Goal: Information Seeking & Learning: Learn about a topic

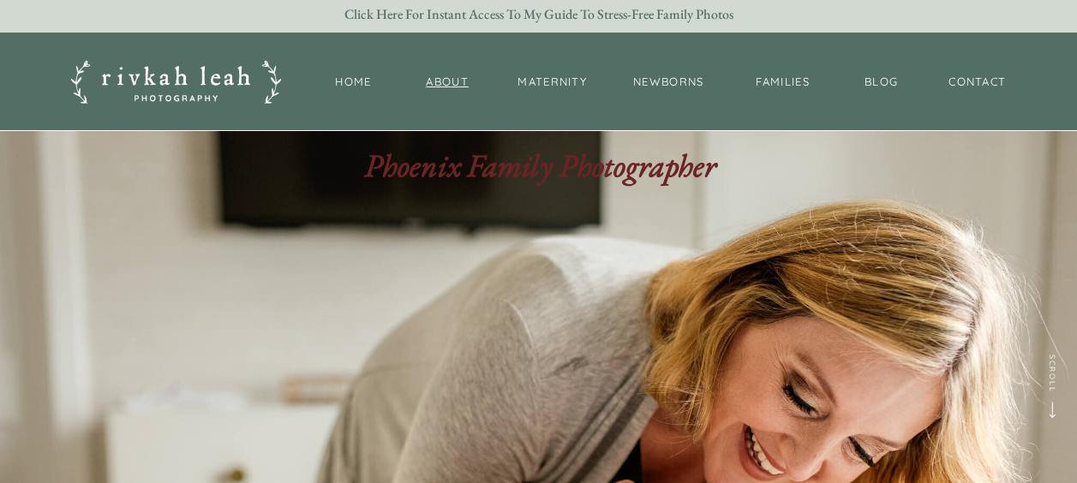
click at [445, 76] on nav "About" at bounding box center [448, 83] width 52 height 18
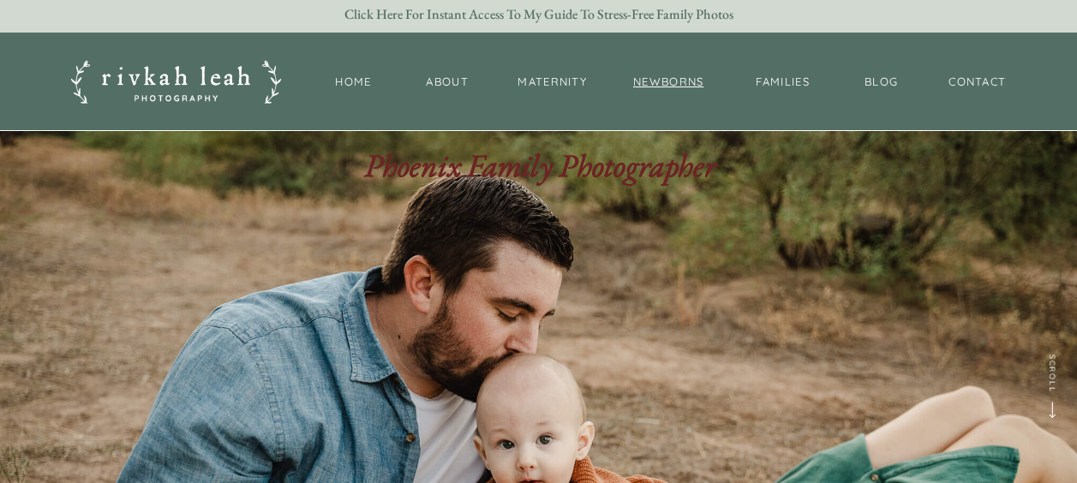
click at [669, 74] on nav "newborns" at bounding box center [669, 82] width 75 height 17
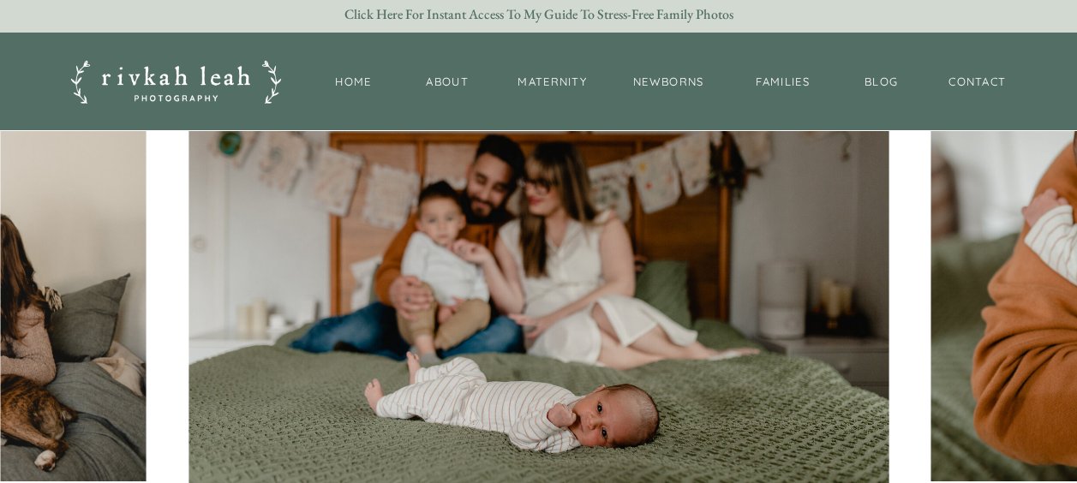
scroll to position [273, 0]
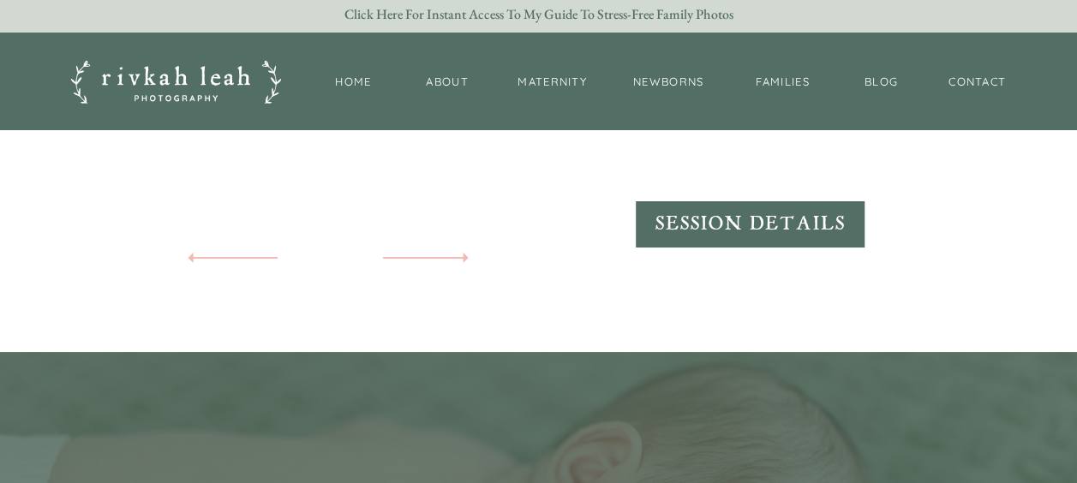
scroll to position [3344, 0]
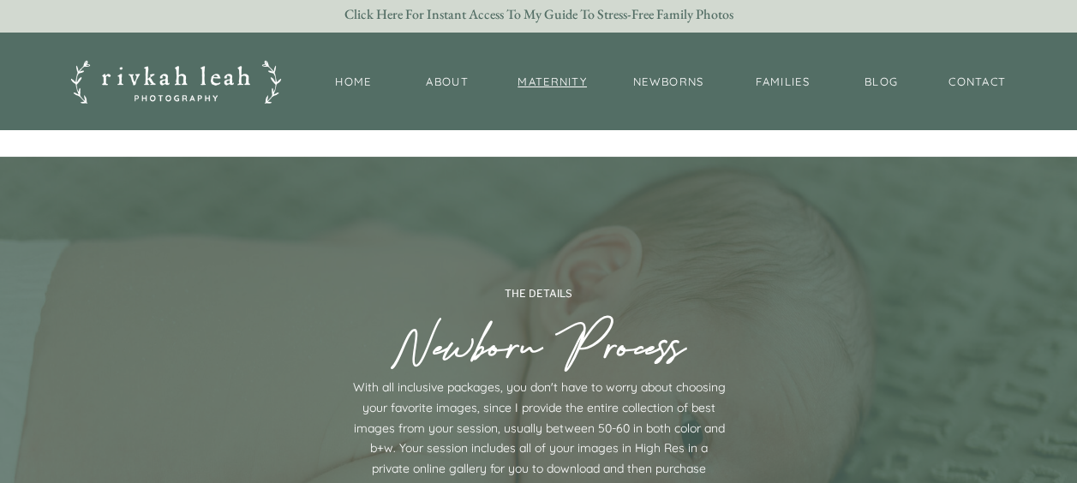
click at [542, 75] on nav "maternity" at bounding box center [552, 82] width 77 height 17
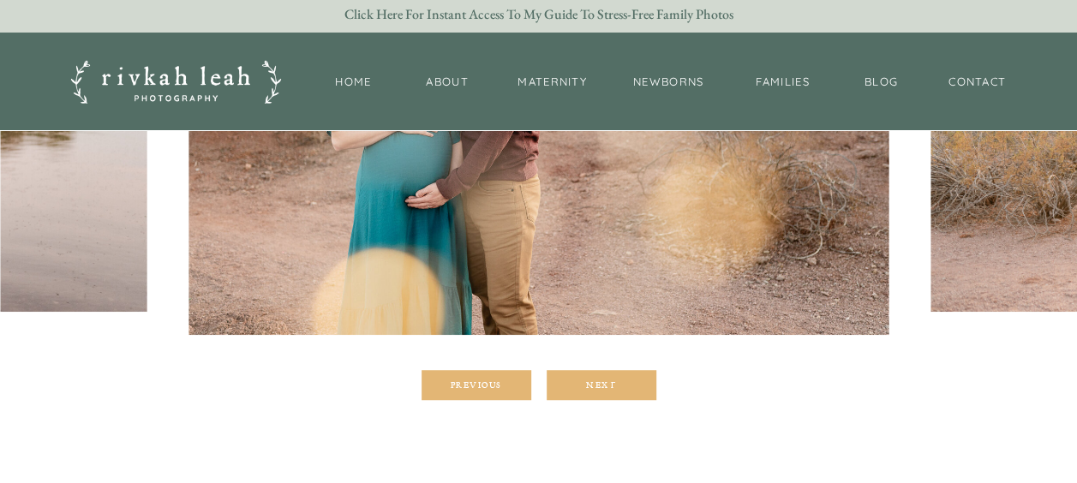
scroll to position [441, 0]
click at [586, 396] on div at bounding box center [602, 384] width 110 height 30
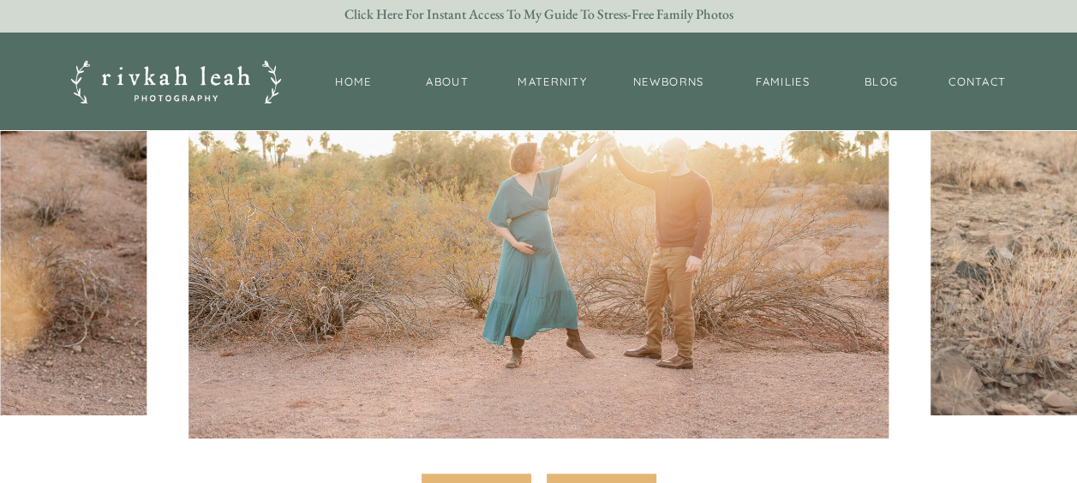
scroll to position [334, 0]
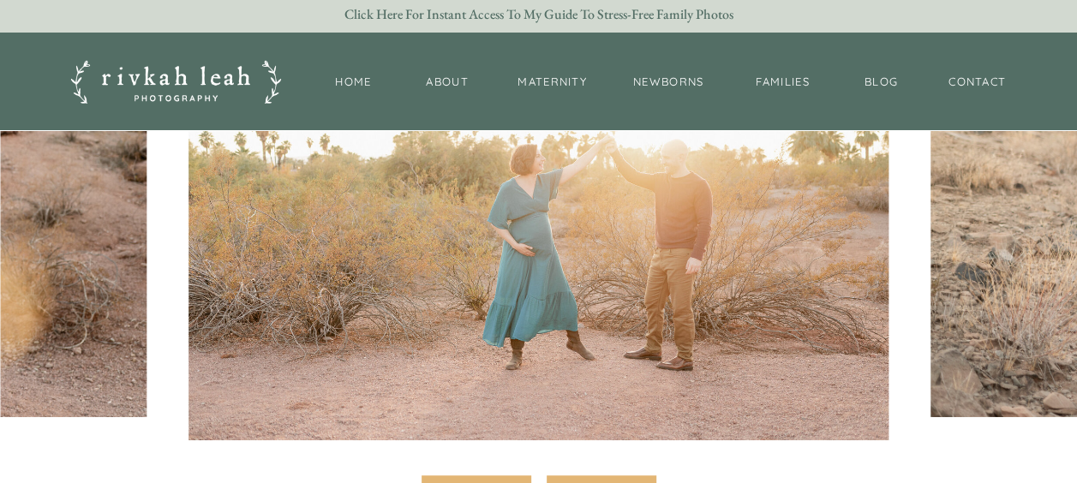
click at [581, 480] on div at bounding box center [602, 491] width 110 height 30
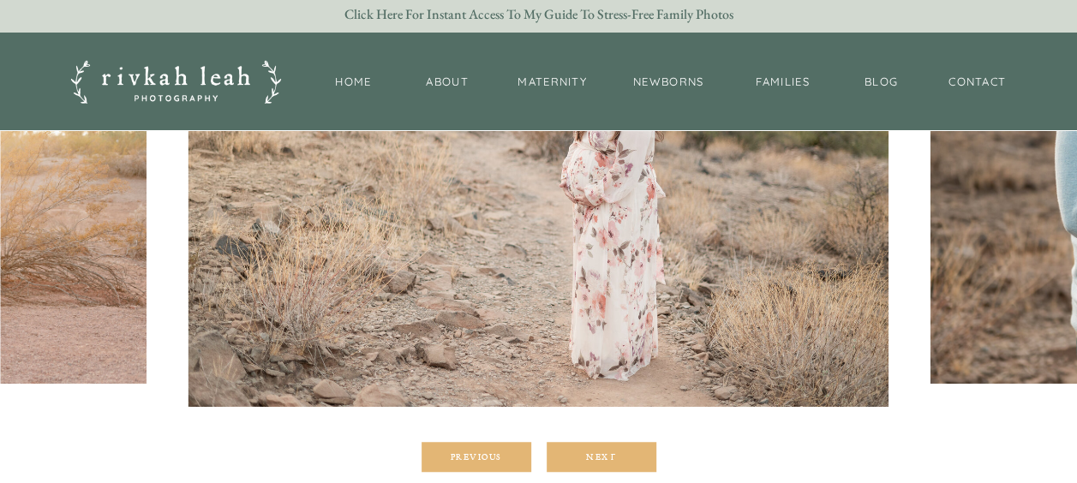
scroll to position [369, 0]
click at [571, 459] on div "Next" at bounding box center [601, 456] width 103 height 10
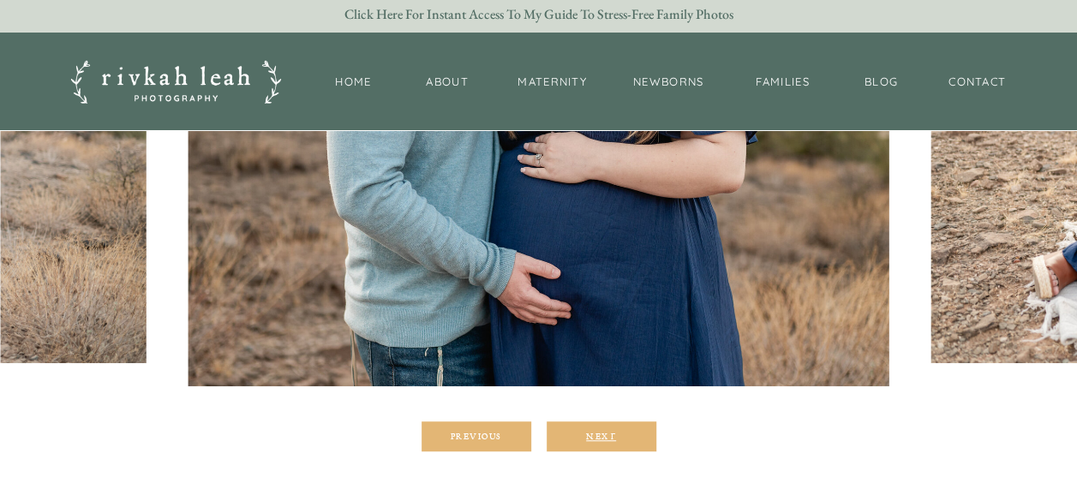
scroll to position [389, 0]
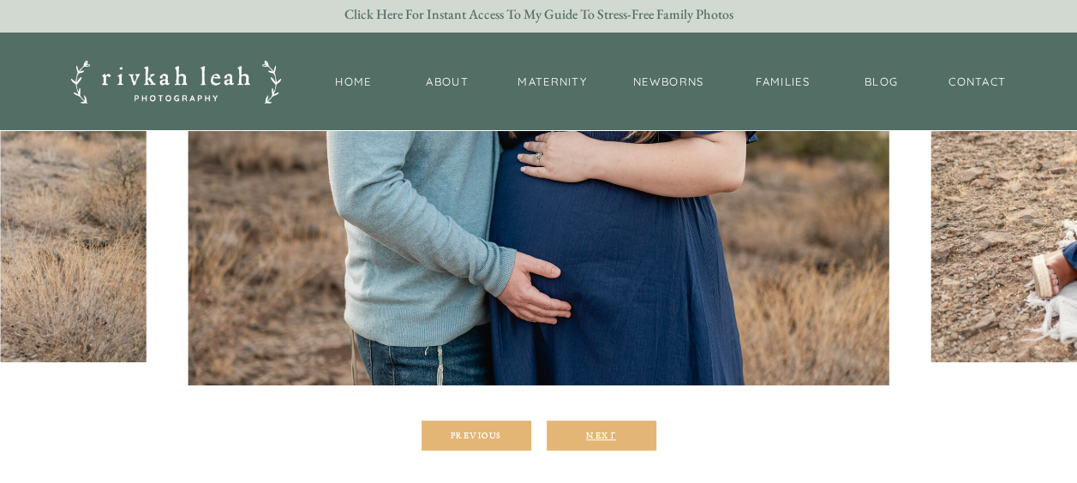
click at [579, 430] on div "Next" at bounding box center [601, 435] width 103 height 10
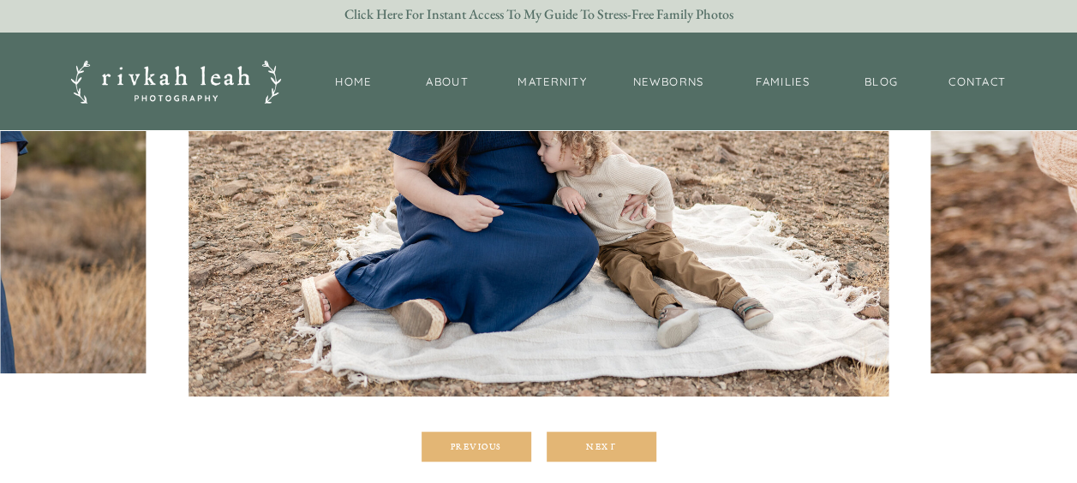
scroll to position [379, 0]
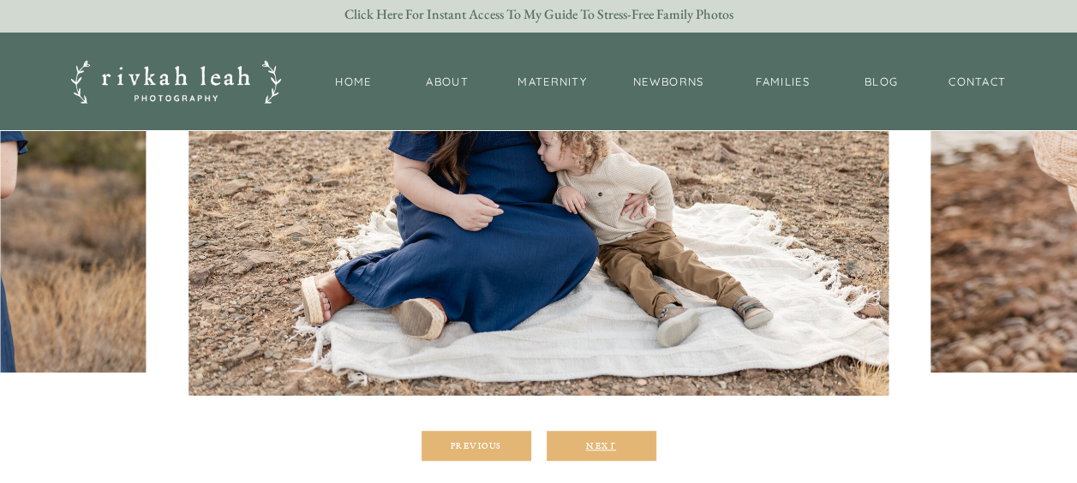
click at [612, 441] on div "Next" at bounding box center [601, 446] width 103 height 10
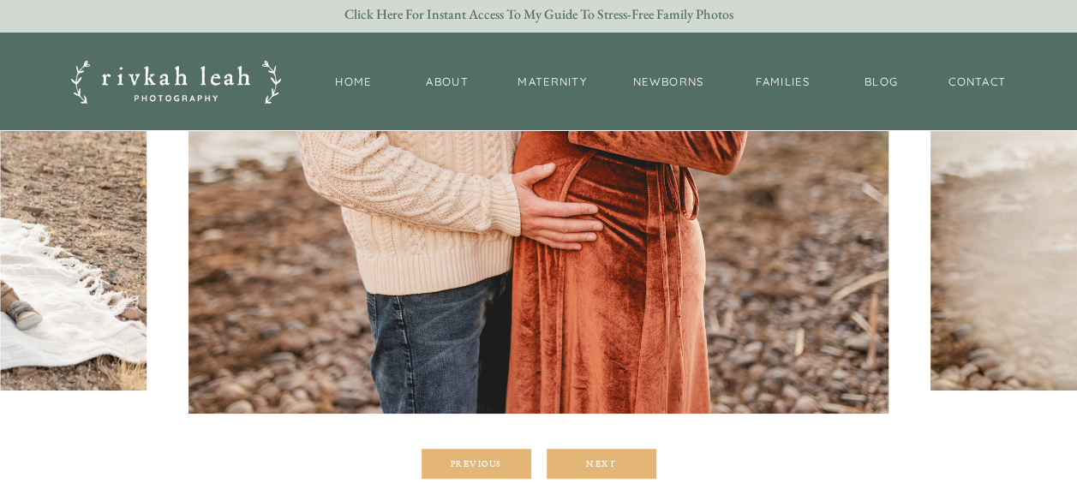
scroll to position [395, 0]
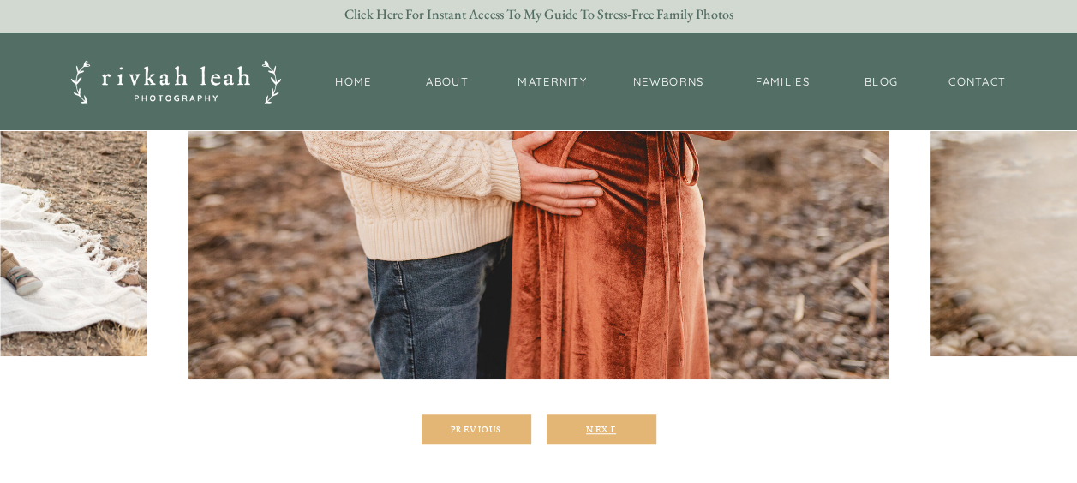
click at [592, 431] on div "Next" at bounding box center [601, 429] width 103 height 10
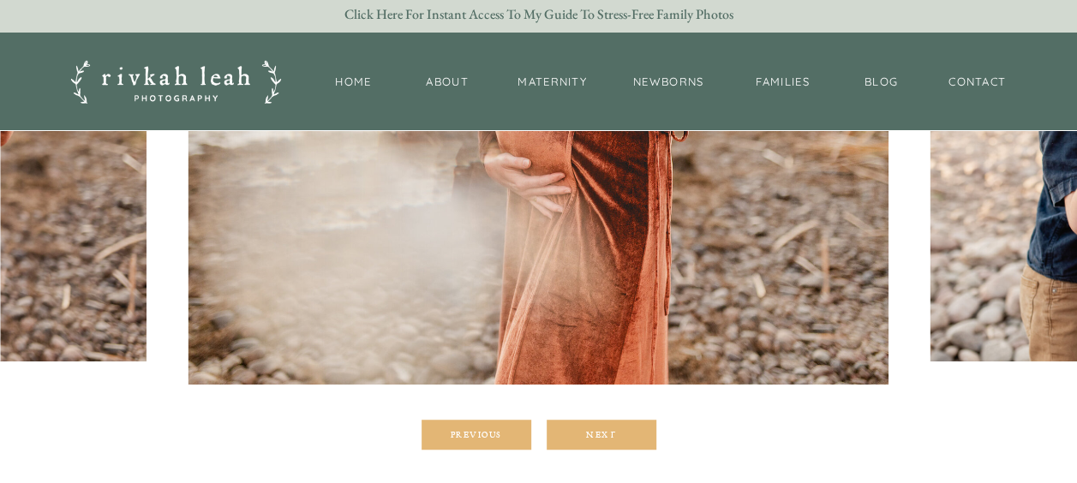
scroll to position [391, 0]
click at [598, 429] on div "Next" at bounding box center [601, 434] width 103 height 10
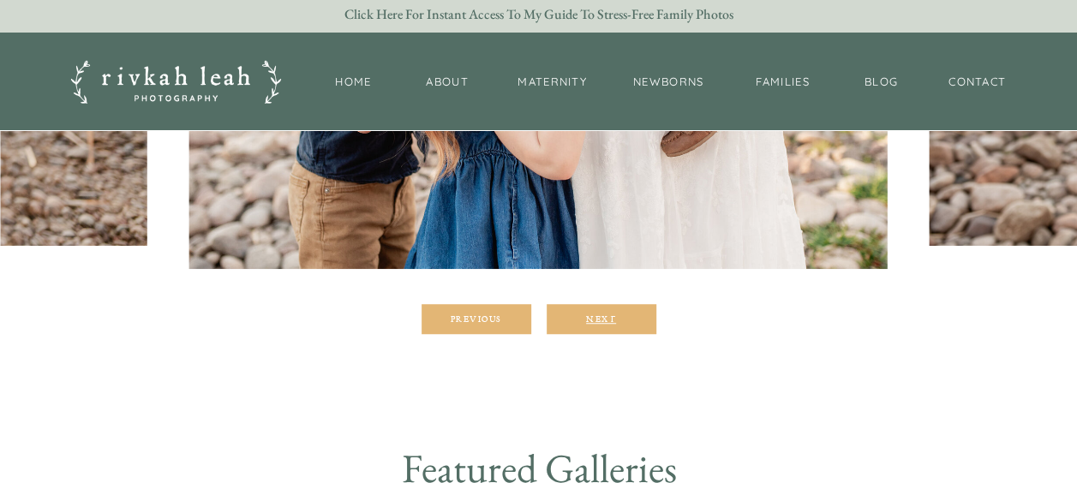
scroll to position [507, 0]
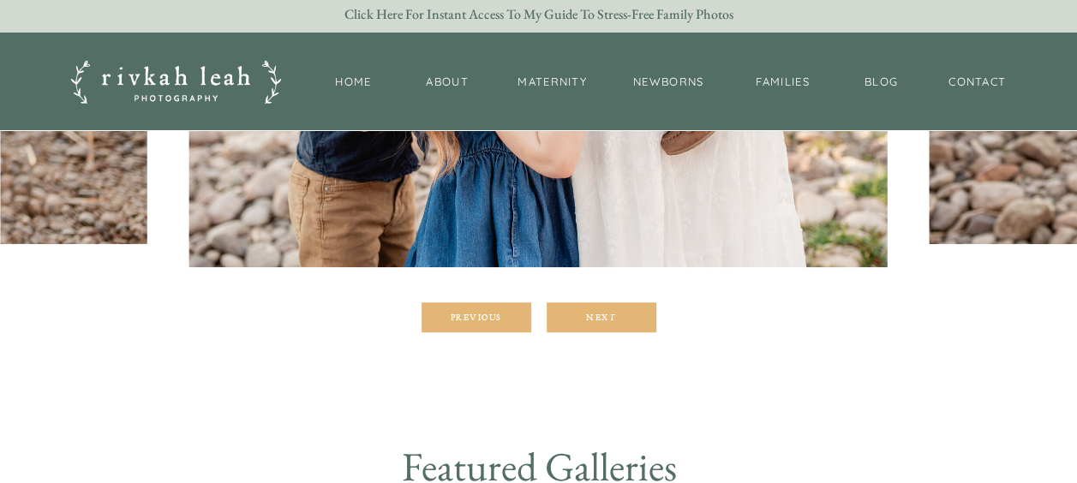
click at [598, 327] on div at bounding box center [602, 318] width 110 height 30
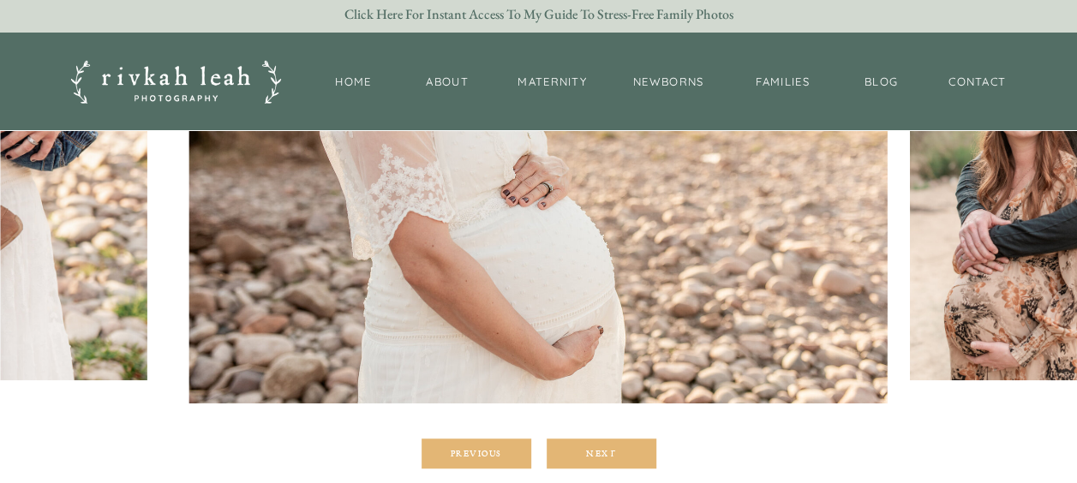
scroll to position [372, 0]
click at [602, 448] on div "Next" at bounding box center [601, 452] width 103 height 10
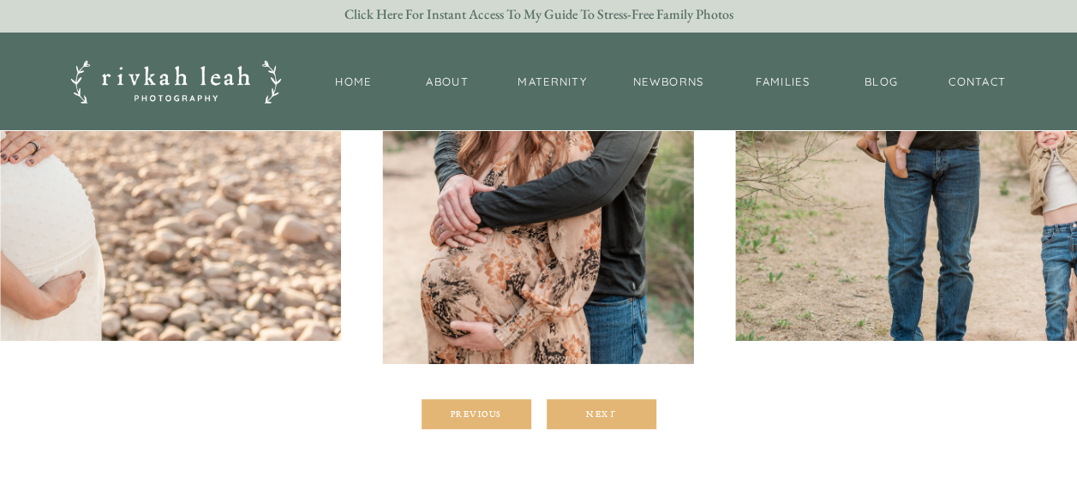
scroll to position [411, 0]
click at [621, 423] on div at bounding box center [602, 414] width 110 height 30
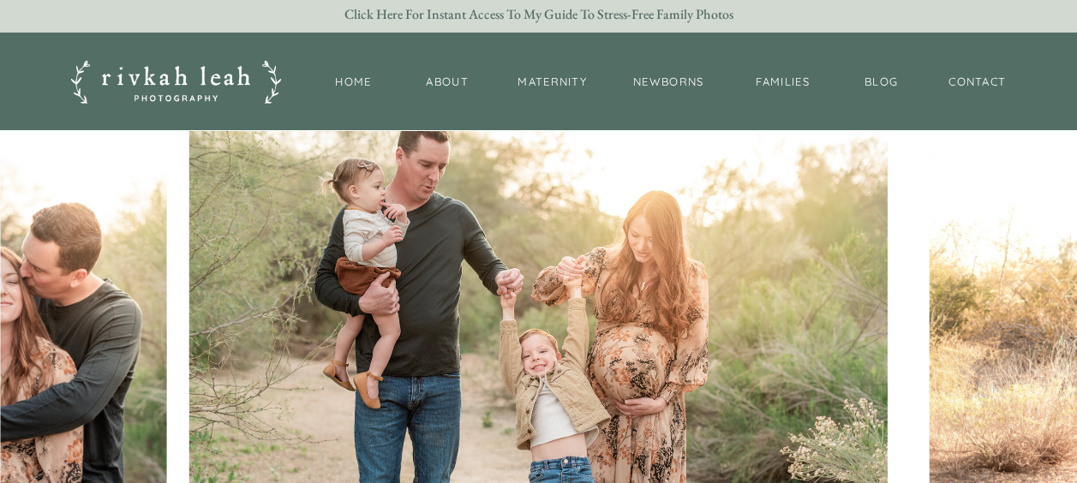
scroll to position [410, 0]
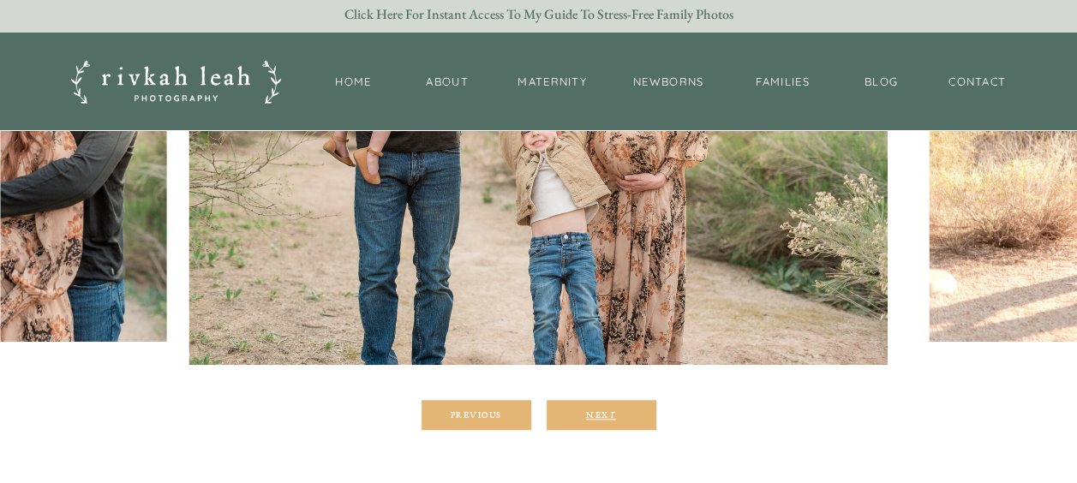
click at [575, 413] on div "Next" at bounding box center [601, 415] width 103 height 10
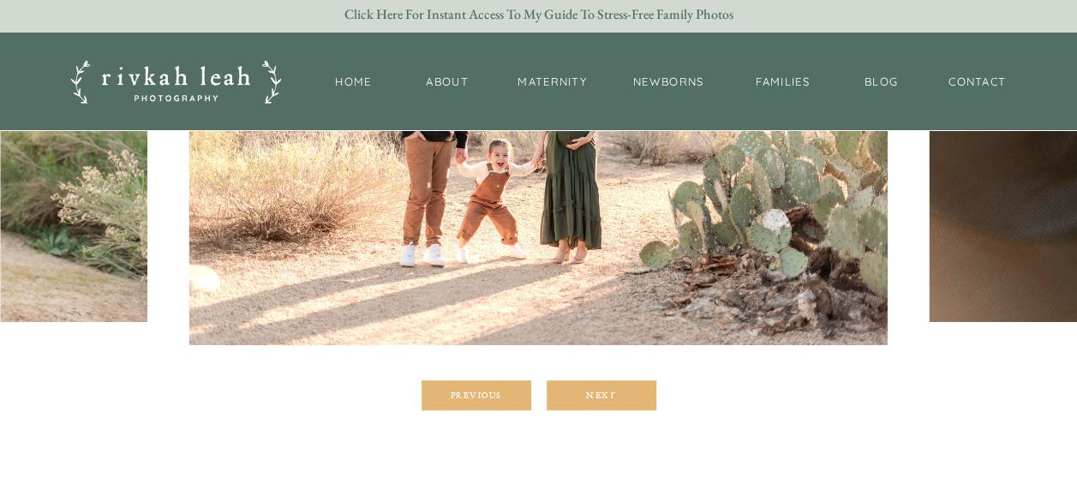
scroll to position [430, 0]
click at [611, 386] on div at bounding box center [602, 395] width 110 height 30
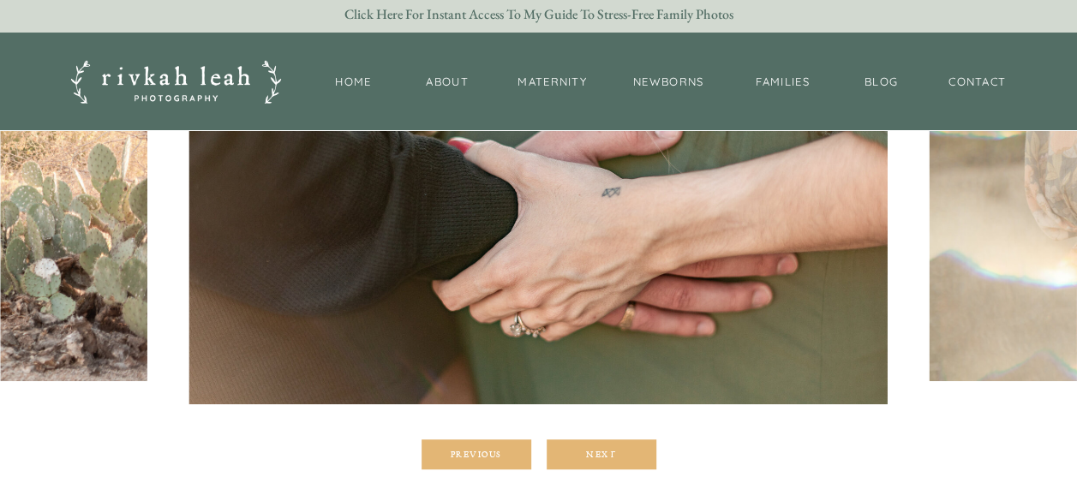
scroll to position [371, 0]
click at [607, 453] on div "Next" at bounding box center [601, 453] width 103 height 10
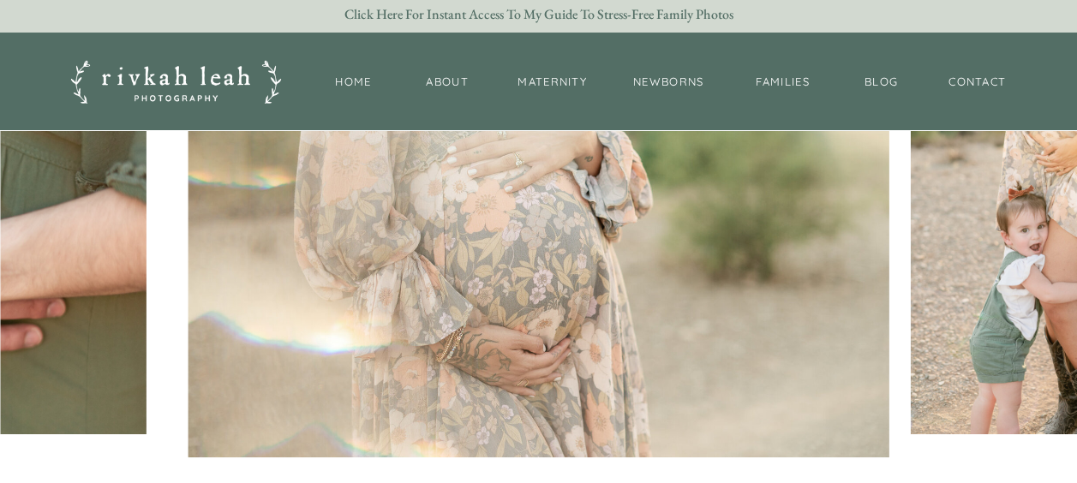
scroll to position [374, 0]
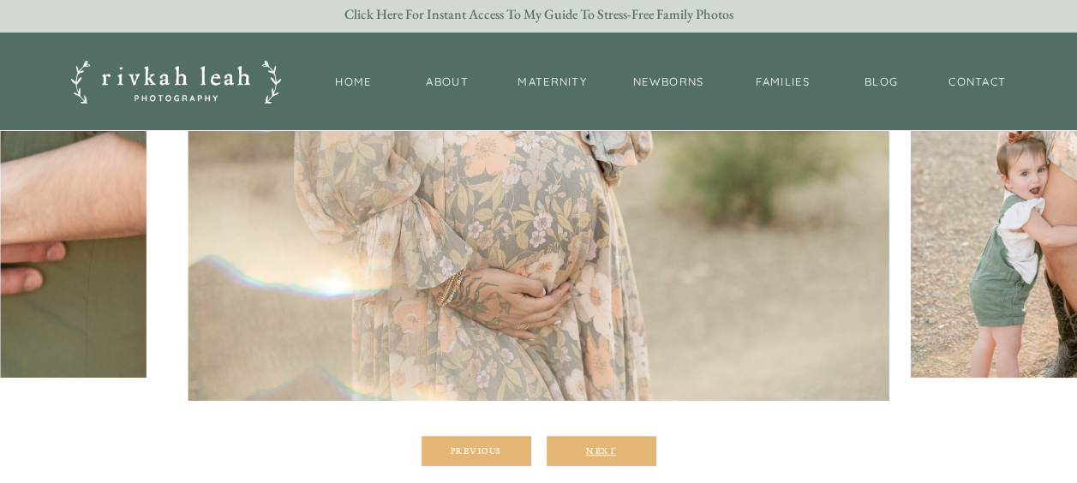
click at [586, 447] on div "Next" at bounding box center [601, 451] width 103 height 10
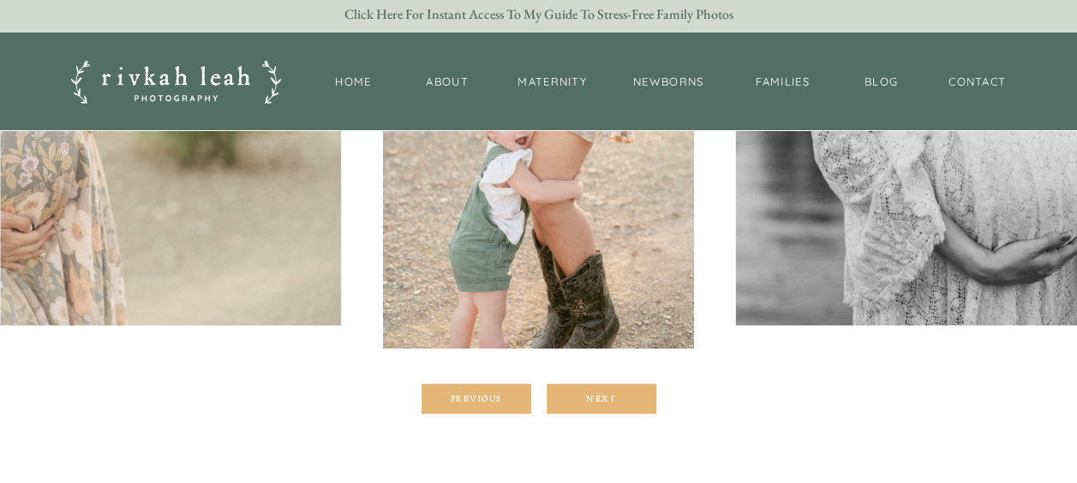
scroll to position [427, 0]
click at [590, 402] on div "Next" at bounding box center [601, 398] width 103 height 10
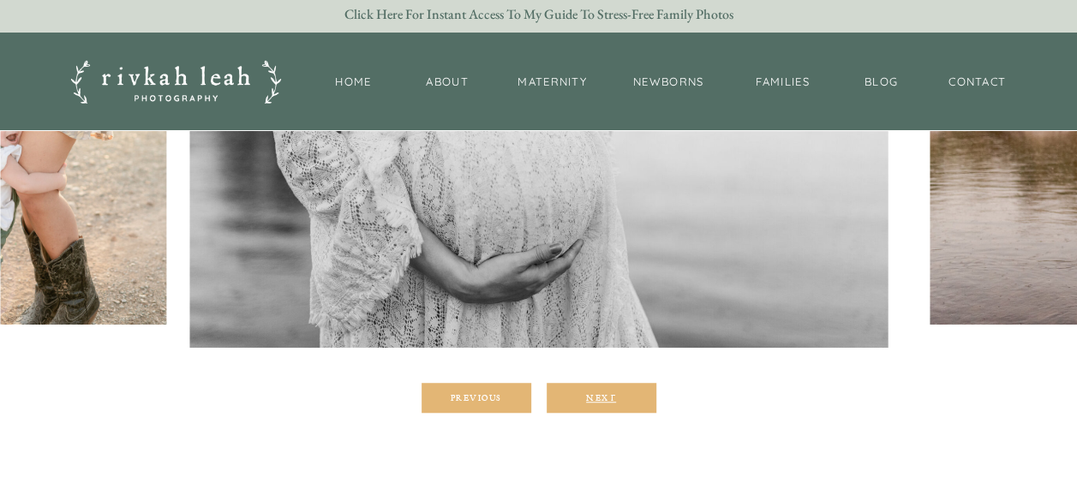
click at [590, 402] on div "Next" at bounding box center [601, 398] width 103 height 10
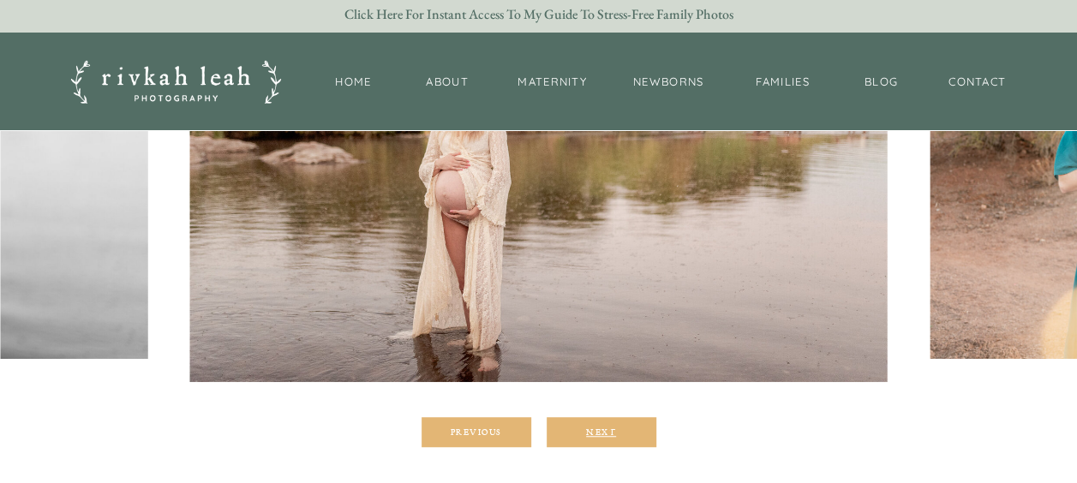
scroll to position [396, 0]
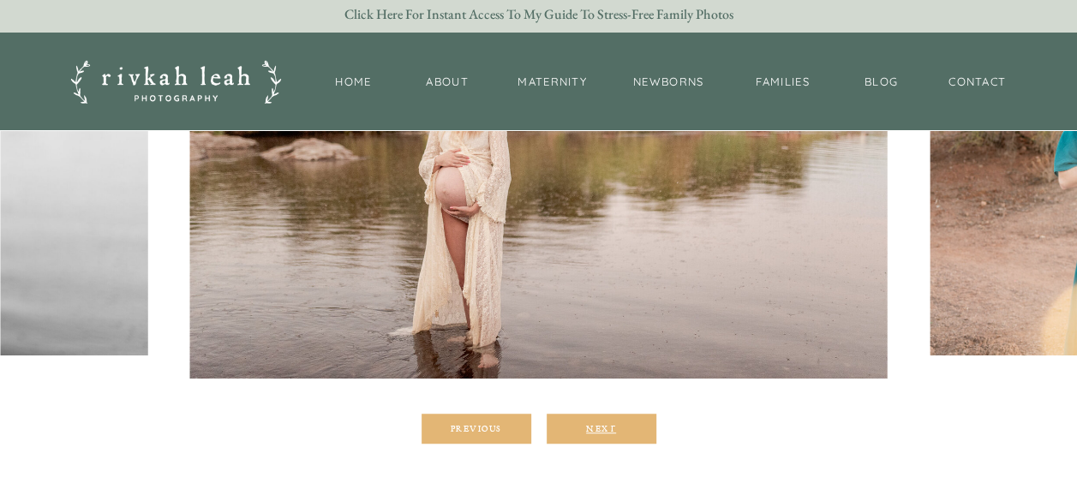
click at [599, 427] on div "Next" at bounding box center [601, 428] width 103 height 10
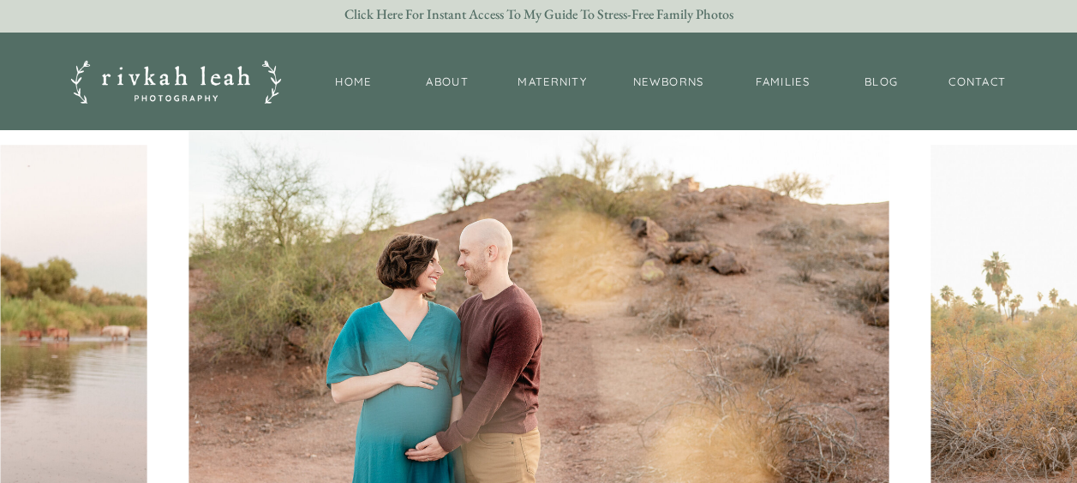
scroll to position [151, 0]
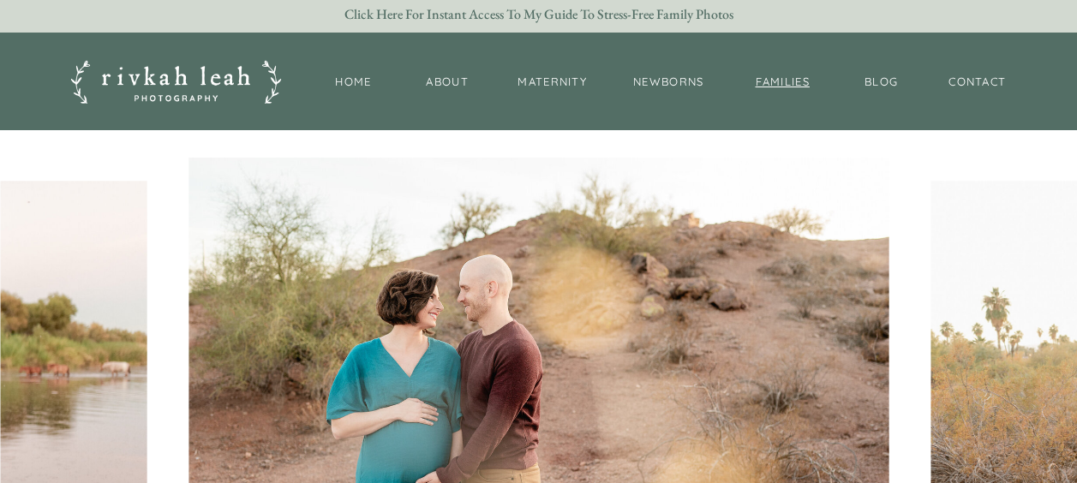
click at [783, 86] on nav "families" at bounding box center [783, 82] width 75 height 17
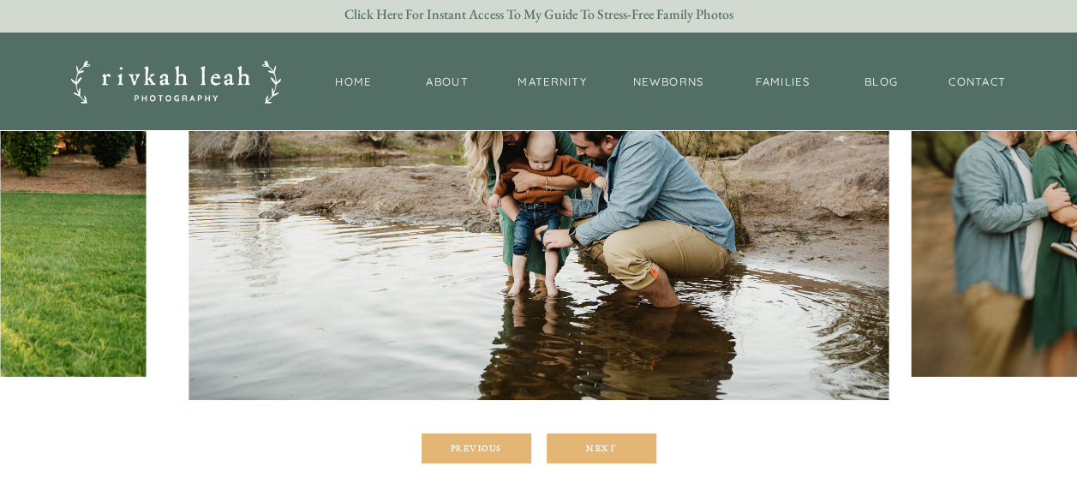
scroll to position [399, 0]
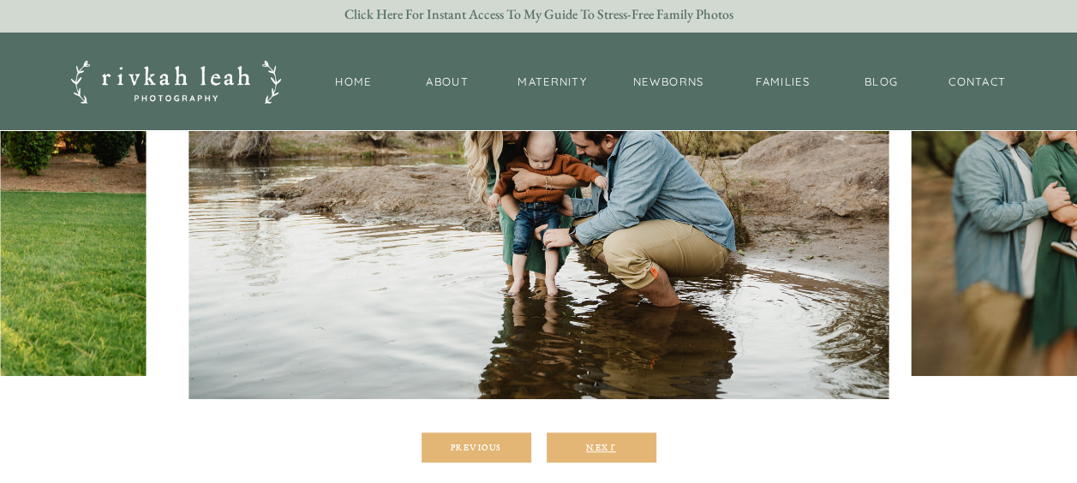
click at [585, 444] on div "Next" at bounding box center [601, 447] width 103 height 10
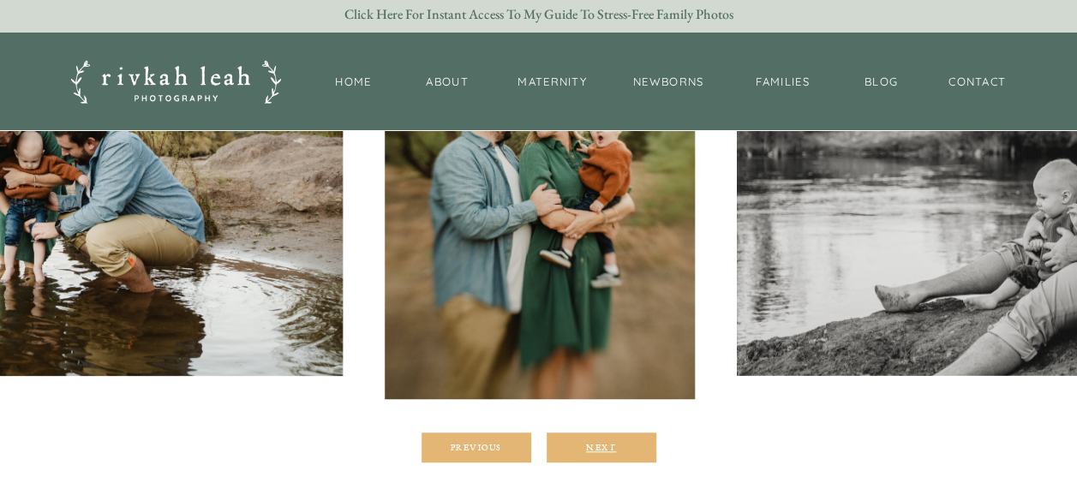
click at [585, 444] on div "Next" at bounding box center [601, 447] width 103 height 10
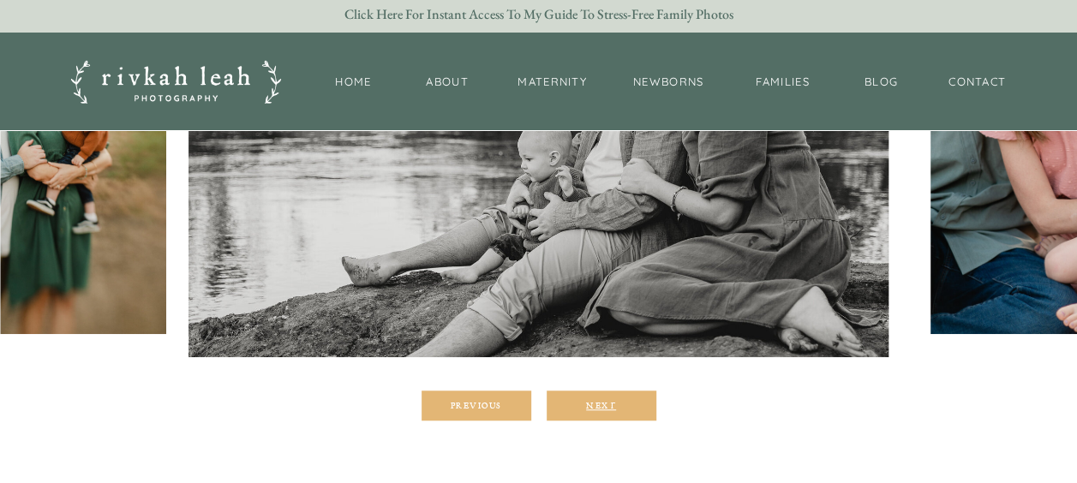
scroll to position [441, 0]
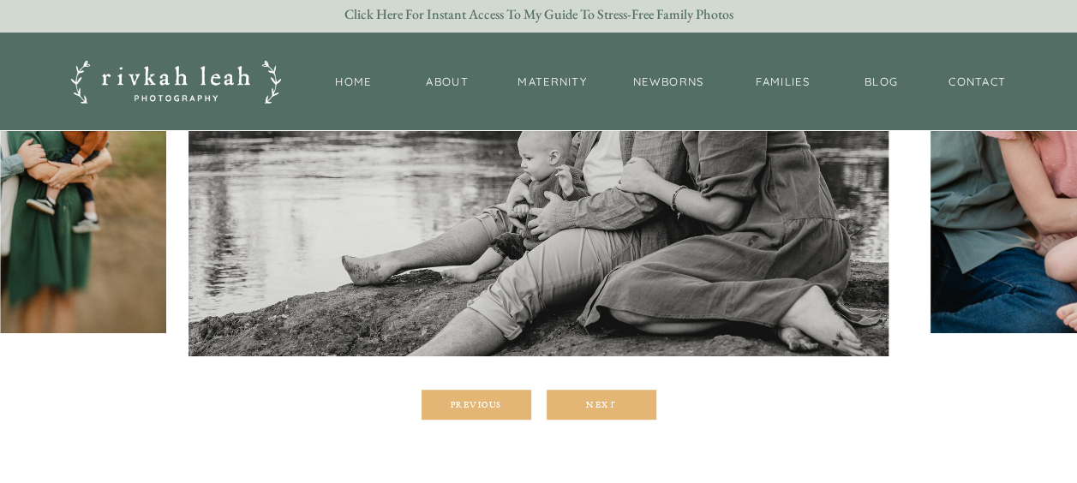
click at [585, 417] on div at bounding box center [602, 405] width 110 height 30
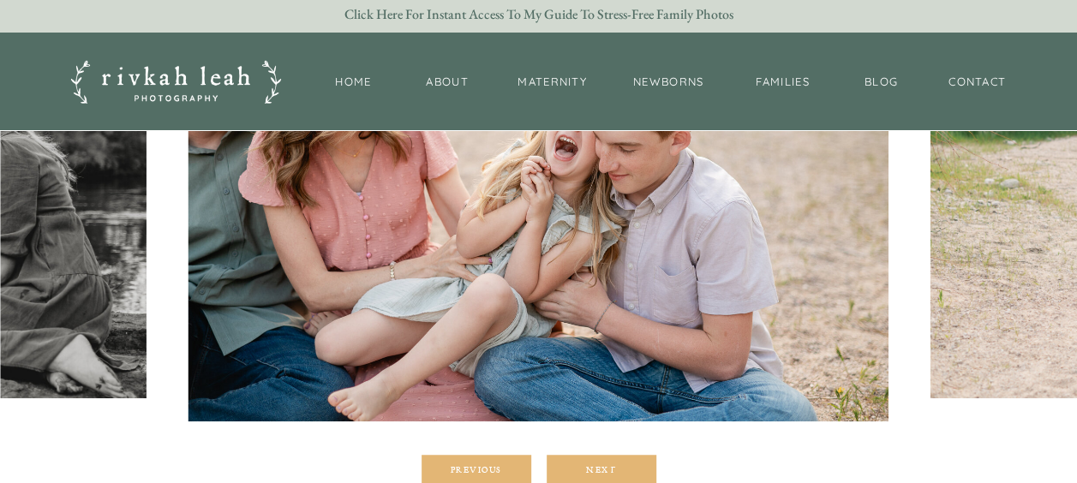
scroll to position [378, 0]
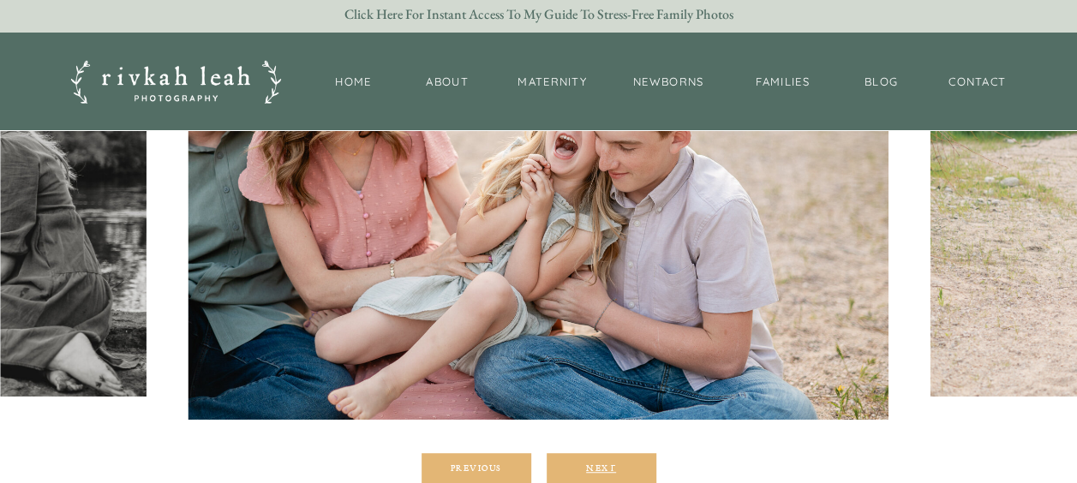
click at [600, 467] on div "Next" at bounding box center [601, 468] width 103 height 10
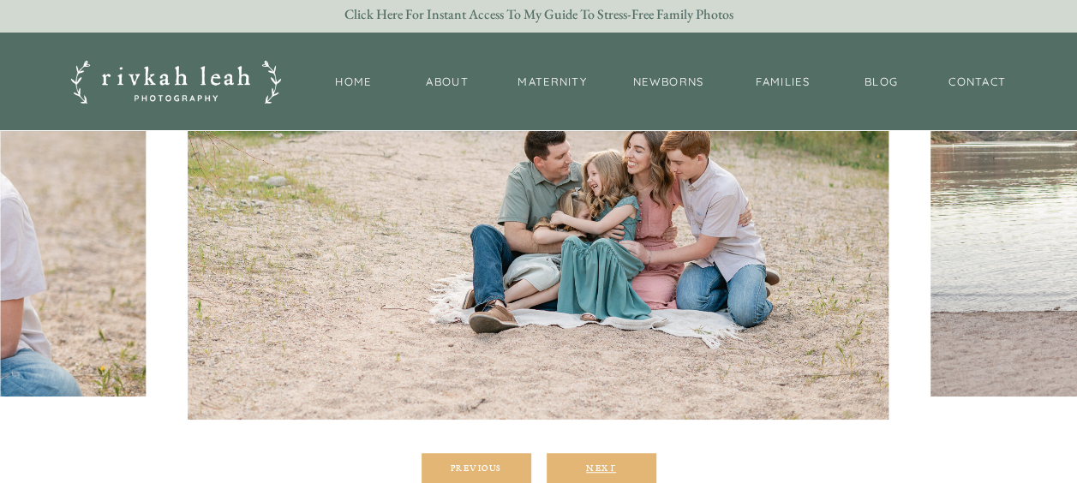
click at [600, 467] on div "Next" at bounding box center [601, 468] width 103 height 10
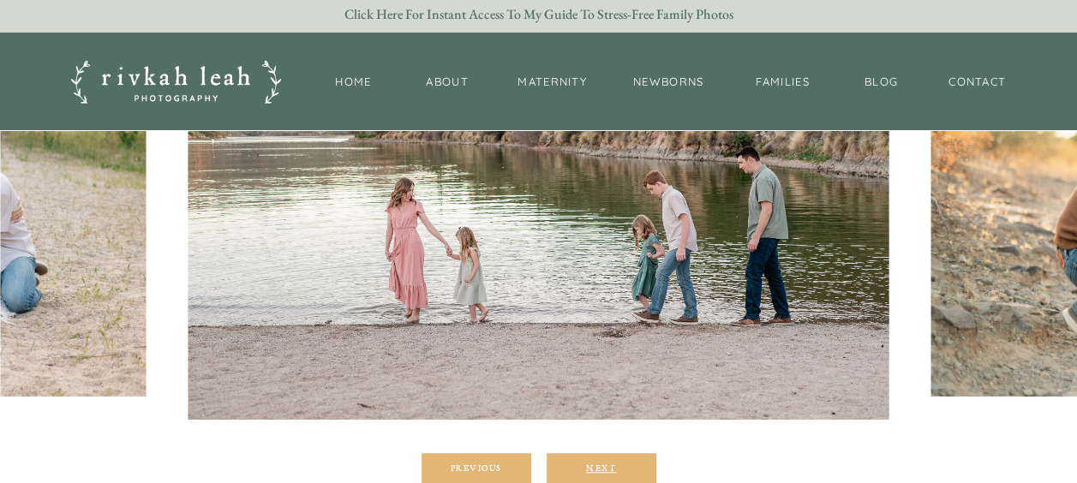
click at [600, 467] on div "Next" at bounding box center [601, 468] width 103 height 10
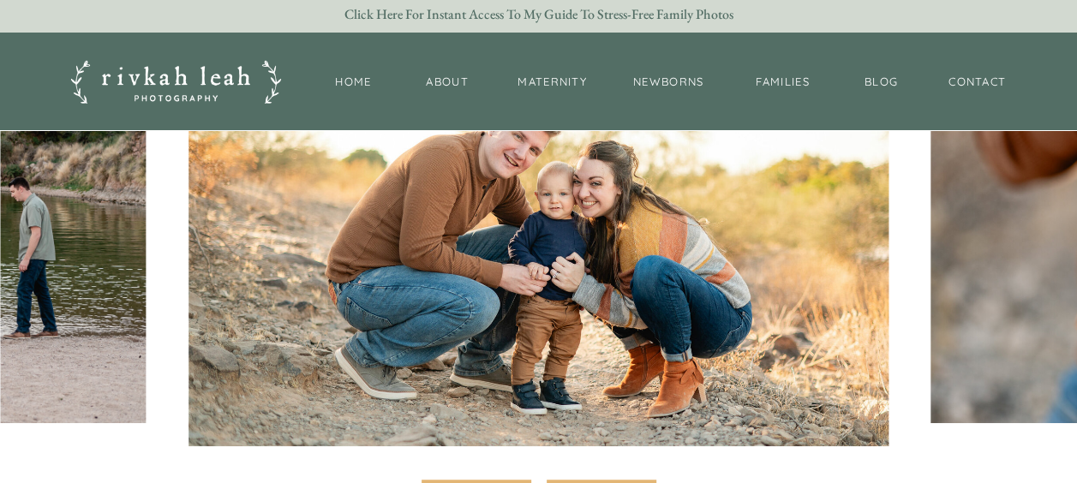
scroll to position [352, 0]
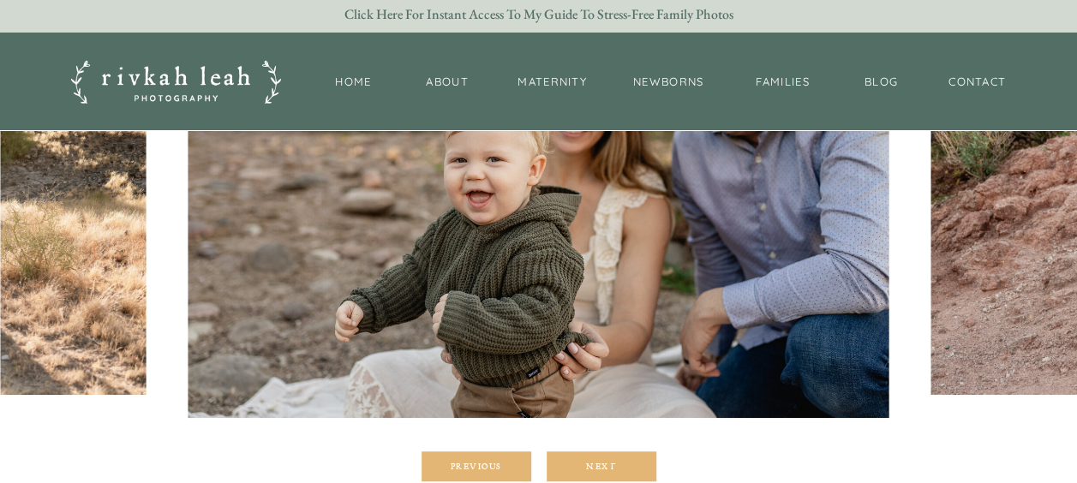
scroll to position [379, 0]
click at [586, 462] on div "Next" at bounding box center [601, 467] width 103 height 10
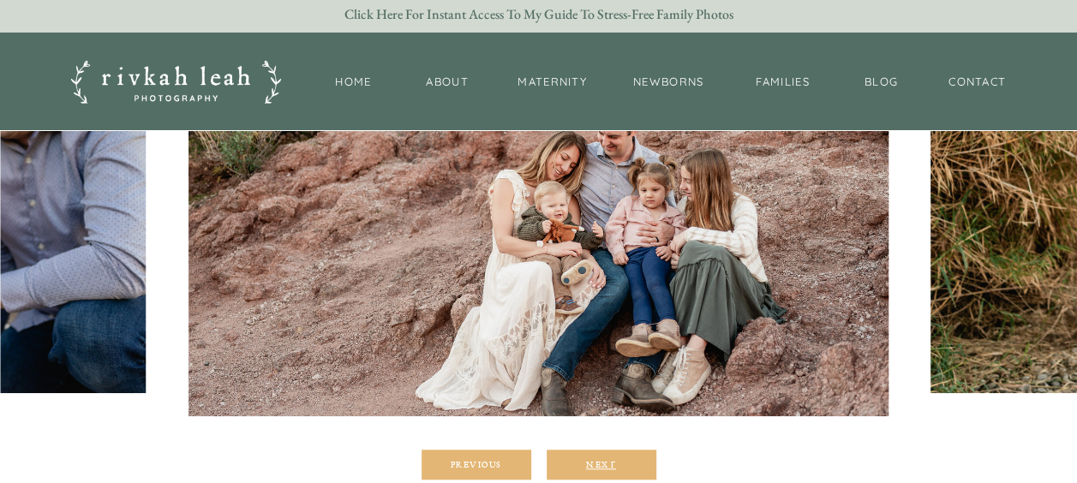
scroll to position [383, 0]
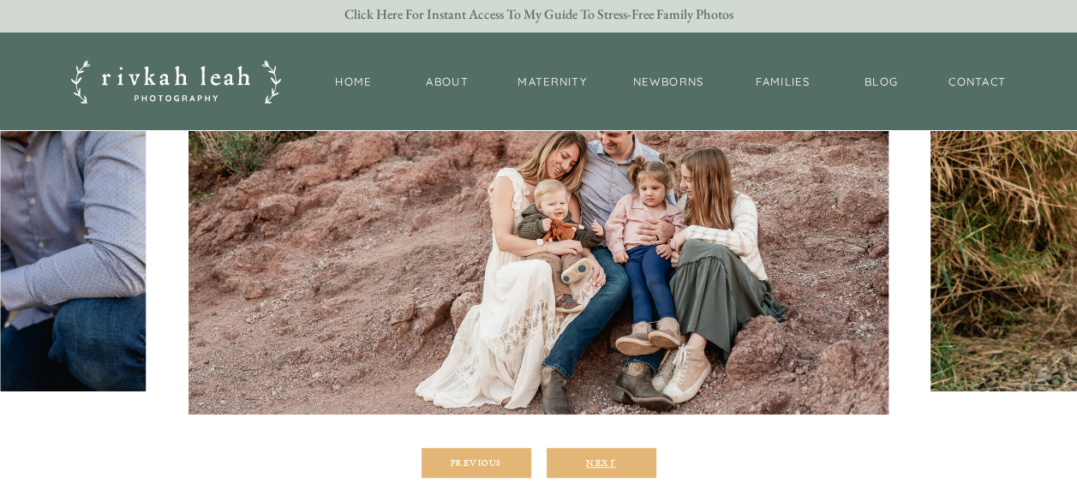
click at [586, 461] on div "Next" at bounding box center [601, 463] width 103 height 10
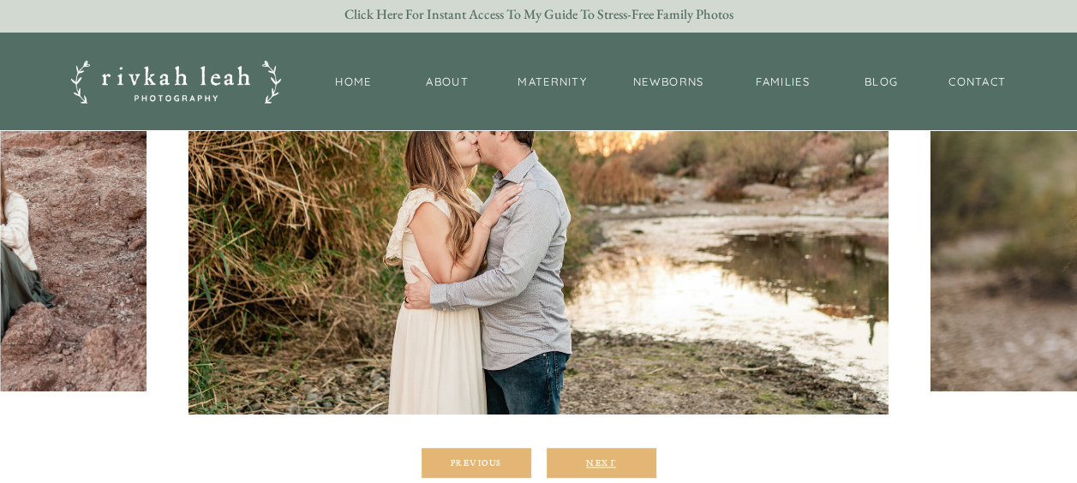
click at [586, 461] on div "Next" at bounding box center [601, 463] width 103 height 10
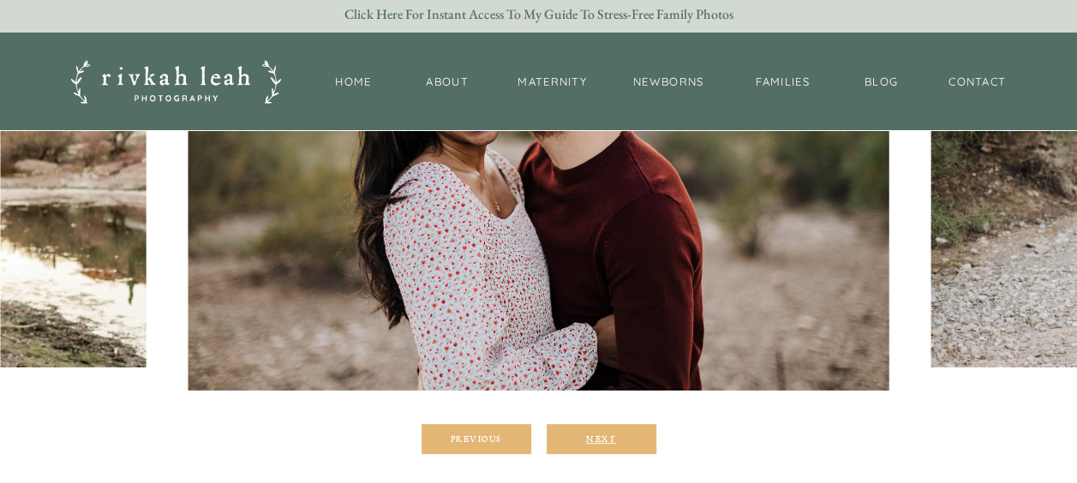
scroll to position [408, 0]
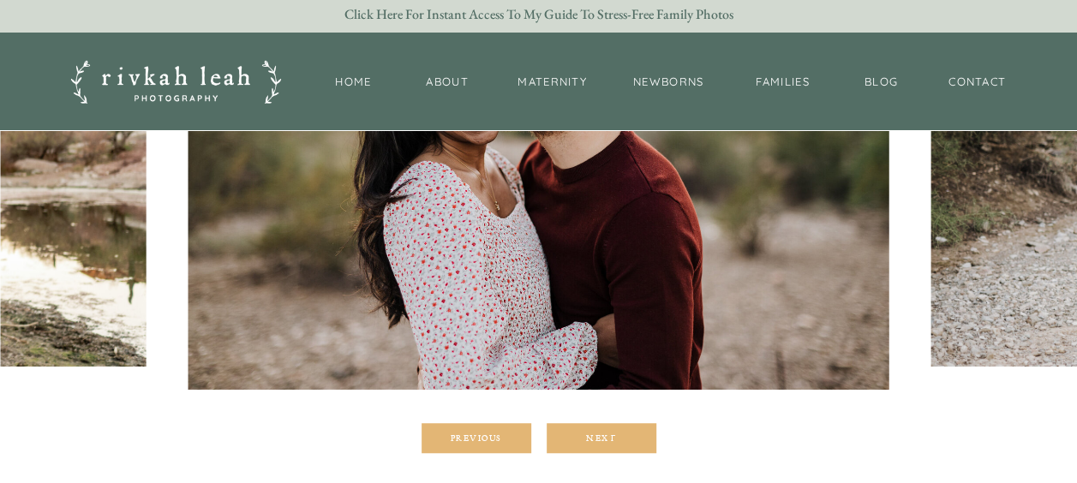
click at [588, 445] on div at bounding box center [602, 438] width 110 height 30
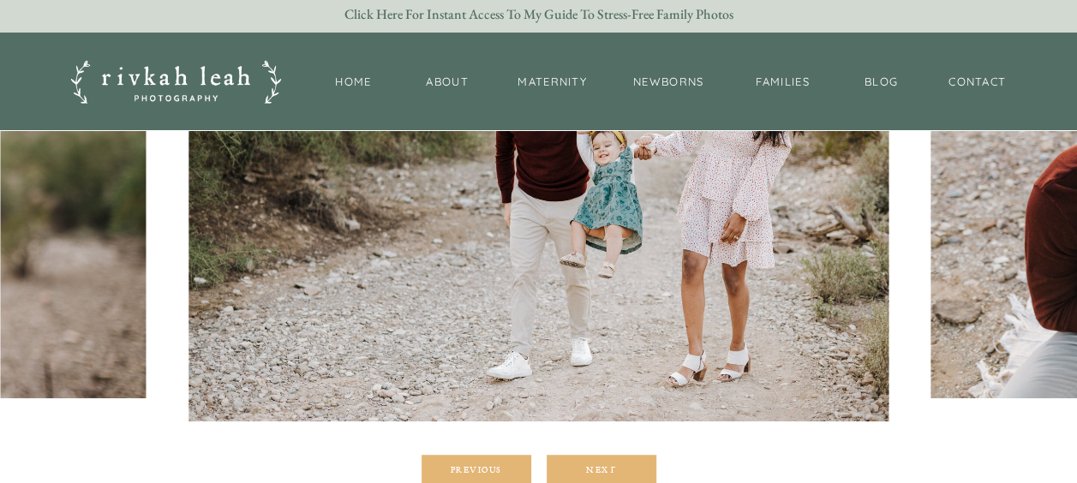
scroll to position [377, 0]
click at [579, 470] on div "Next" at bounding box center [601, 469] width 103 height 10
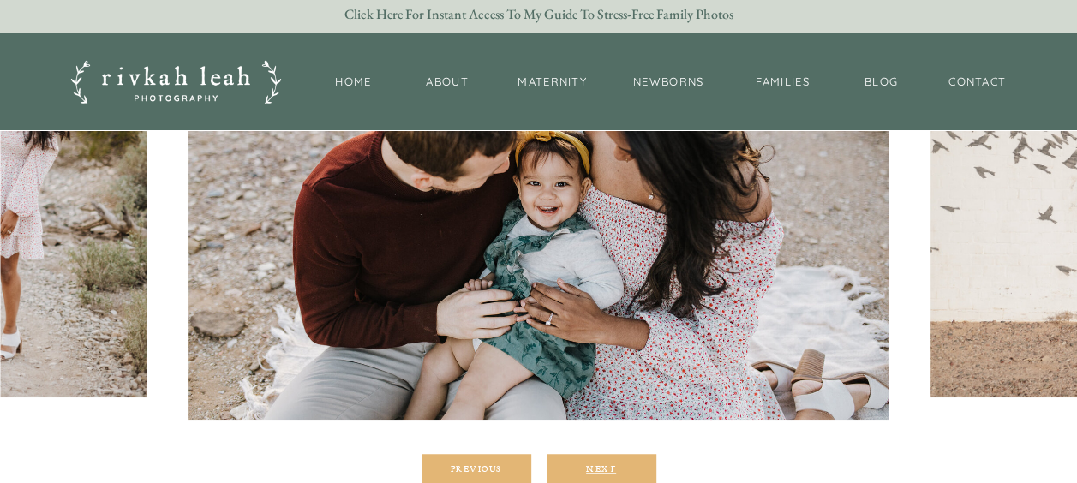
click at [579, 470] on div "Next" at bounding box center [601, 469] width 103 height 10
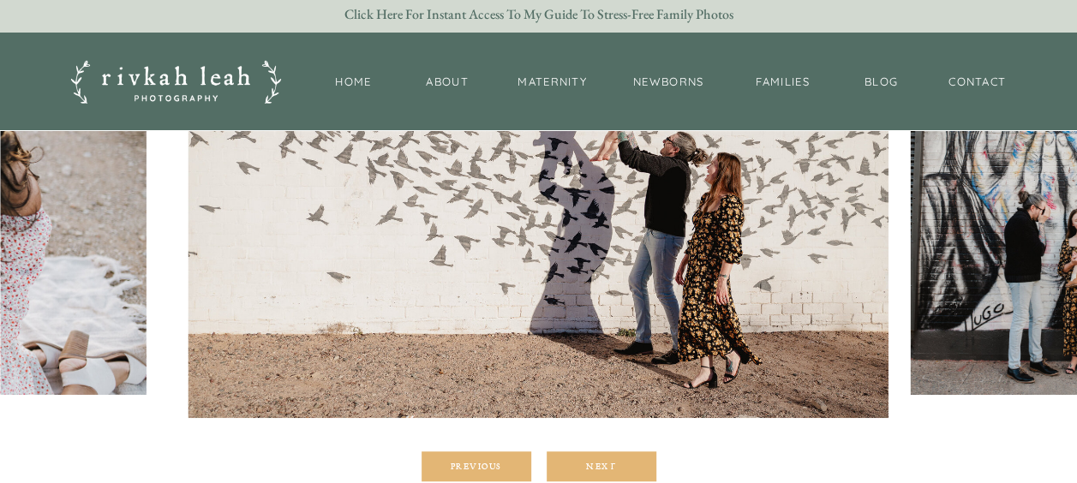
scroll to position [381, 0]
click at [609, 472] on div at bounding box center [602, 466] width 110 height 30
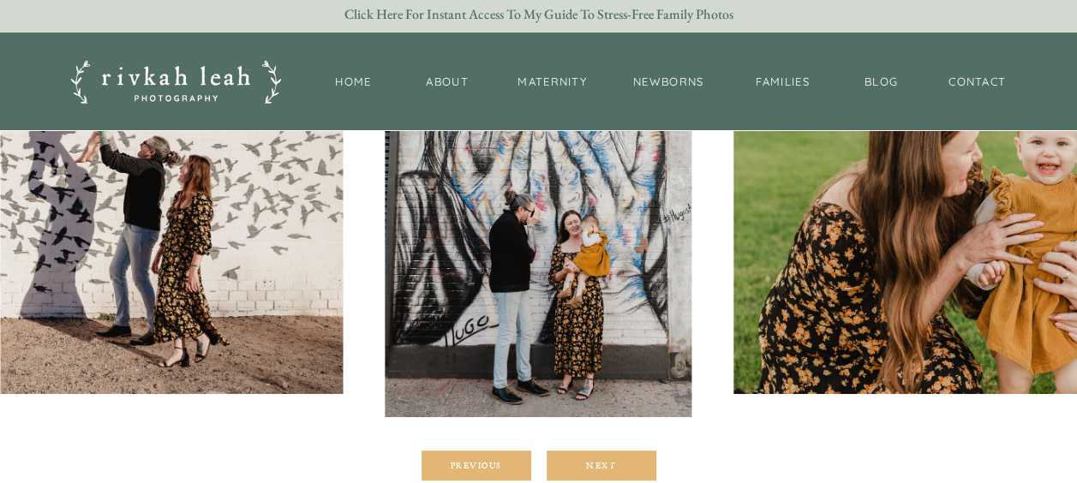
click at [603, 457] on div at bounding box center [602, 466] width 110 height 30
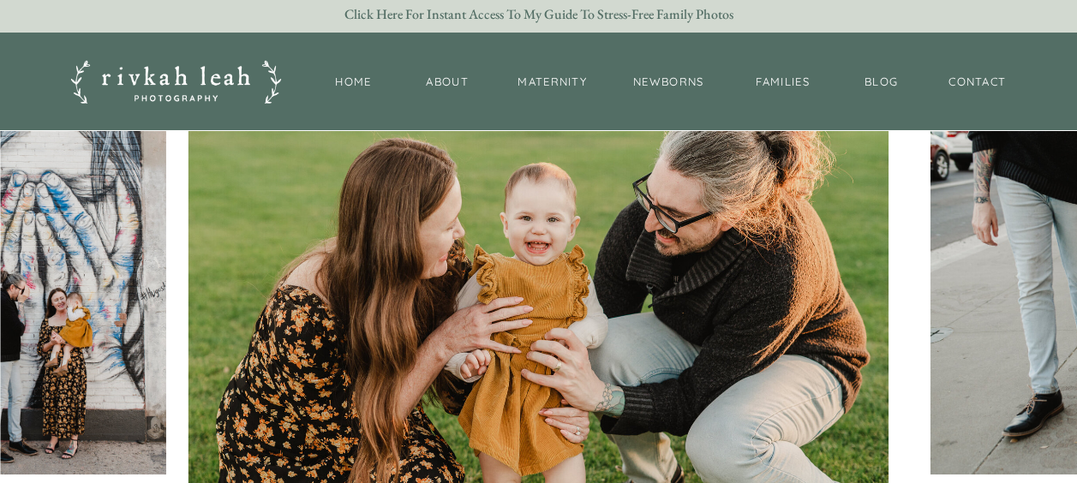
scroll to position [394, 0]
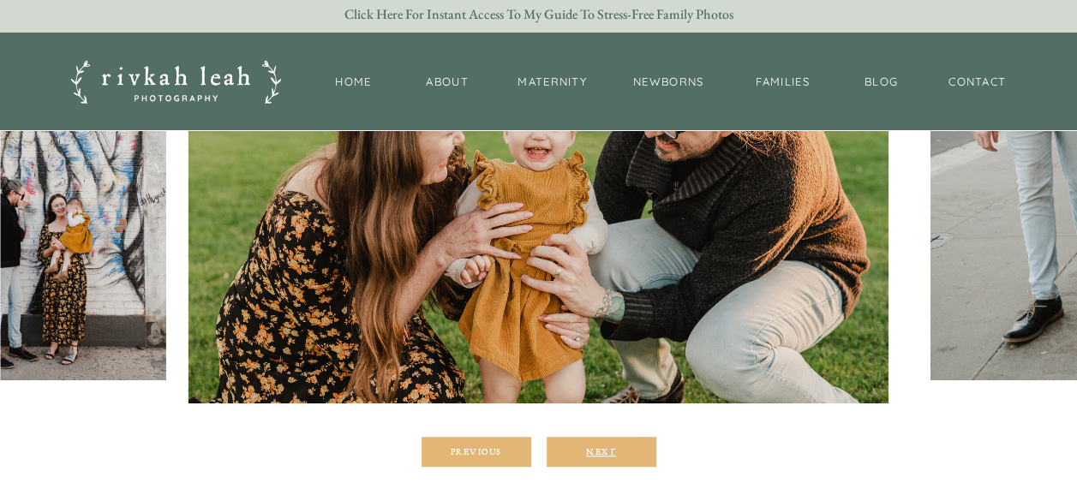
click at [596, 454] on div "Next" at bounding box center [601, 452] width 103 height 10
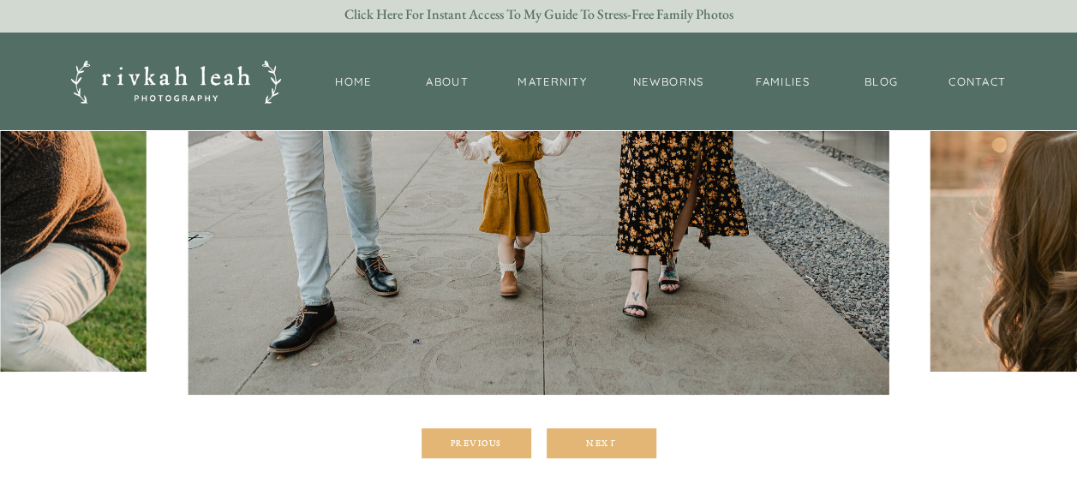
scroll to position [404, 0]
click at [591, 454] on div at bounding box center [602, 443] width 110 height 30
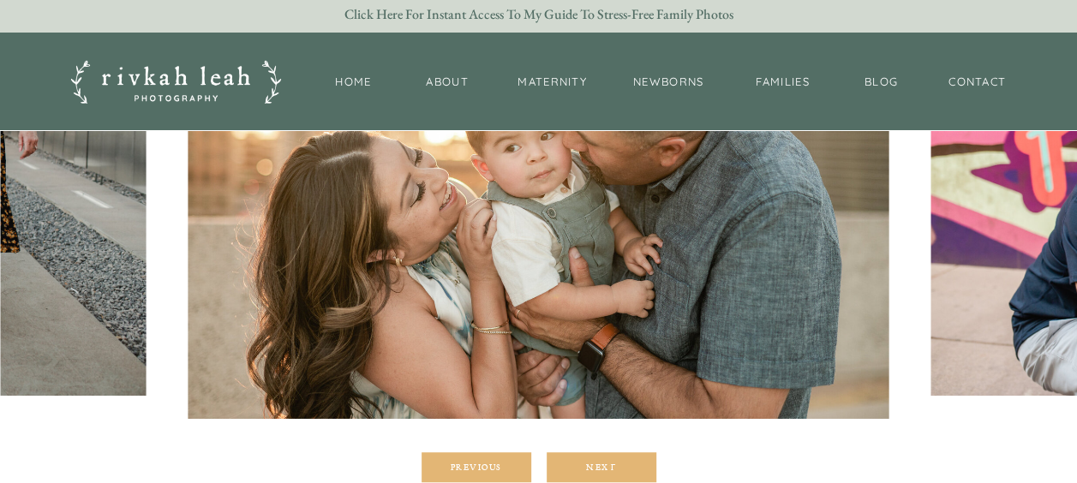
scroll to position [392, 0]
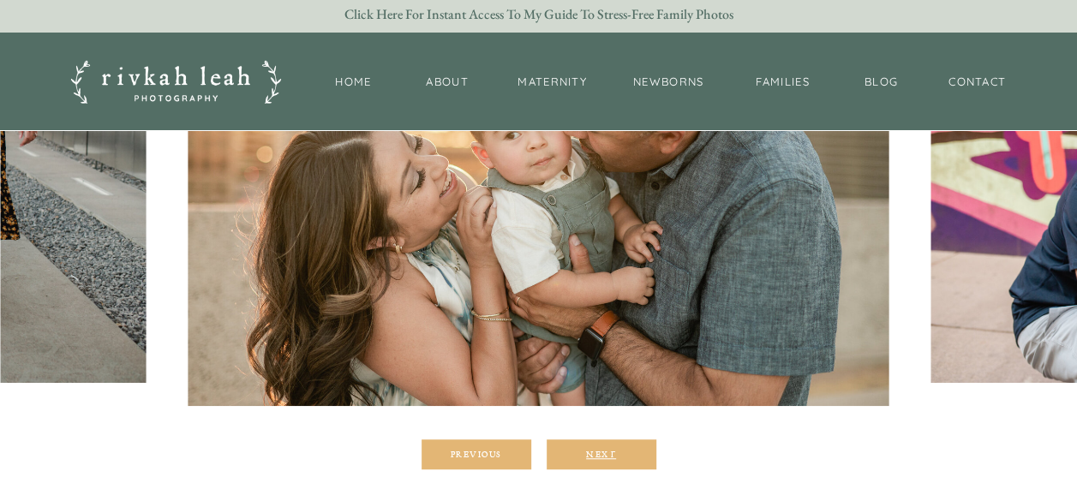
click at [590, 453] on div "Next" at bounding box center [601, 454] width 103 height 10
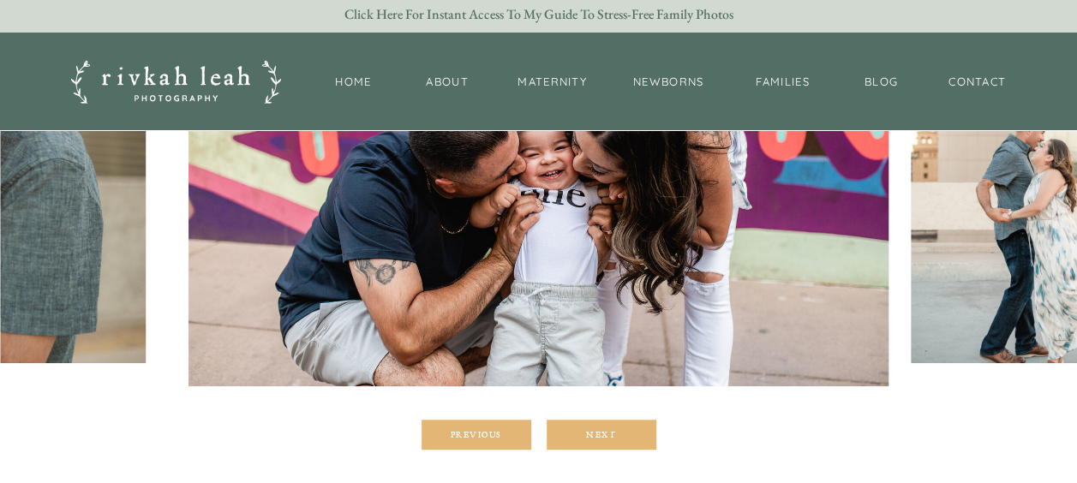
scroll to position [412, 0]
click at [576, 427] on div at bounding box center [602, 434] width 110 height 30
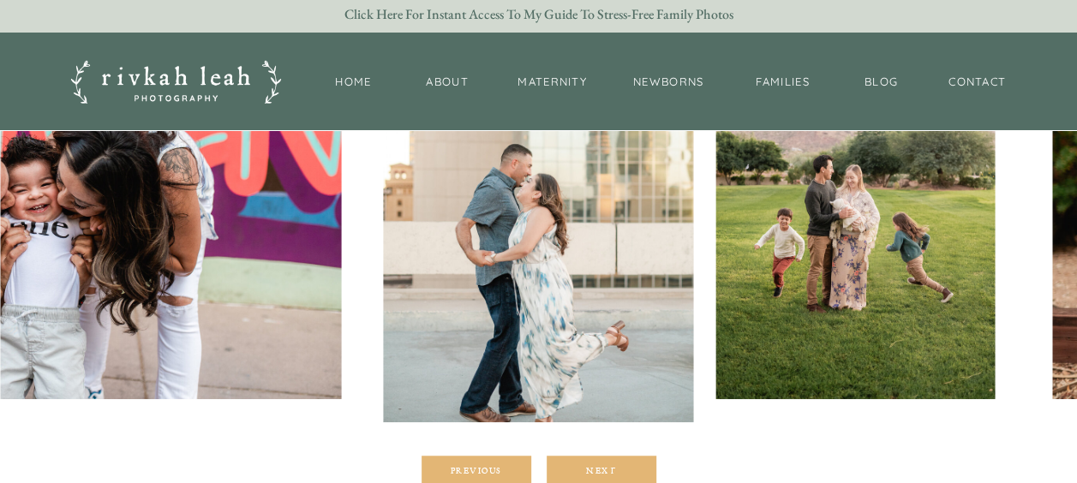
scroll to position [375, 0]
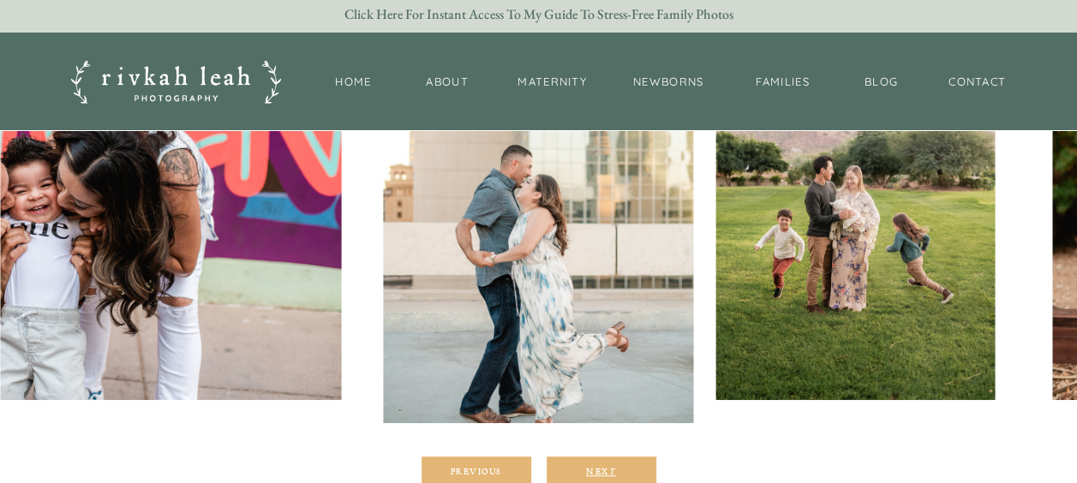
click at [603, 466] on div "Next" at bounding box center [601, 471] width 103 height 10
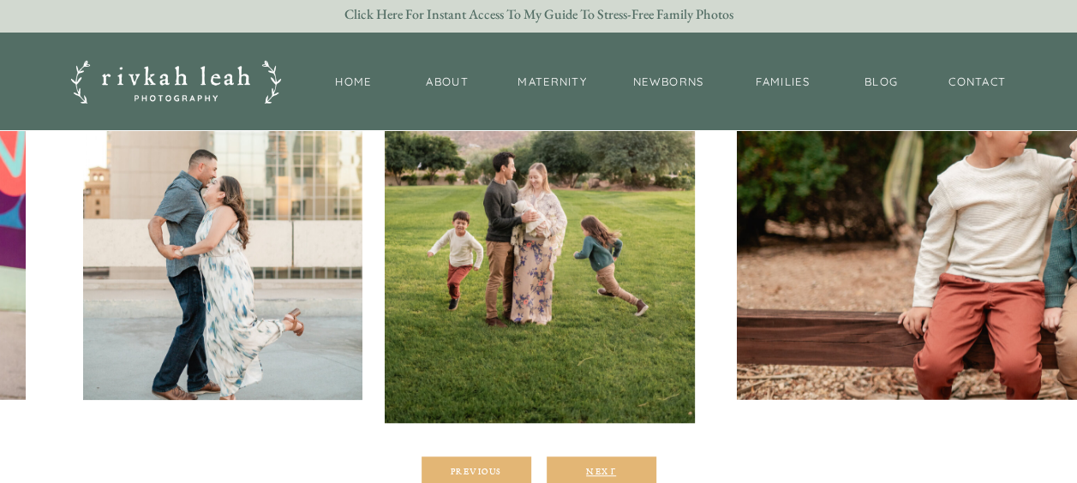
click at [603, 466] on div "Next" at bounding box center [601, 471] width 103 height 10
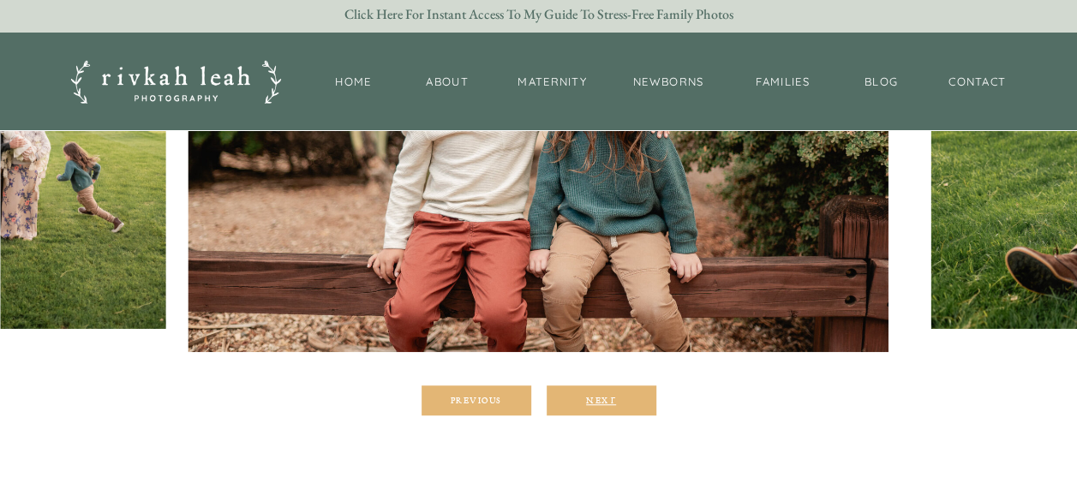
scroll to position [456, 0]
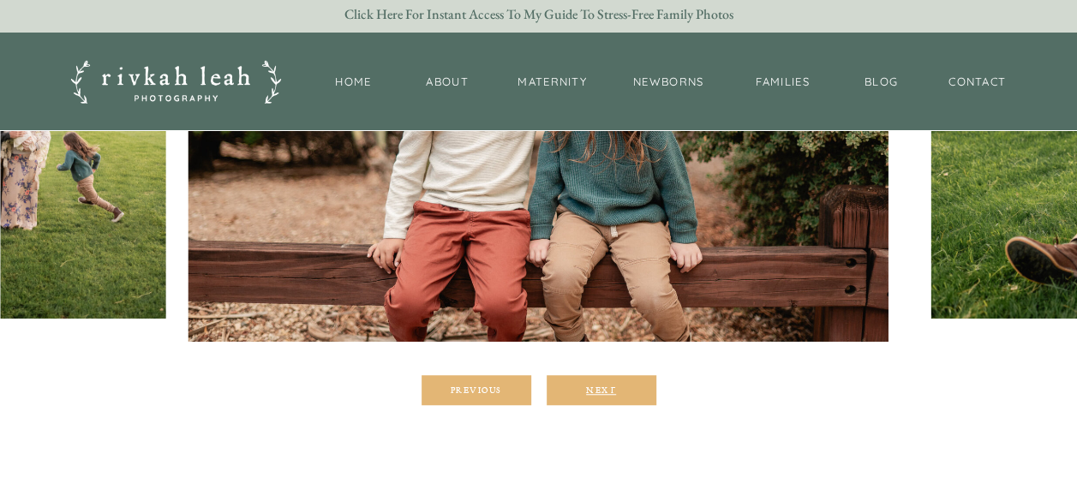
click at [597, 389] on div "Next" at bounding box center [601, 390] width 103 height 10
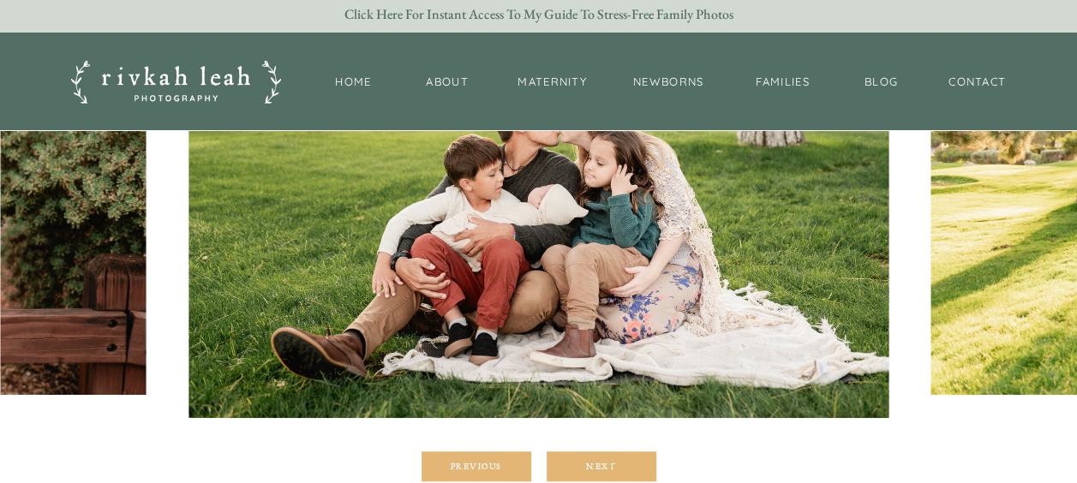
scroll to position [381, 0]
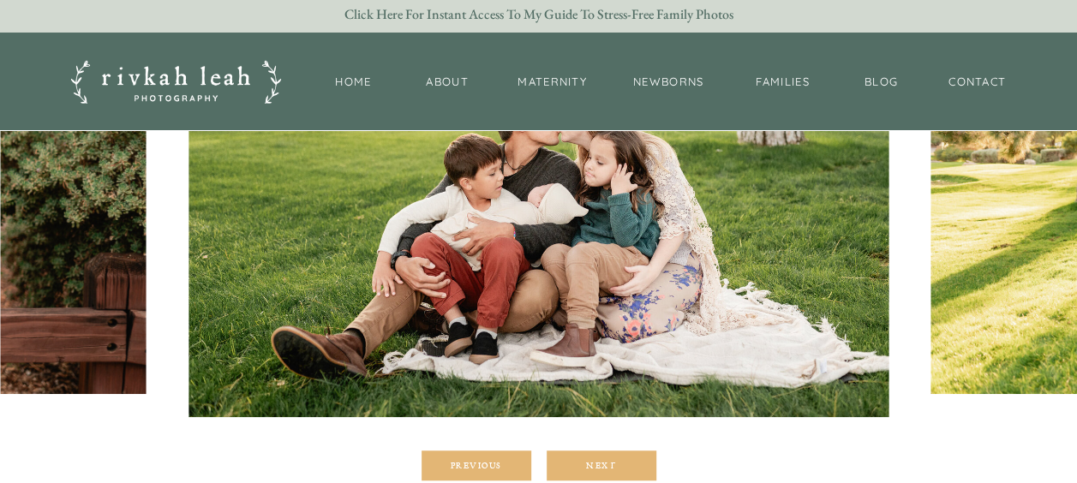
click at [609, 458] on div at bounding box center [602, 466] width 110 height 30
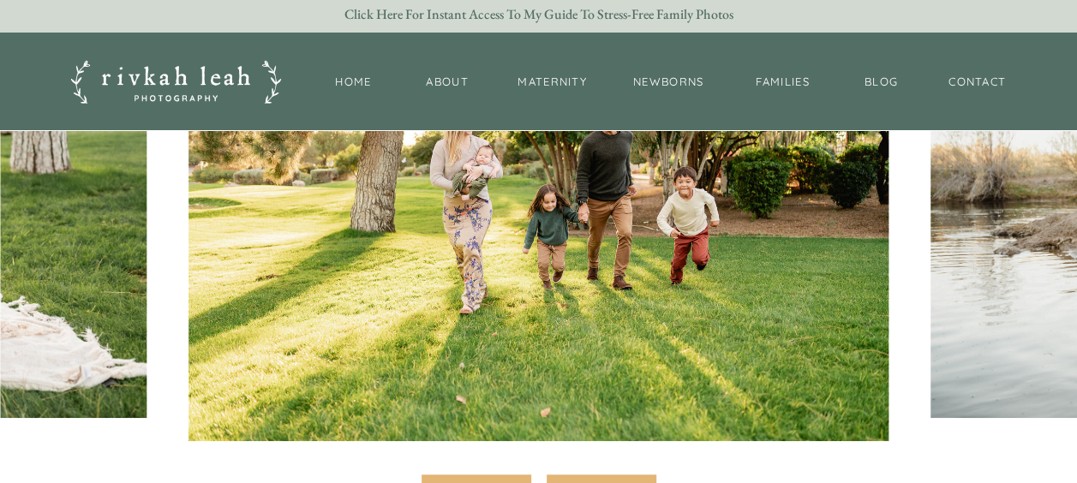
scroll to position [360, 0]
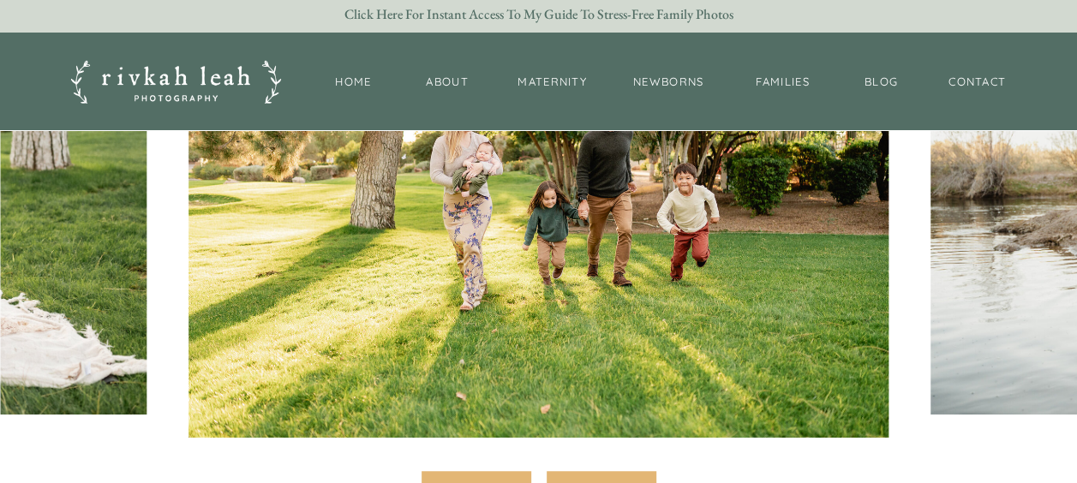
click at [631, 482] on div "Next" at bounding box center [601, 486] width 103 height 10
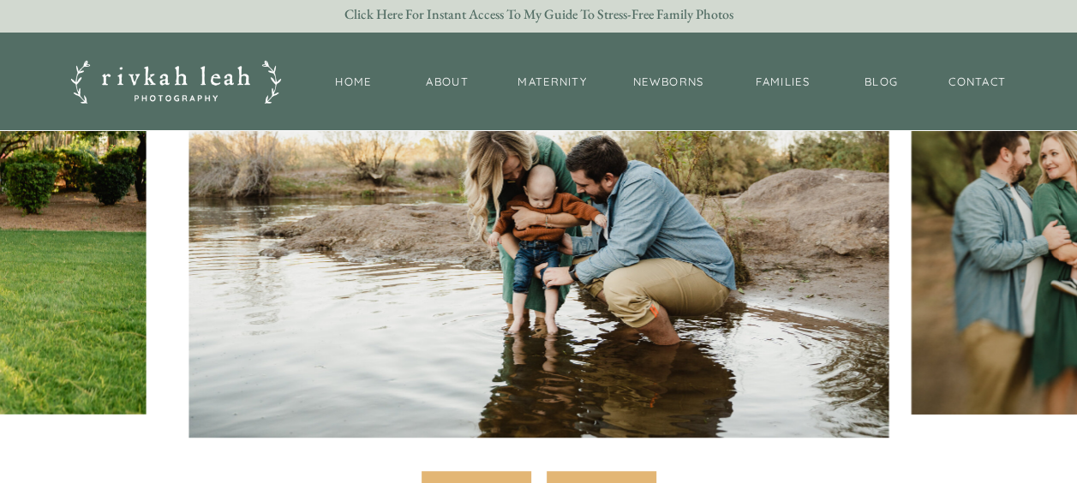
click at [631, 482] on div "Next" at bounding box center [601, 486] width 103 height 10
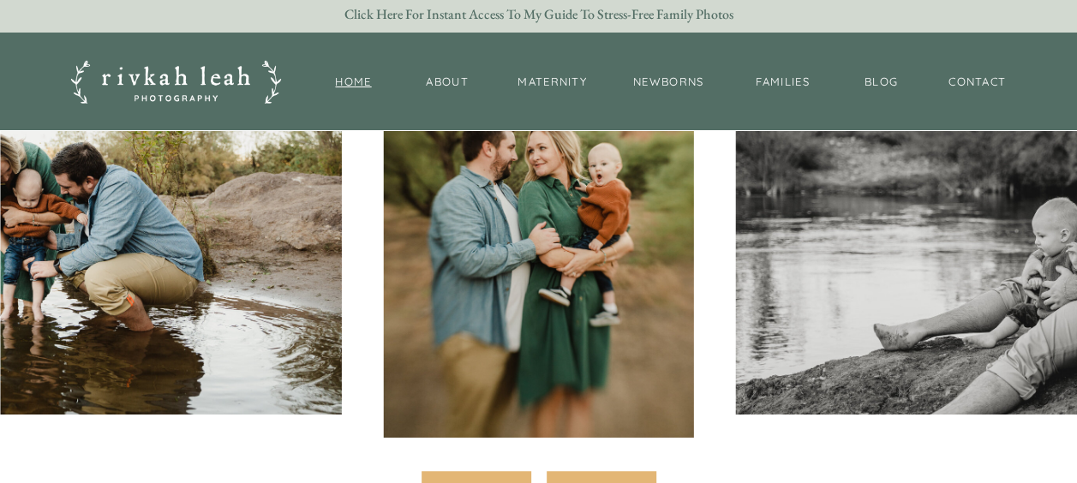
click at [369, 91] on nav "Home" at bounding box center [354, 83] width 55 height 18
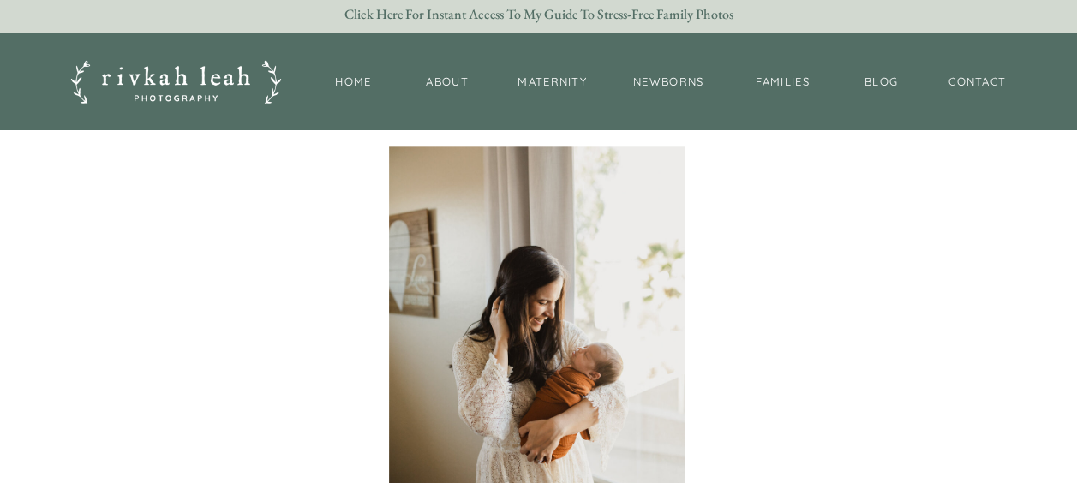
scroll to position [4150, 0]
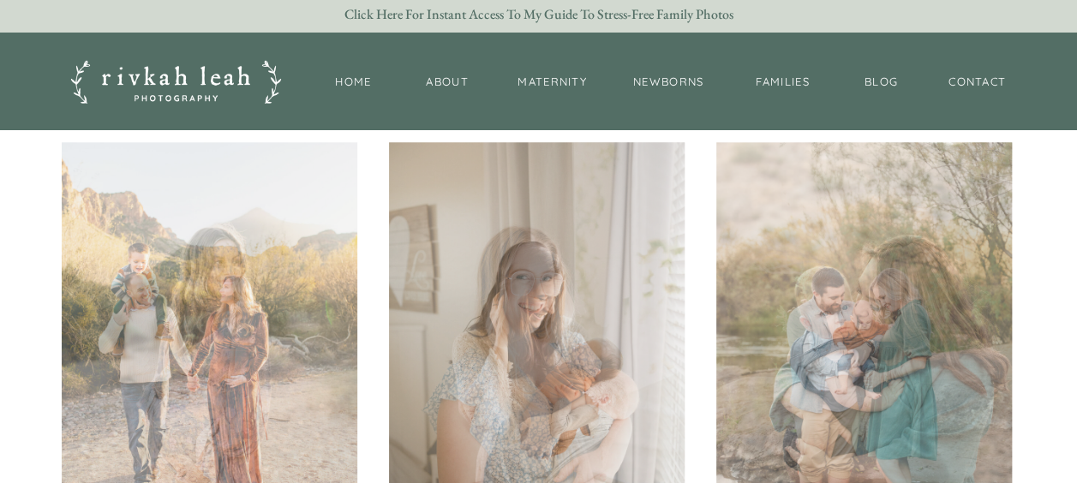
click at [206, 310] on div at bounding box center [210, 340] width 296 height 397
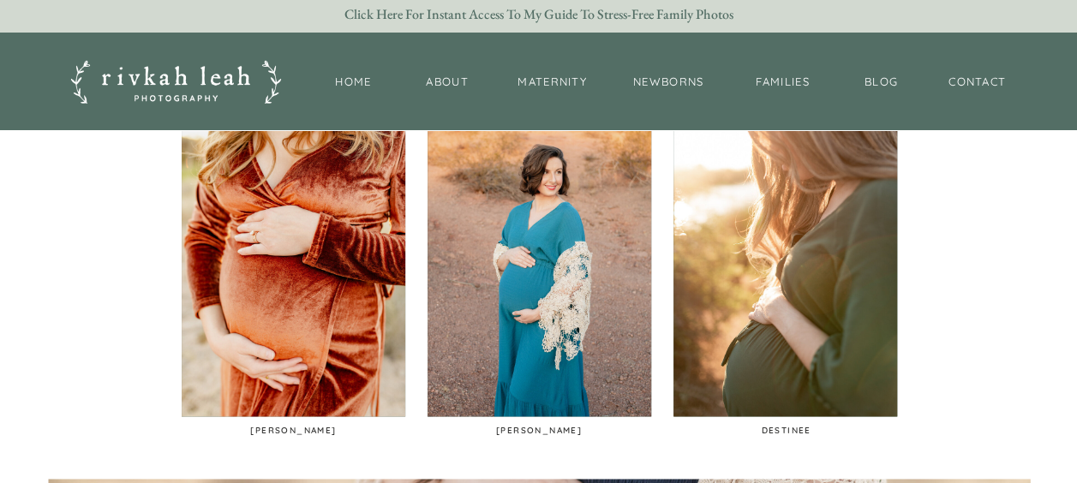
scroll to position [1012, 0]
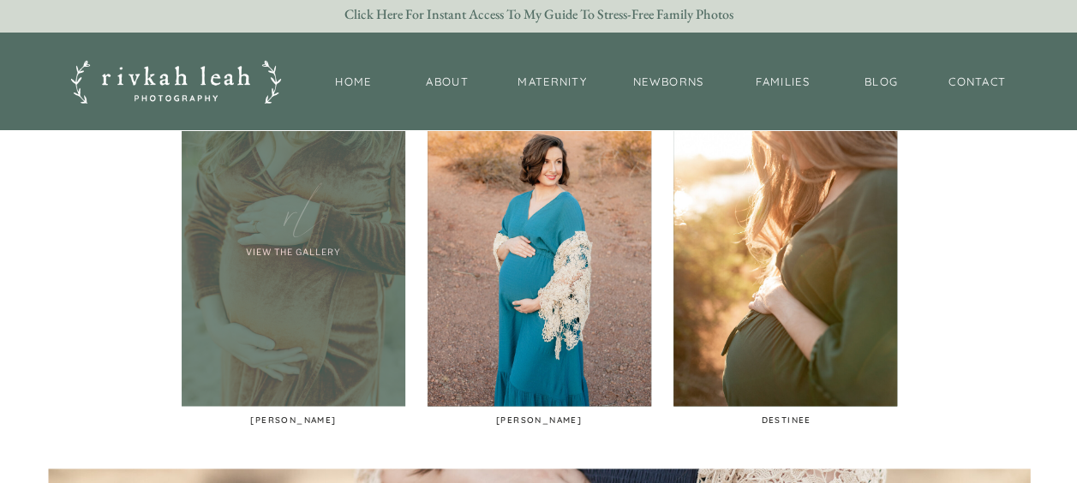
click at [298, 250] on div at bounding box center [294, 238] width 224 height 336
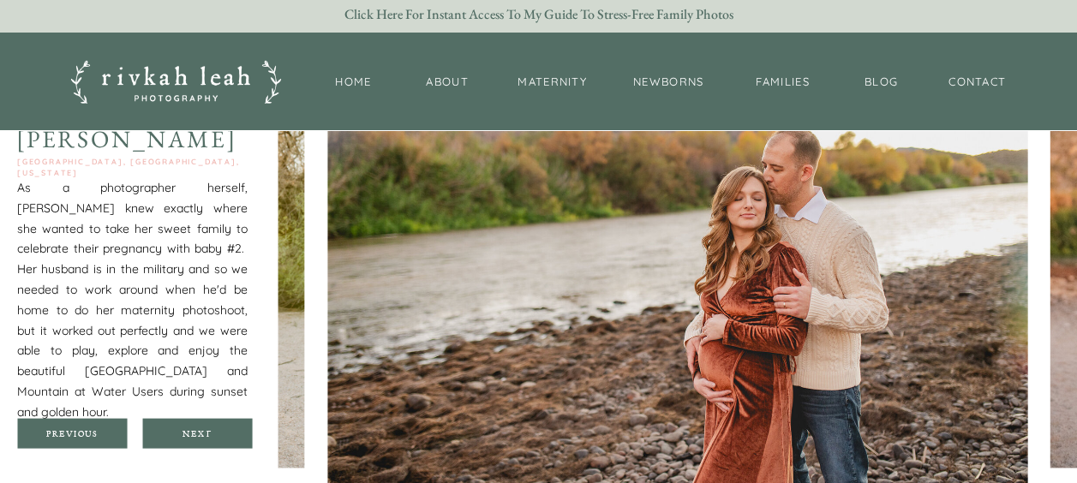
scroll to position [1553, 0]
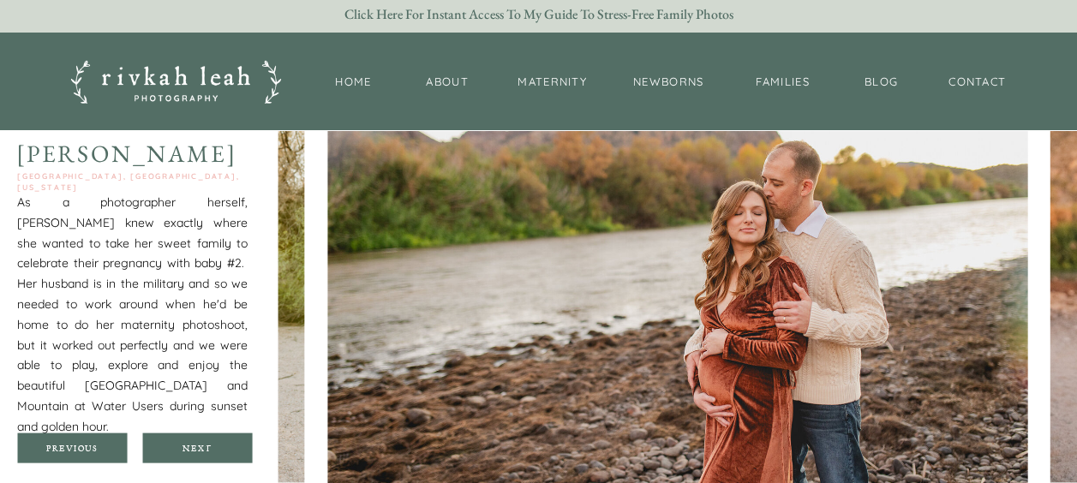
click at [199, 441] on div at bounding box center [197, 448] width 110 height 30
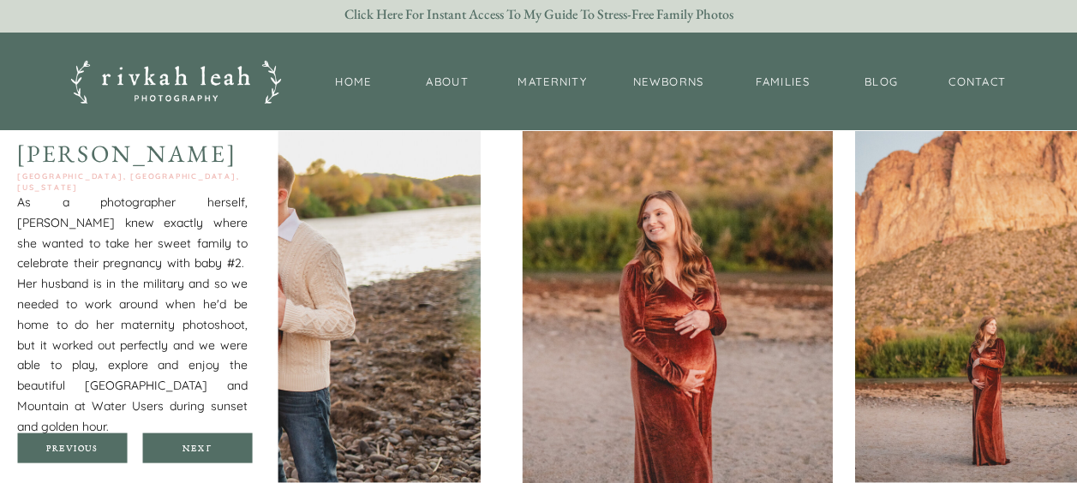
click at [199, 441] on div at bounding box center [197, 448] width 110 height 30
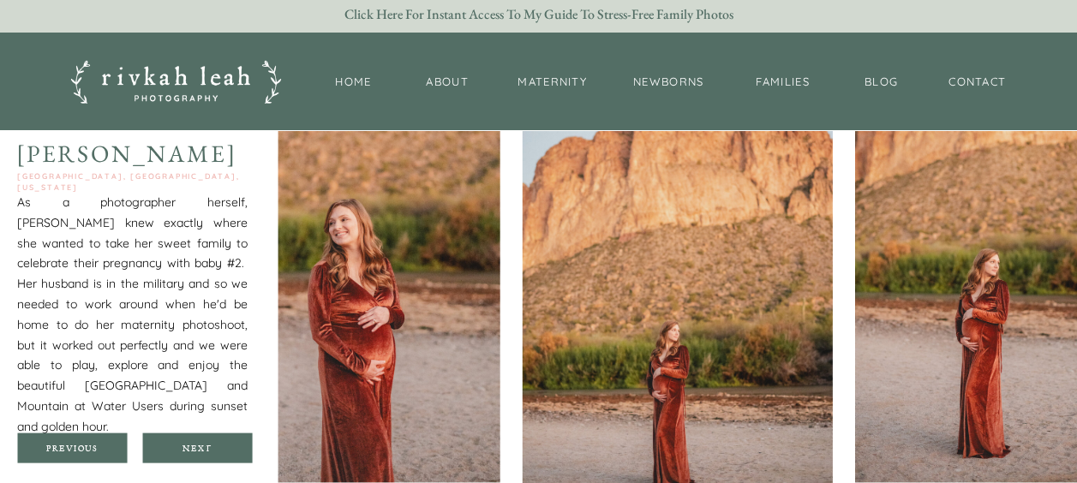
click at [199, 441] on div at bounding box center [197, 448] width 110 height 30
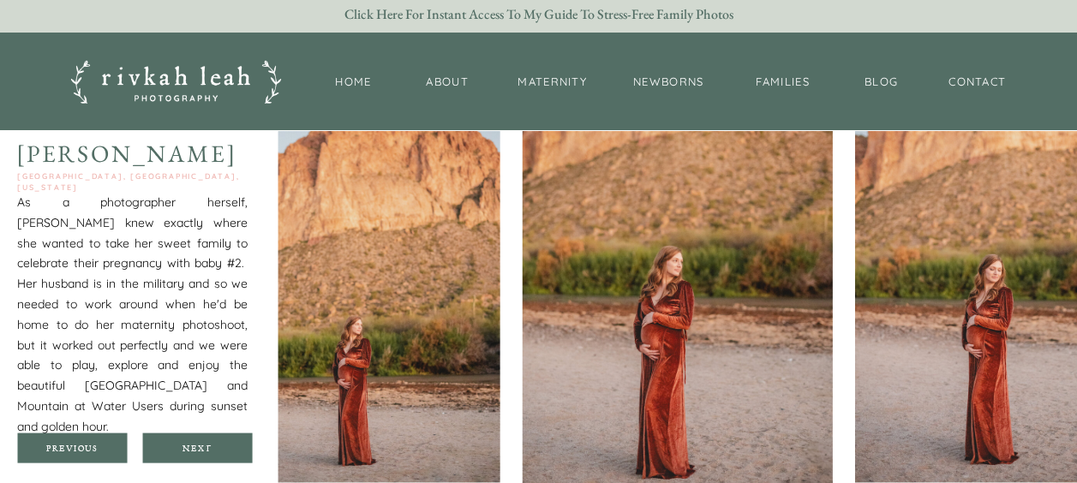
click at [199, 441] on div at bounding box center [197, 448] width 110 height 30
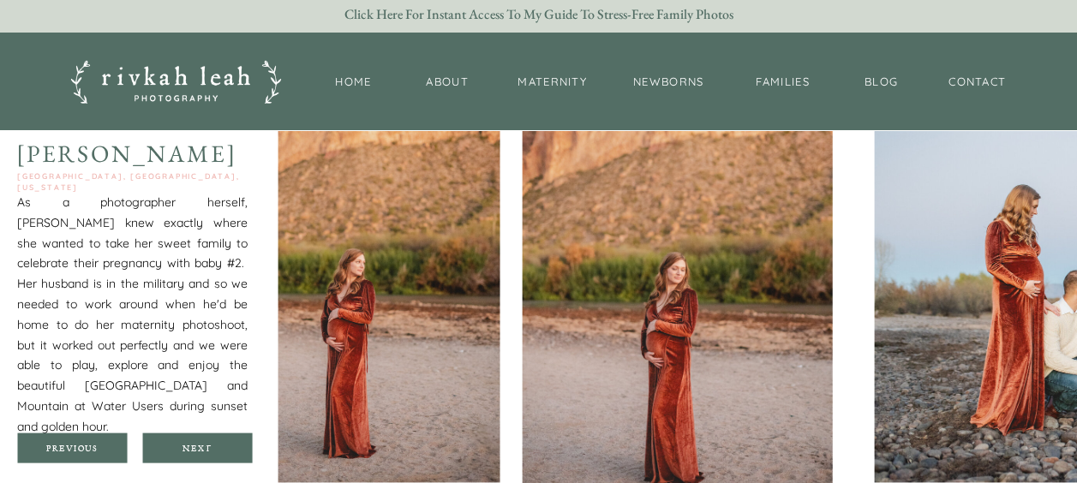
click at [199, 441] on div at bounding box center [197, 448] width 110 height 30
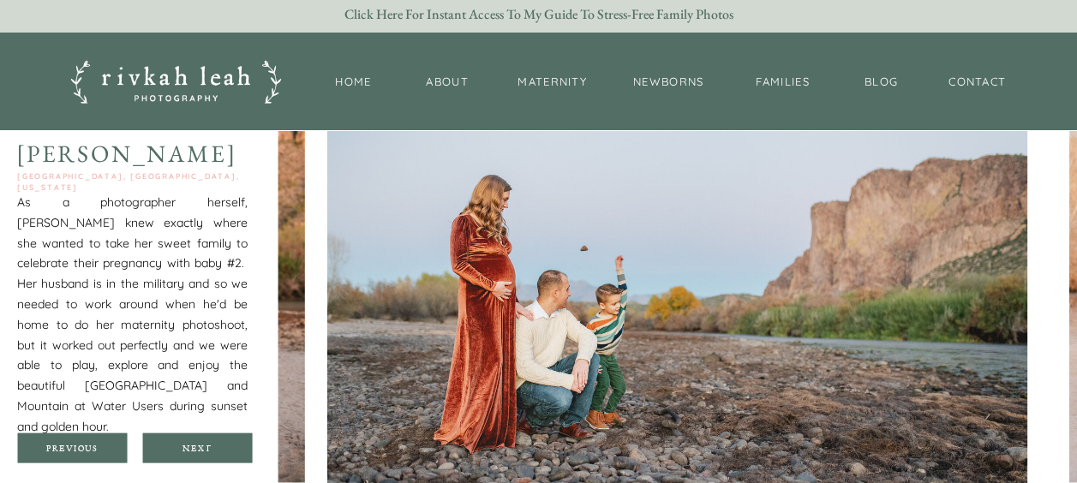
click at [199, 441] on div at bounding box center [197, 448] width 110 height 30
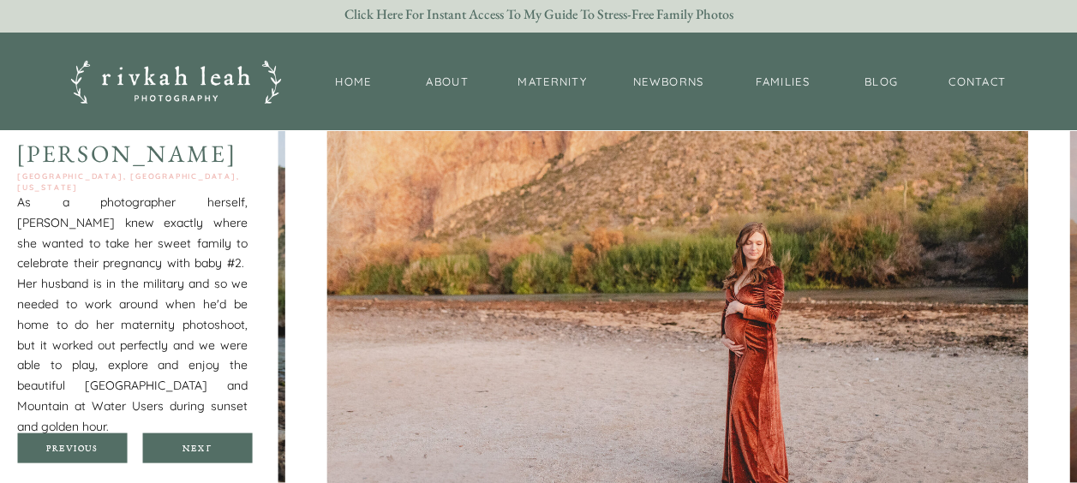
click at [199, 441] on div at bounding box center [197, 448] width 110 height 30
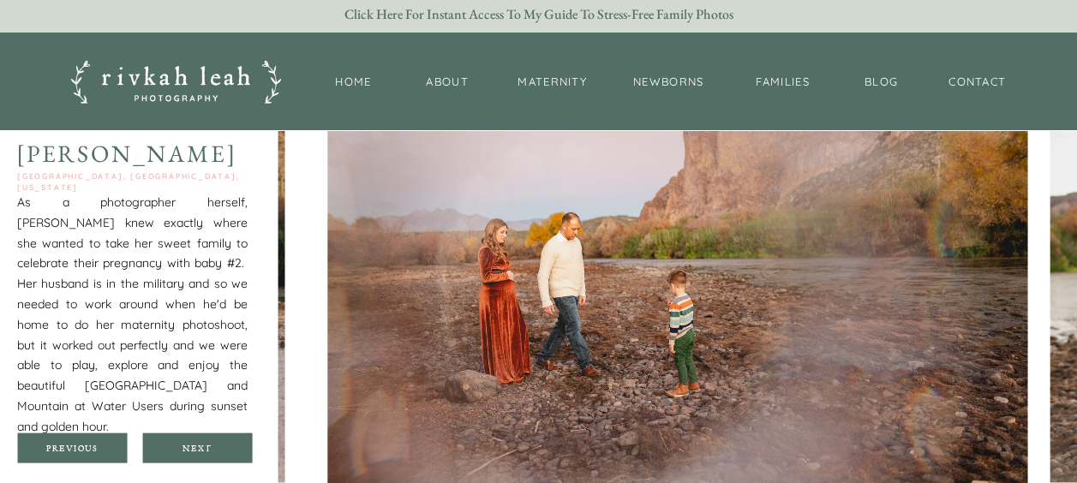
click at [199, 441] on div at bounding box center [197, 448] width 110 height 30
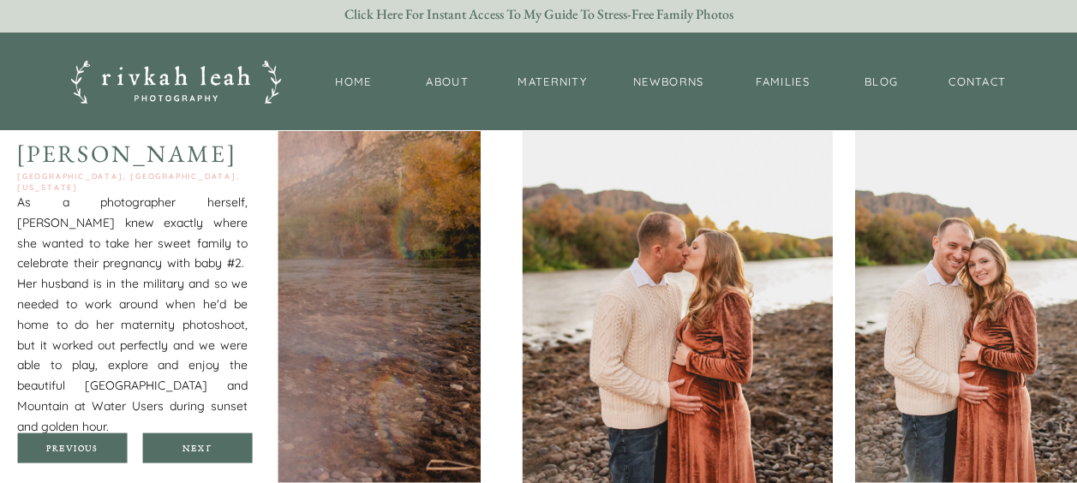
click at [199, 441] on div at bounding box center [197, 448] width 110 height 30
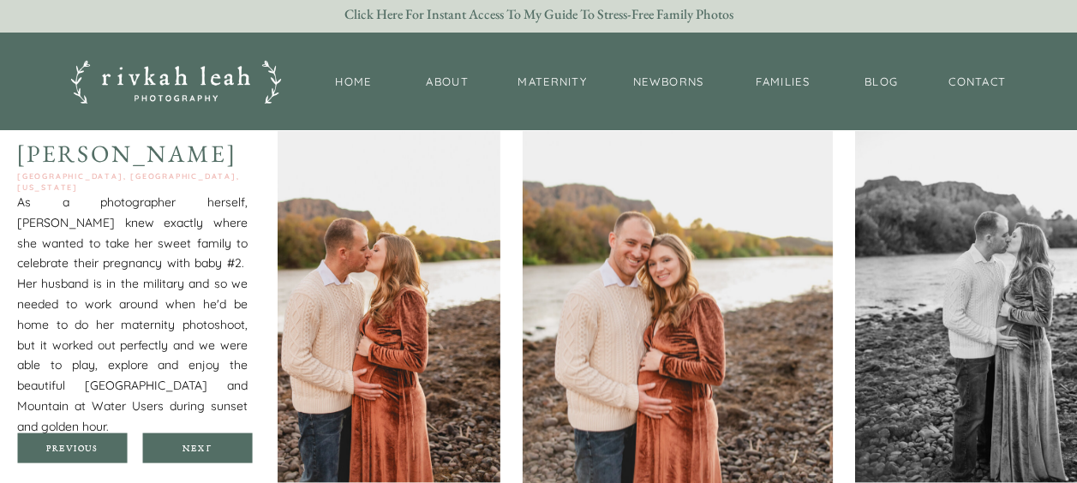
click at [199, 441] on div at bounding box center [197, 448] width 110 height 30
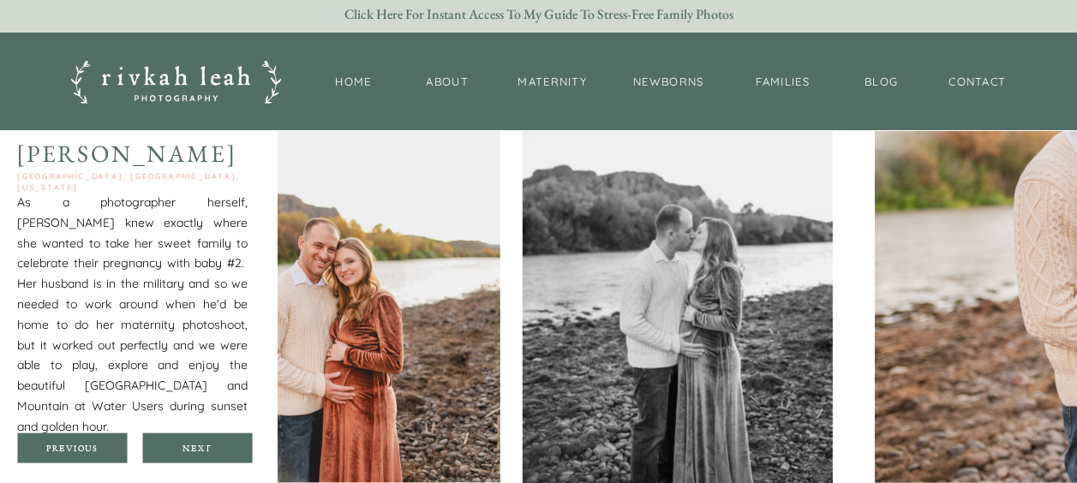
click at [199, 441] on div at bounding box center [197, 448] width 110 height 30
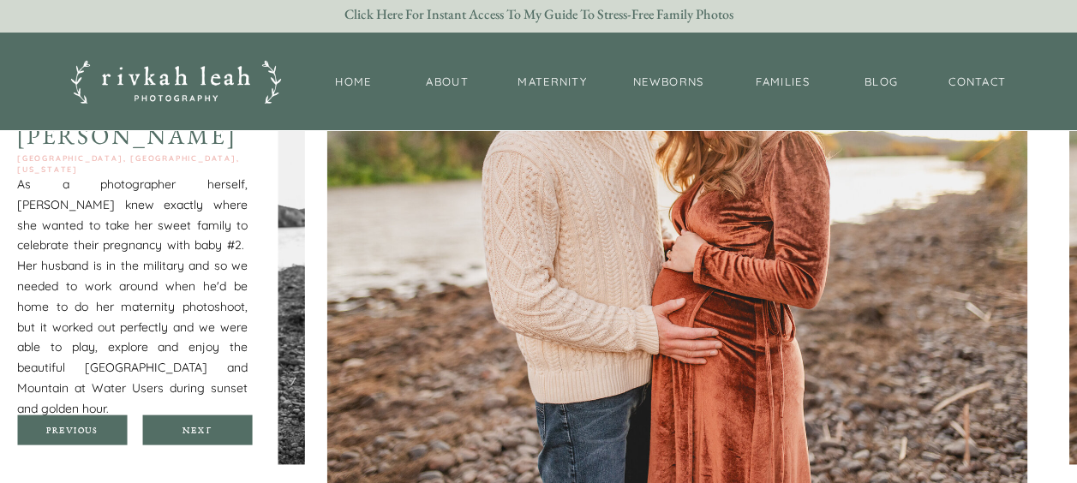
scroll to position [1572, 0]
click at [202, 422] on div at bounding box center [197, 429] width 110 height 30
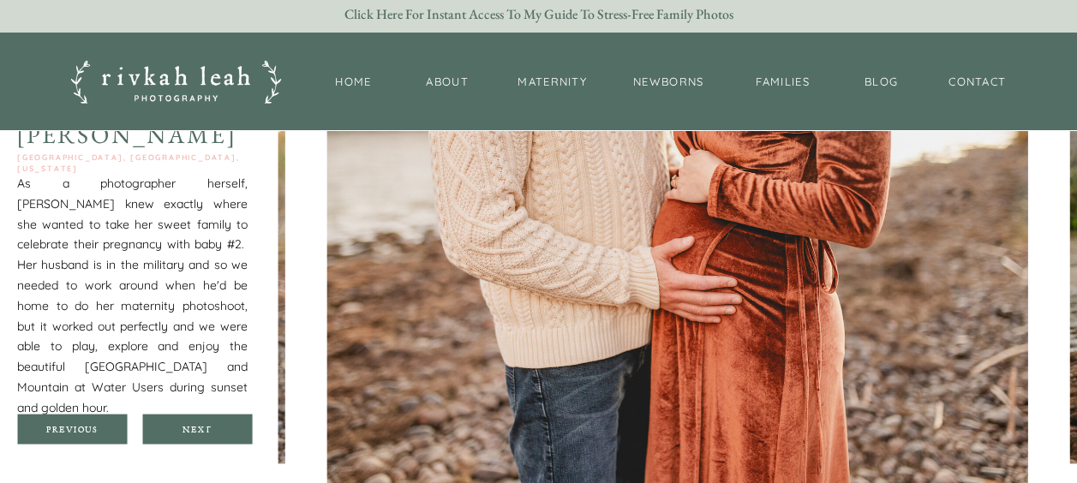
click at [206, 420] on div at bounding box center [197, 429] width 110 height 30
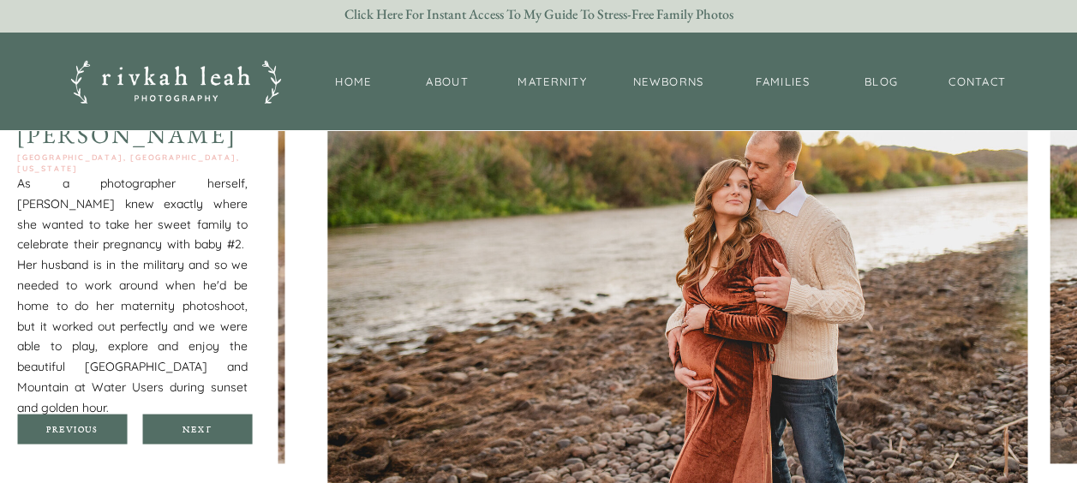
click at [206, 420] on div at bounding box center [197, 429] width 110 height 30
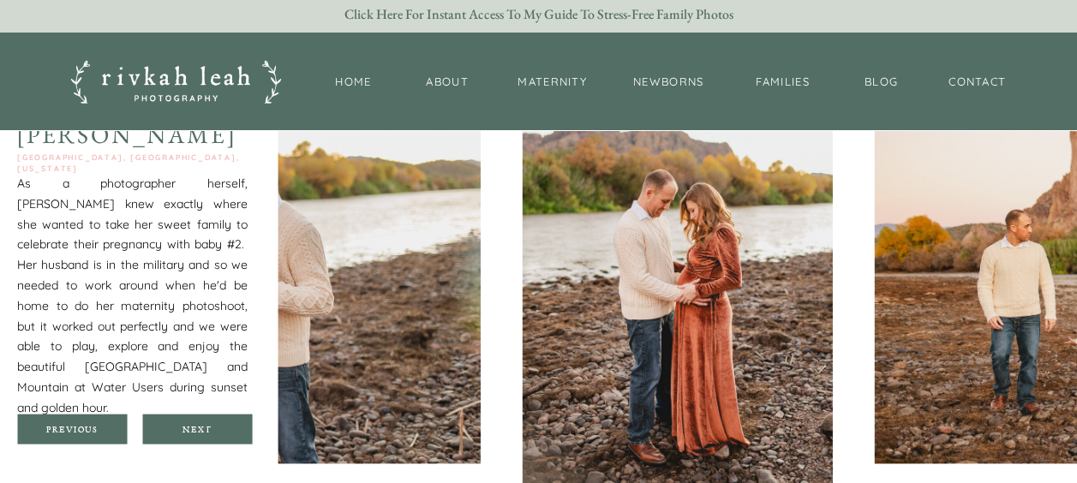
click at [206, 420] on div at bounding box center [197, 429] width 110 height 30
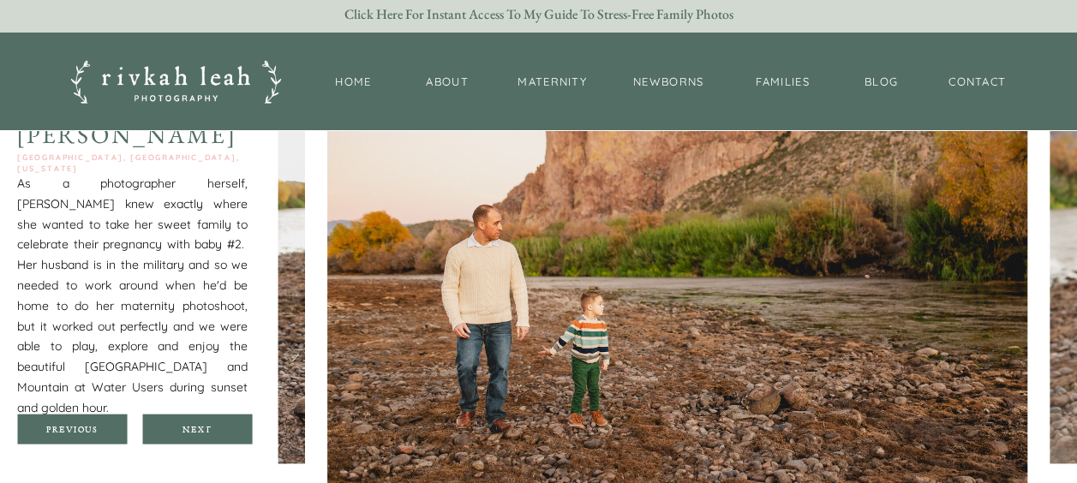
click at [206, 420] on div at bounding box center [197, 429] width 110 height 30
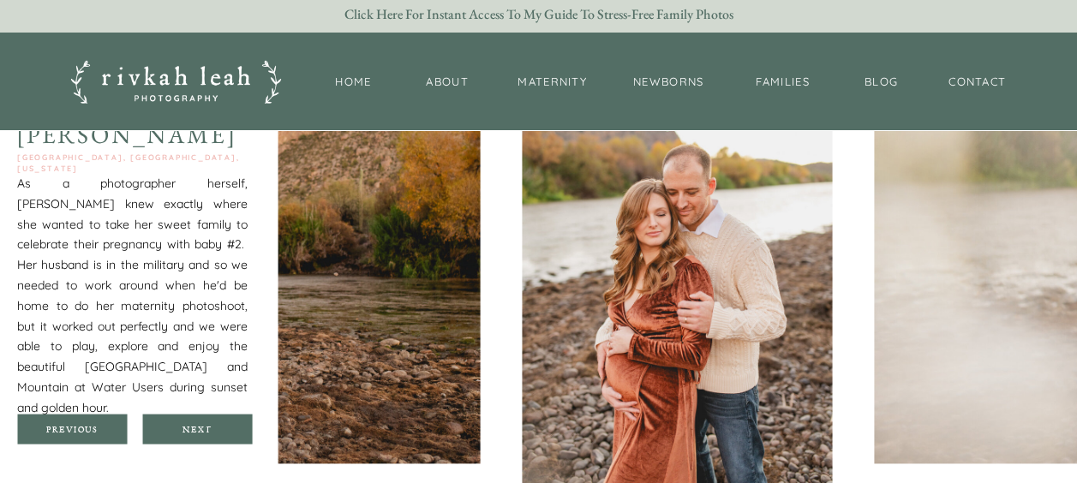
click at [206, 420] on div at bounding box center [197, 429] width 110 height 30
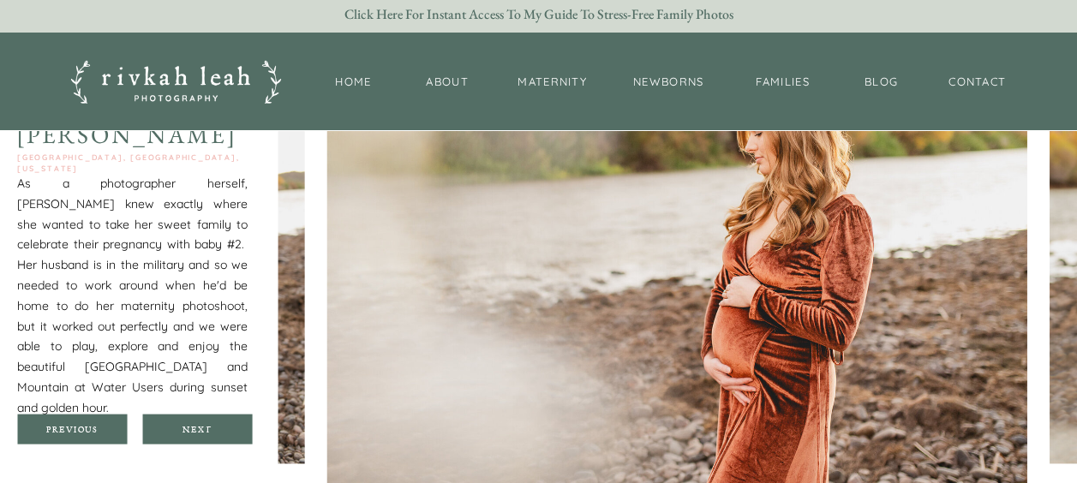
click at [206, 420] on div at bounding box center [197, 429] width 110 height 30
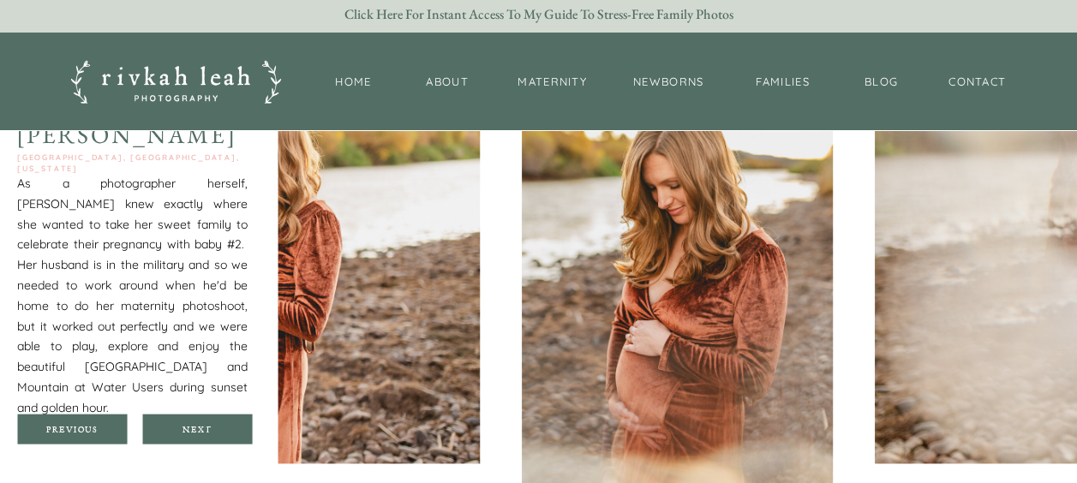
click at [206, 420] on div at bounding box center [197, 429] width 110 height 30
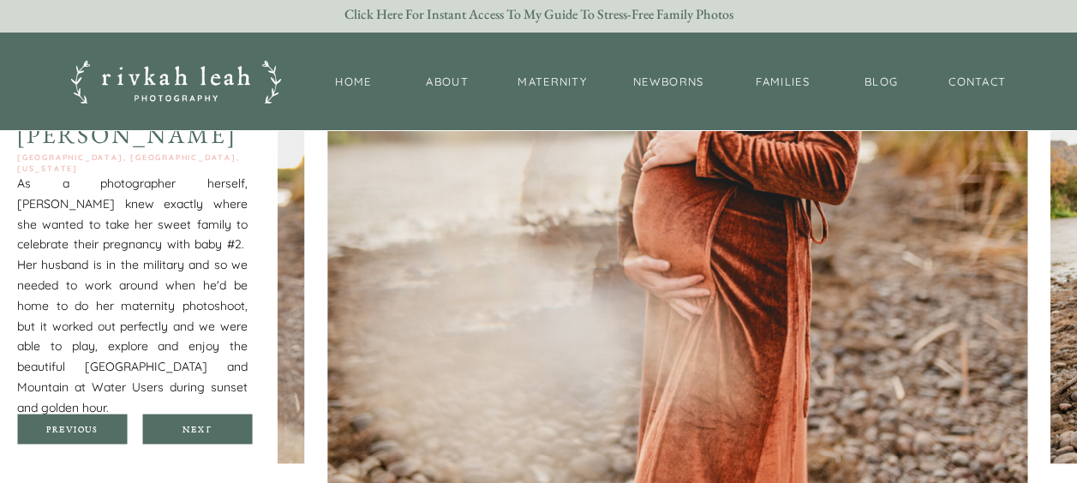
click at [206, 420] on div at bounding box center [197, 429] width 110 height 30
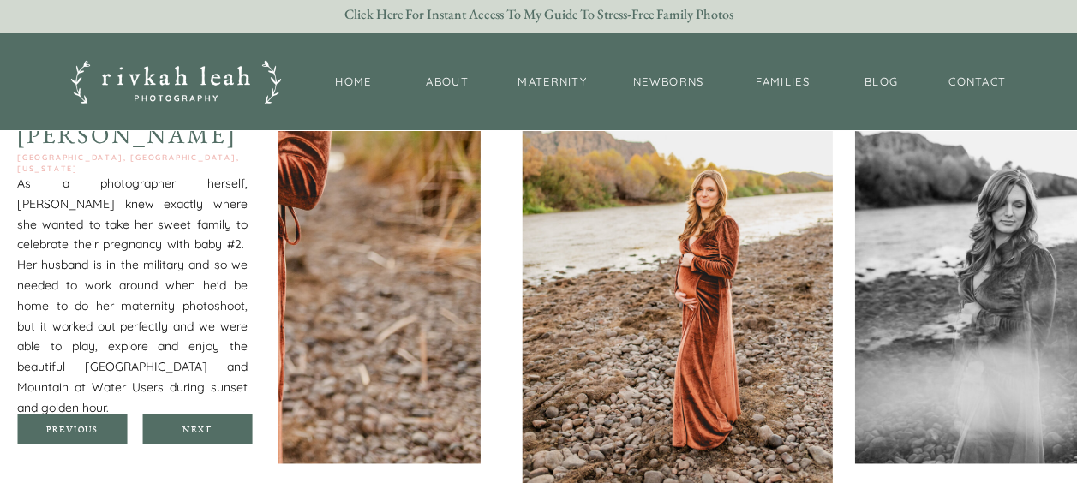
click at [206, 420] on div at bounding box center [197, 429] width 110 height 30
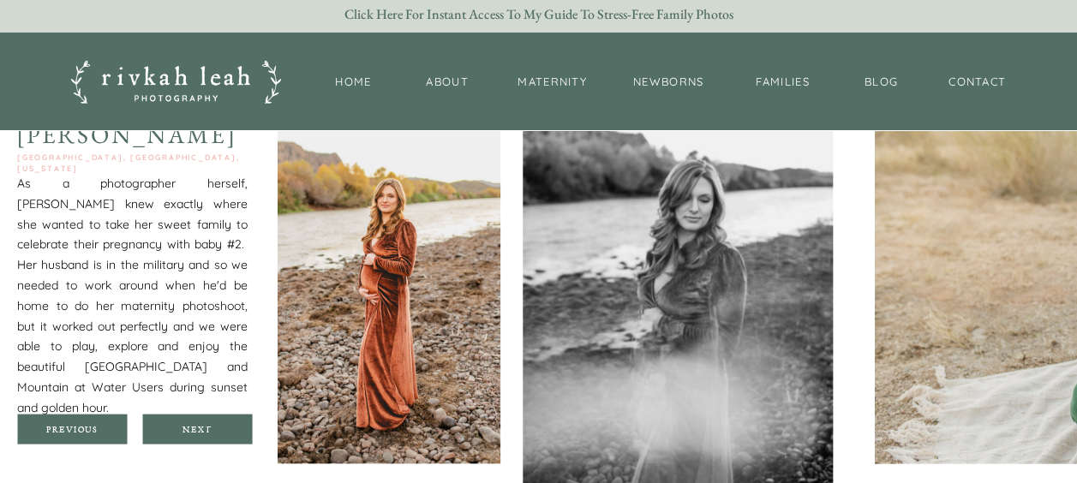
click at [206, 420] on div at bounding box center [197, 429] width 110 height 30
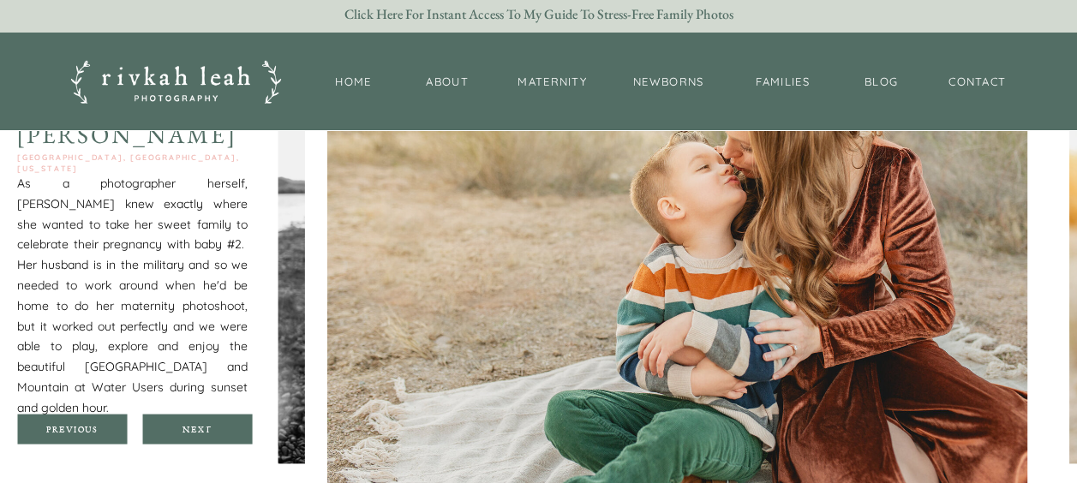
click at [206, 420] on div at bounding box center [197, 429] width 110 height 30
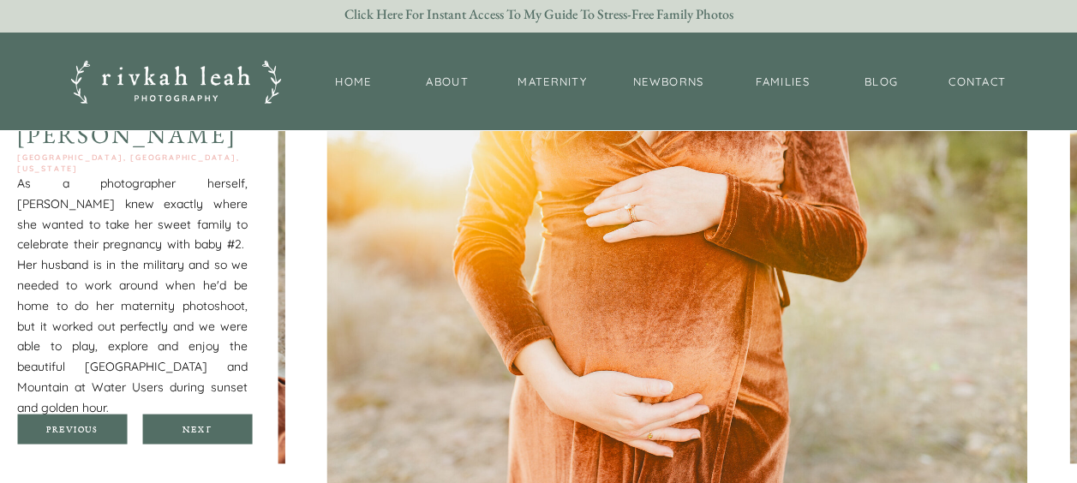
click at [206, 420] on div at bounding box center [197, 429] width 110 height 30
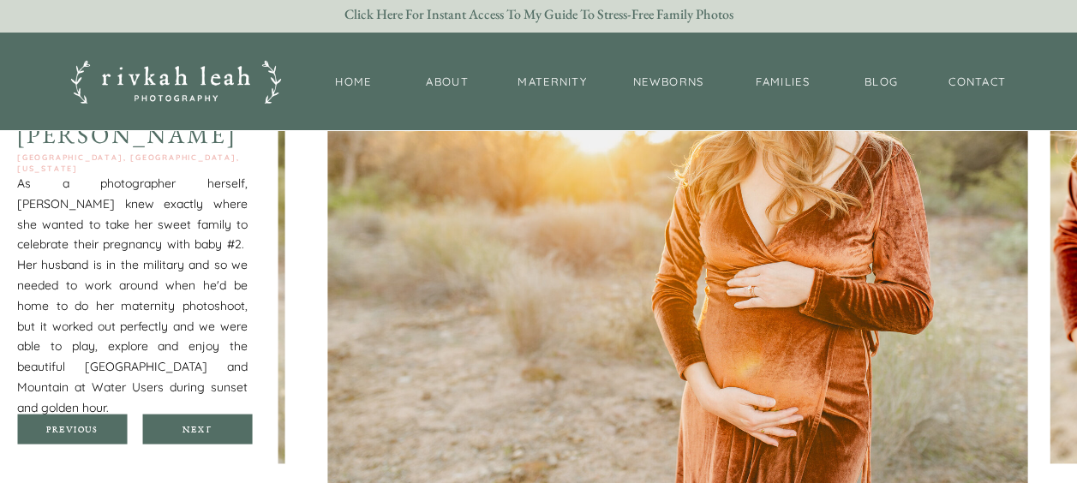
click at [206, 420] on div at bounding box center [197, 429] width 110 height 30
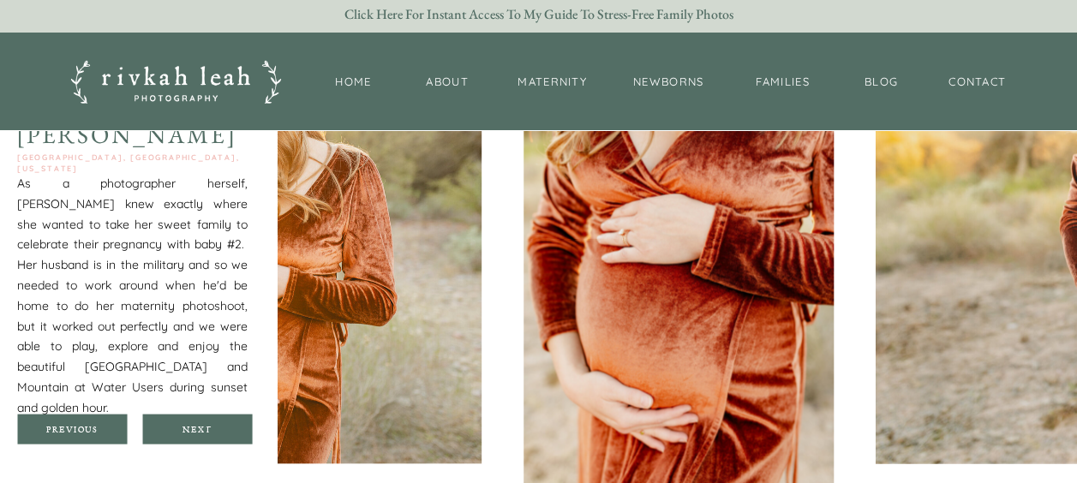
click at [206, 420] on div at bounding box center [197, 429] width 110 height 30
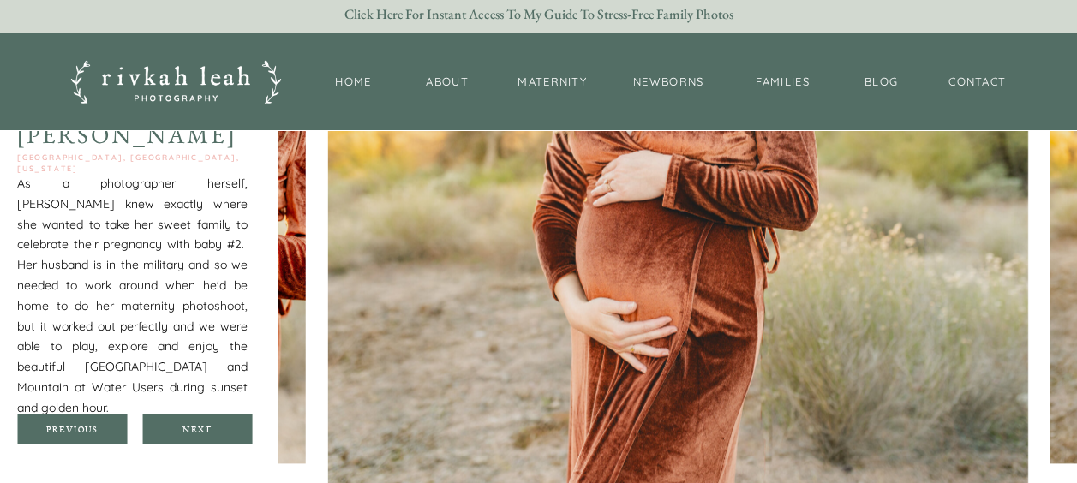
click at [206, 420] on div at bounding box center [197, 429] width 110 height 30
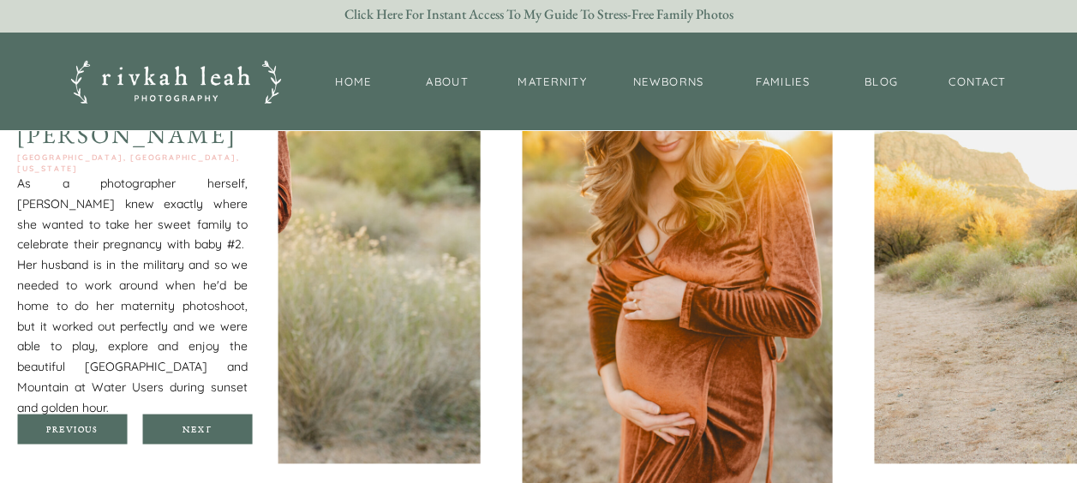
click at [206, 420] on div at bounding box center [197, 429] width 110 height 30
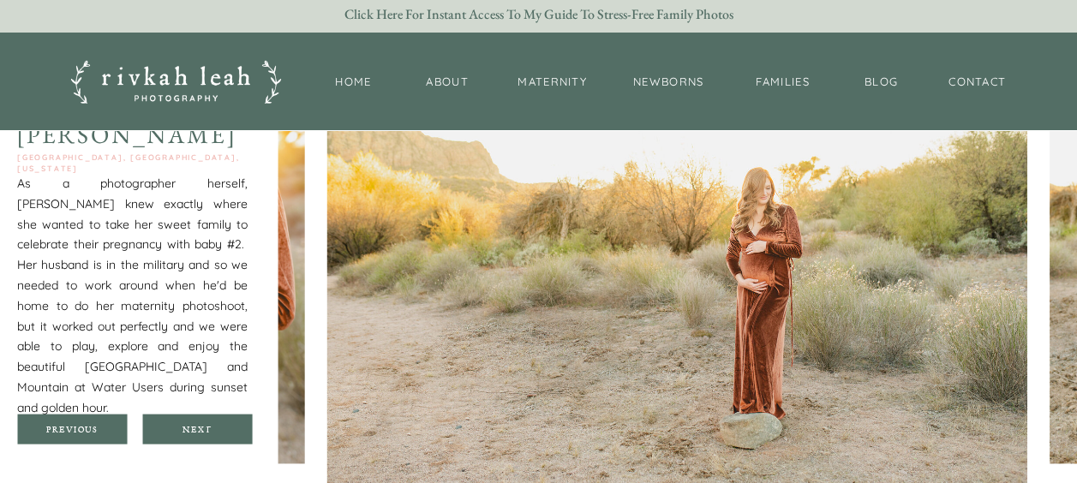
click at [206, 420] on div at bounding box center [197, 429] width 110 height 30
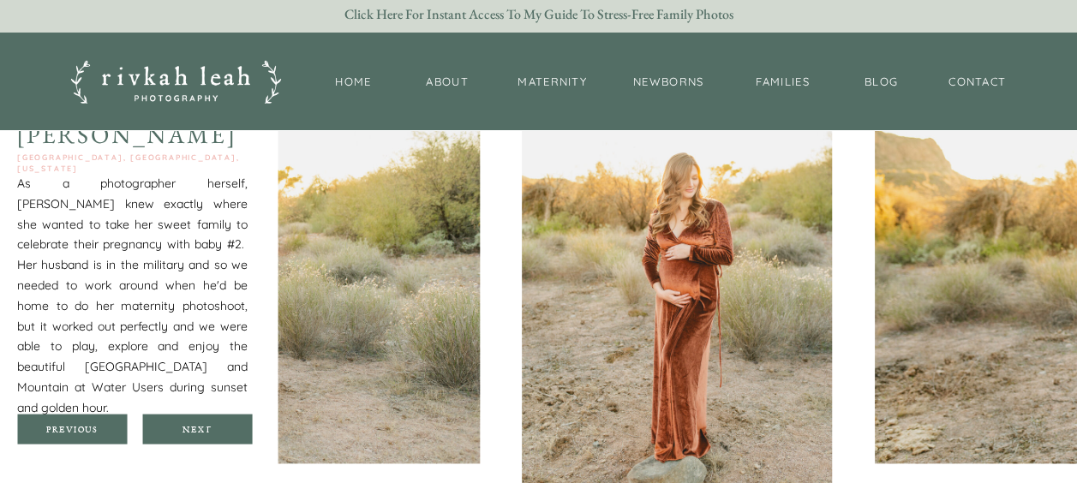
click at [206, 420] on div at bounding box center [197, 429] width 110 height 30
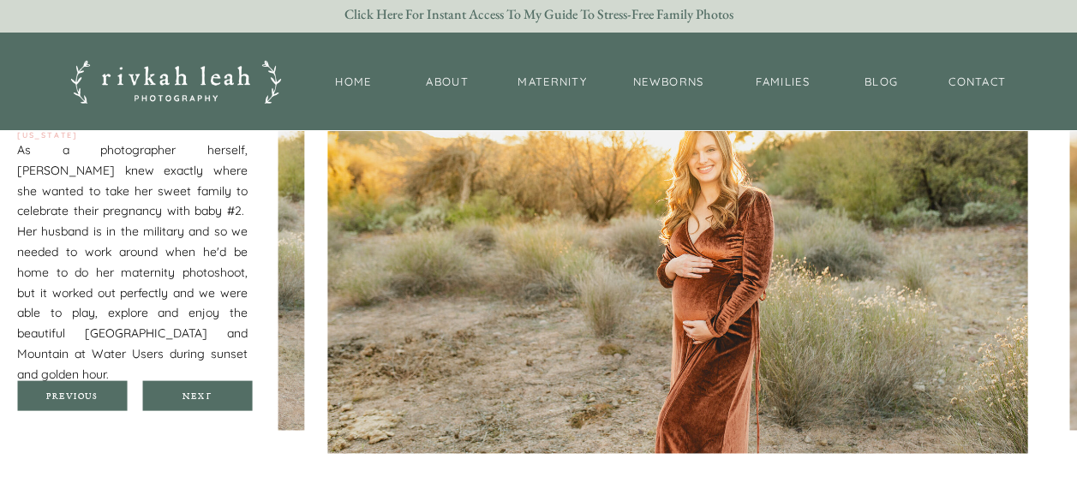
scroll to position [1601, 0]
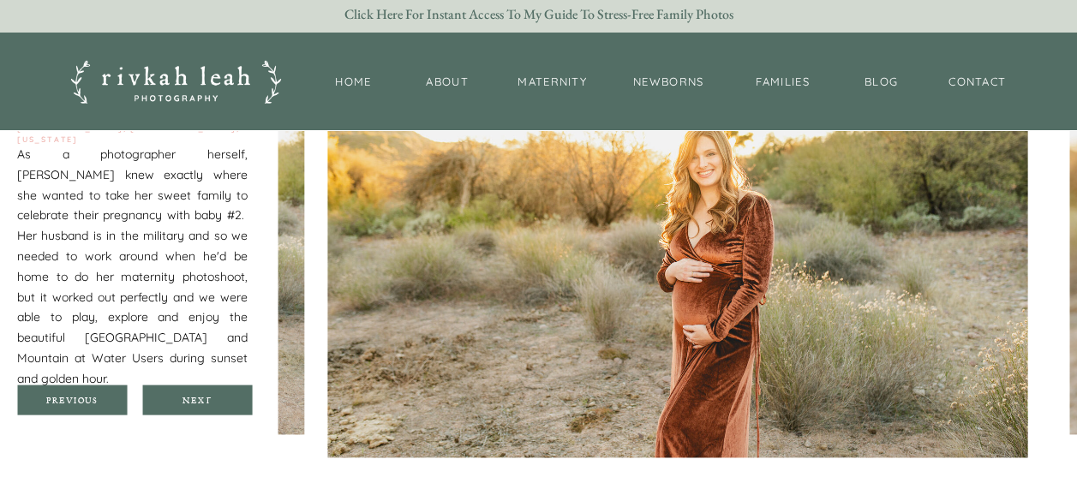
click at [173, 405] on div at bounding box center [197, 400] width 110 height 30
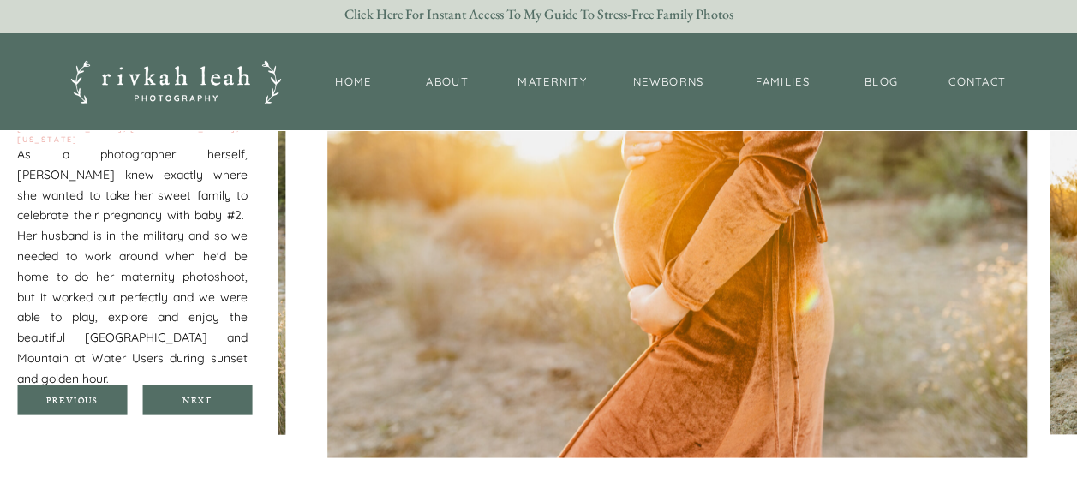
click at [173, 405] on div at bounding box center [197, 400] width 110 height 30
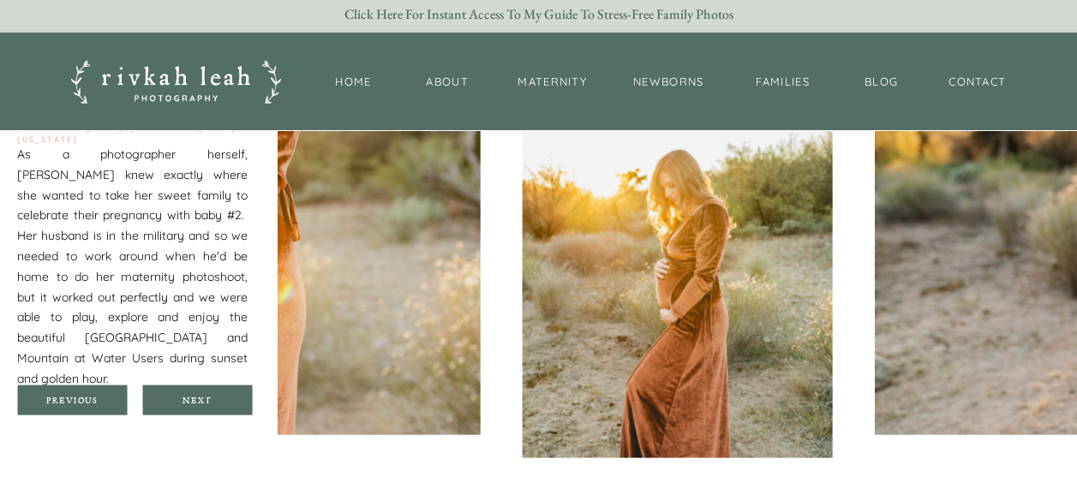
click at [173, 405] on div at bounding box center [197, 400] width 110 height 30
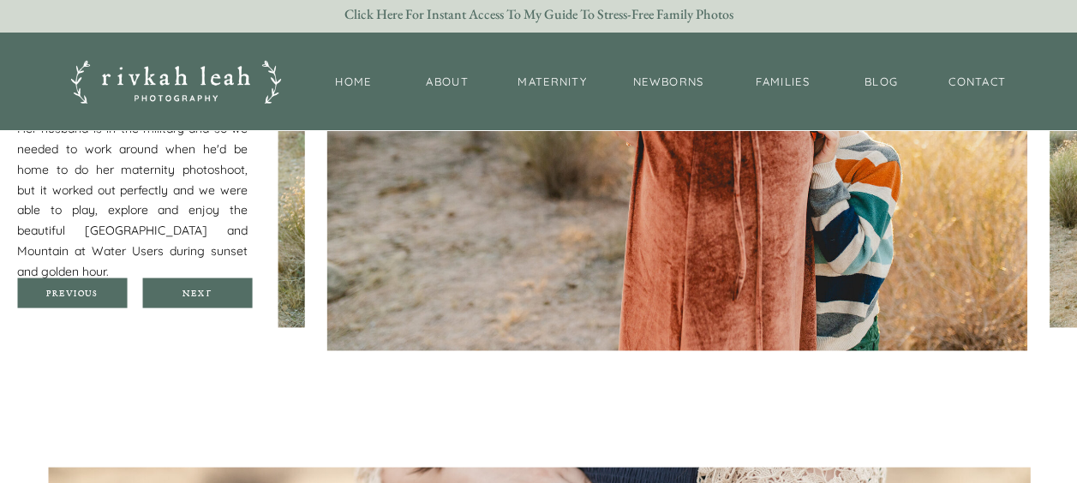
scroll to position [1719, 0]
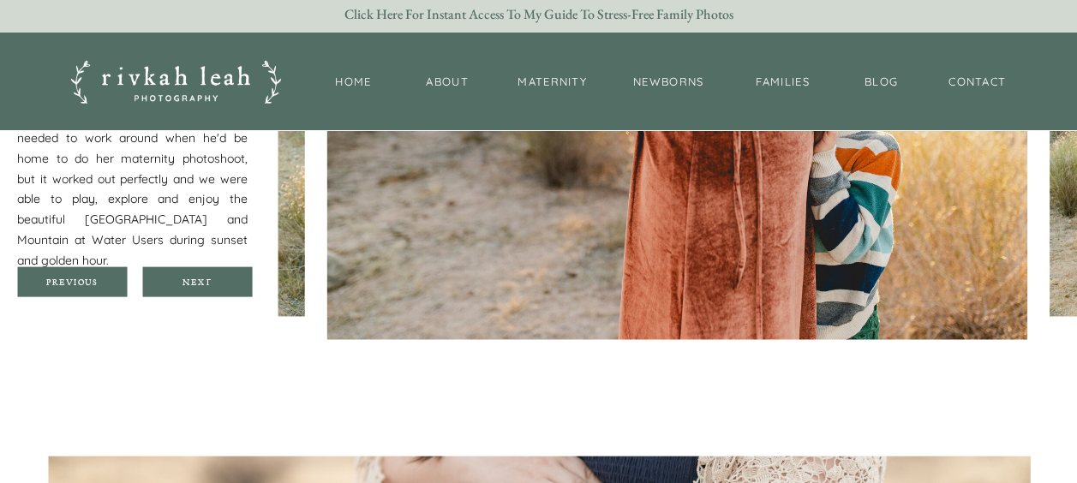
click at [181, 272] on div at bounding box center [197, 282] width 110 height 30
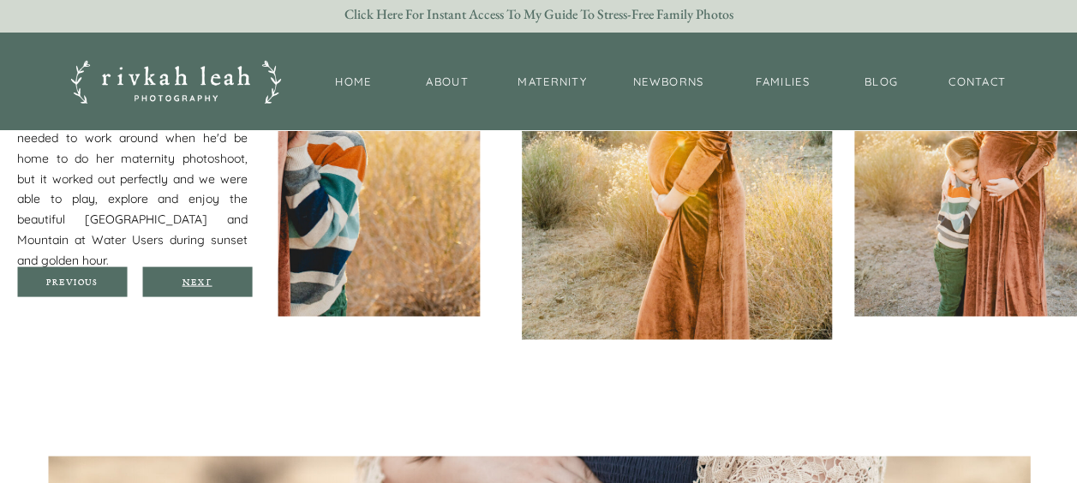
click at [194, 281] on div "Next" at bounding box center [197, 282] width 103 height 10
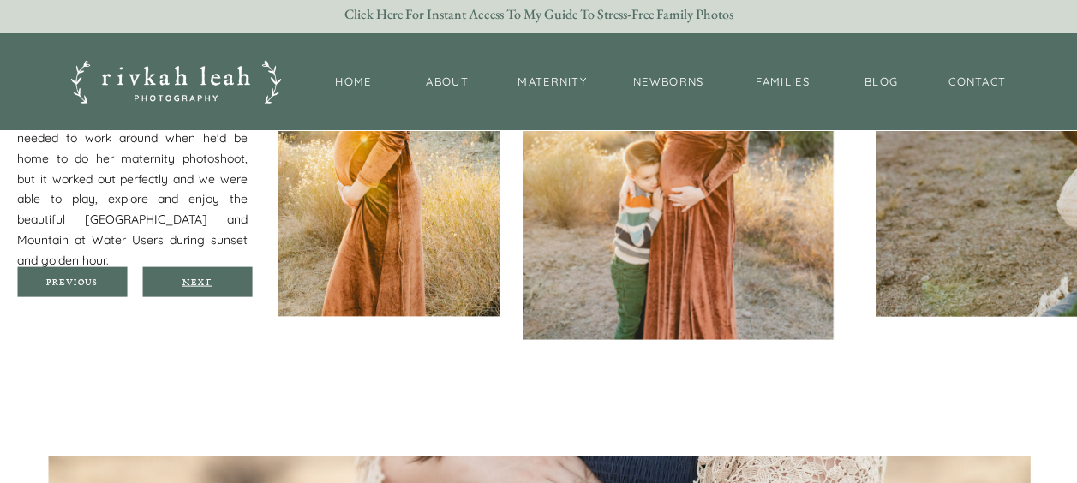
click at [194, 281] on div "Next" at bounding box center [197, 282] width 103 height 10
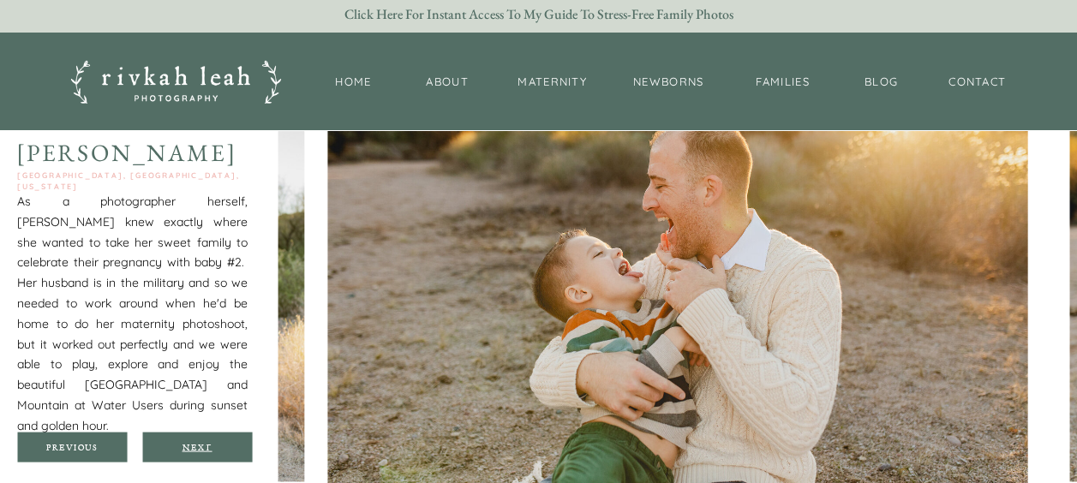
scroll to position [1586, 0]
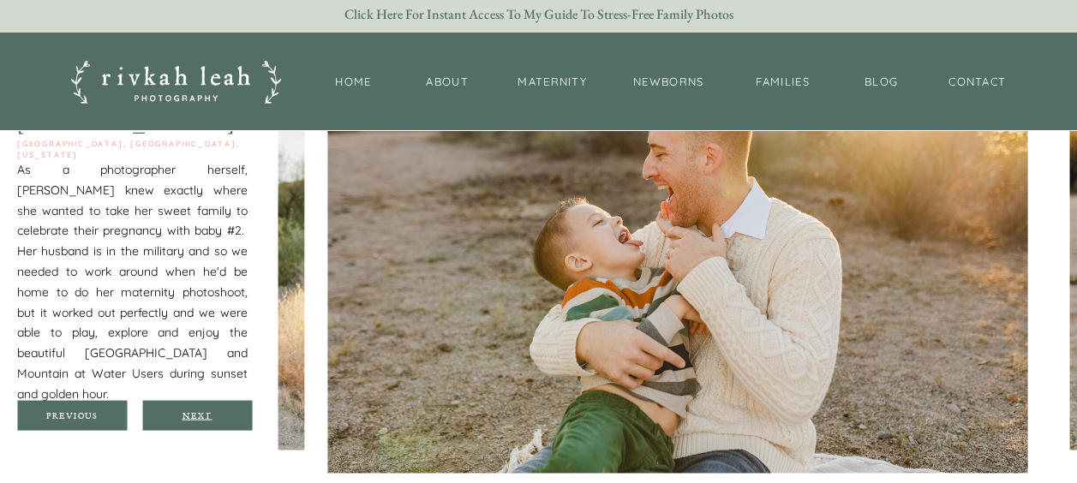
click at [201, 410] on div "Next" at bounding box center [197, 415] width 103 height 10
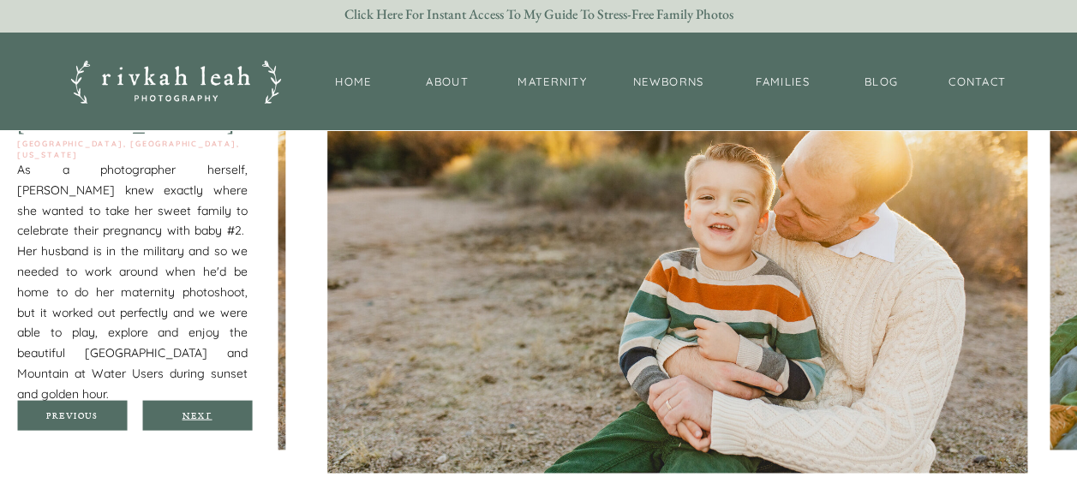
click at [201, 410] on div "Next" at bounding box center [197, 415] width 103 height 10
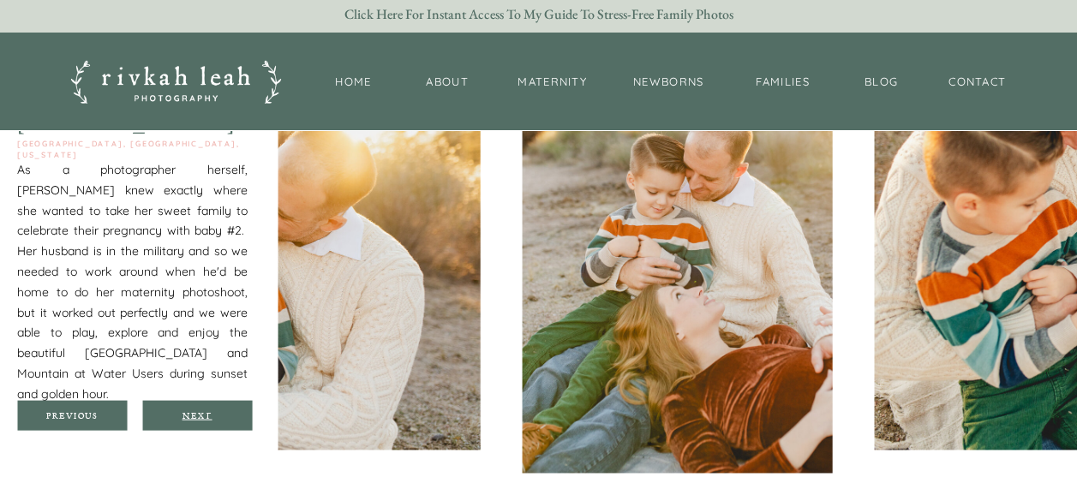
click at [201, 410] on div "Next" at bounding box center [197, 415] width 103 height 10
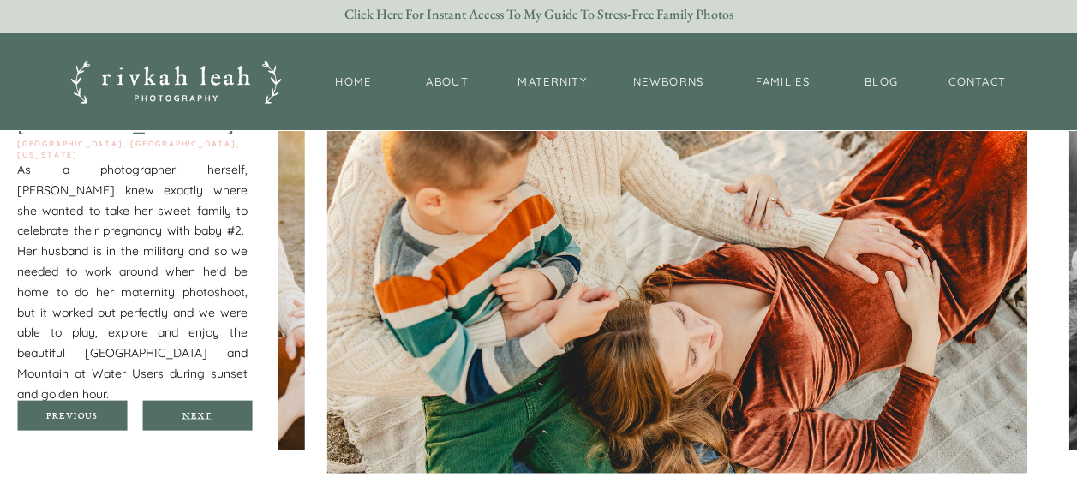
click at [201, 410] on div "Next" at bounding box center [197, 415] width 103 height 10
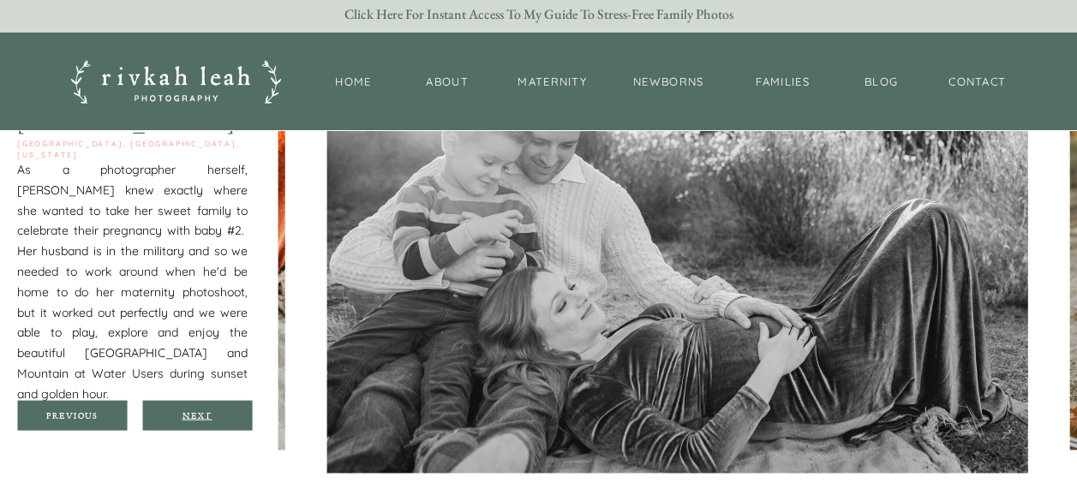
click at [201, 410] on div "Next" at bounding box center [197, 415] width 103 height 10
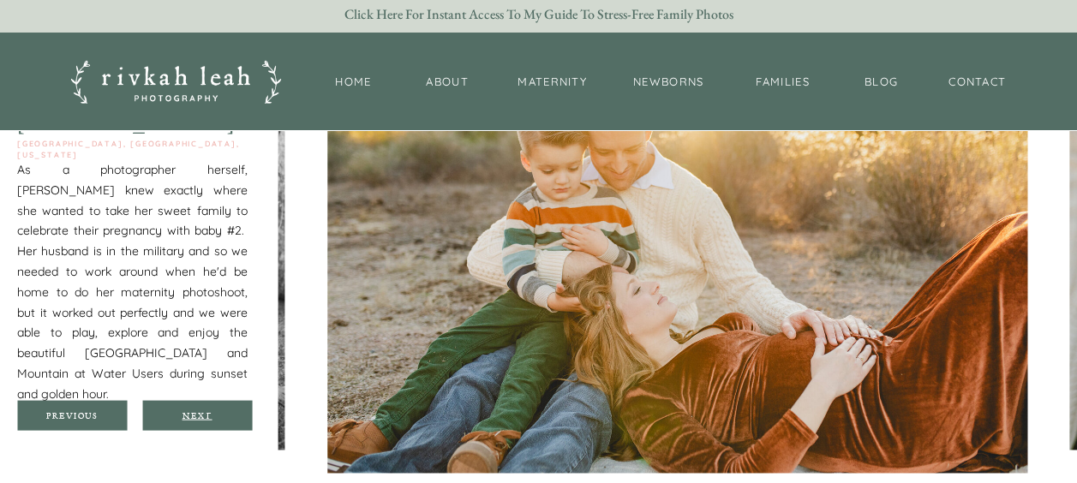
click at [201, 410] on div "Next" at bounding box center [197, 415] width 103 height 10
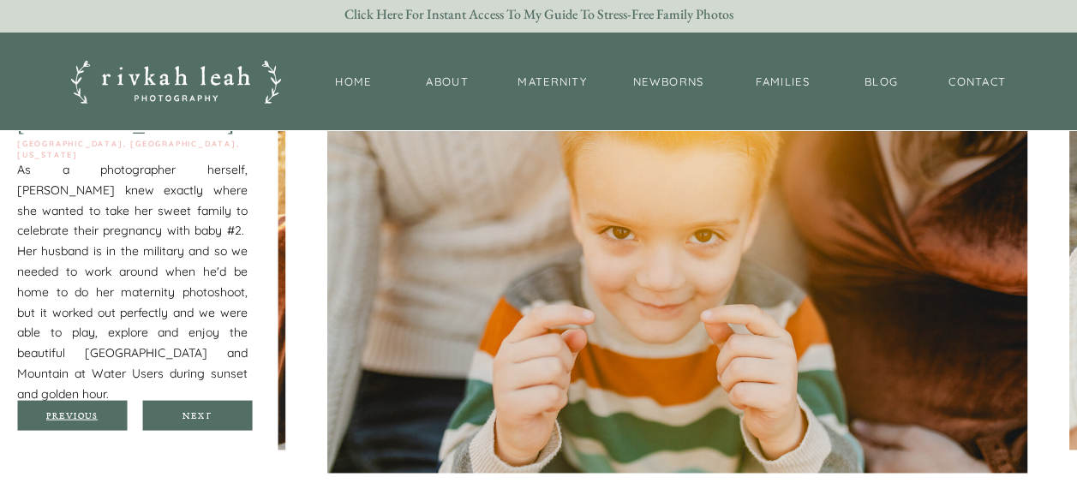
click at [91, 416] on div "Previous" at bounding box center [72, 415] width 103 height 10
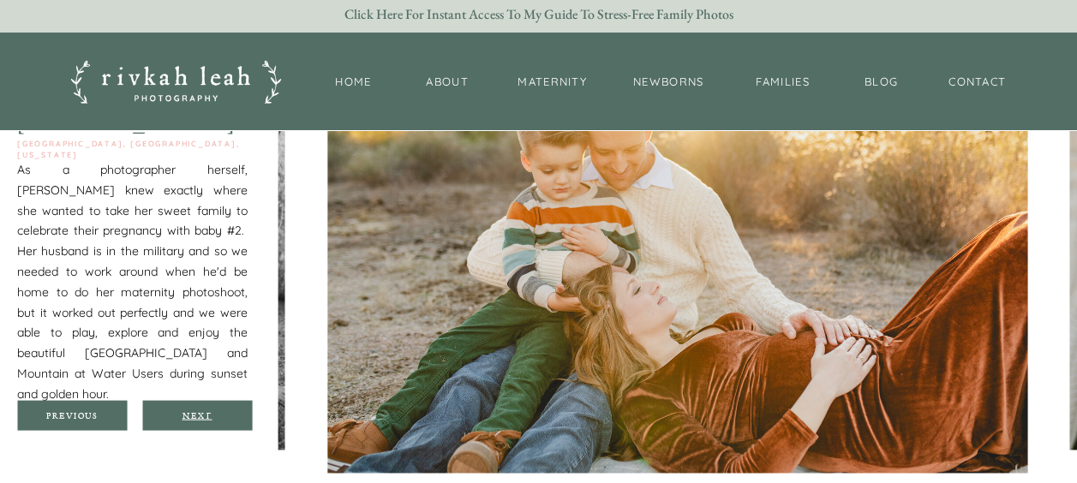
click at [205, 417] on div "Next" at bounding box center [197, 415] width 103 height 10
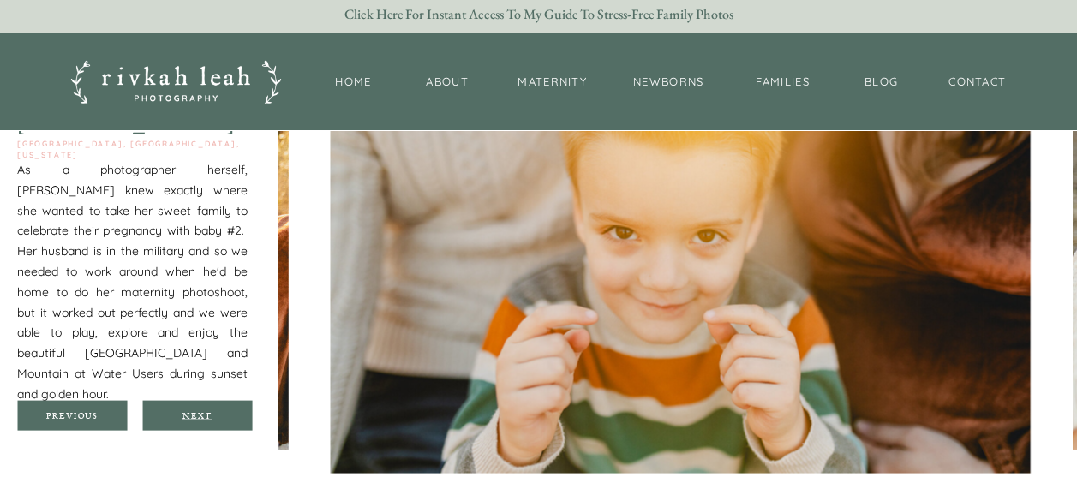
click at [205, 417] on div "Next" at bounding box center [197, 415] width 103 height 10
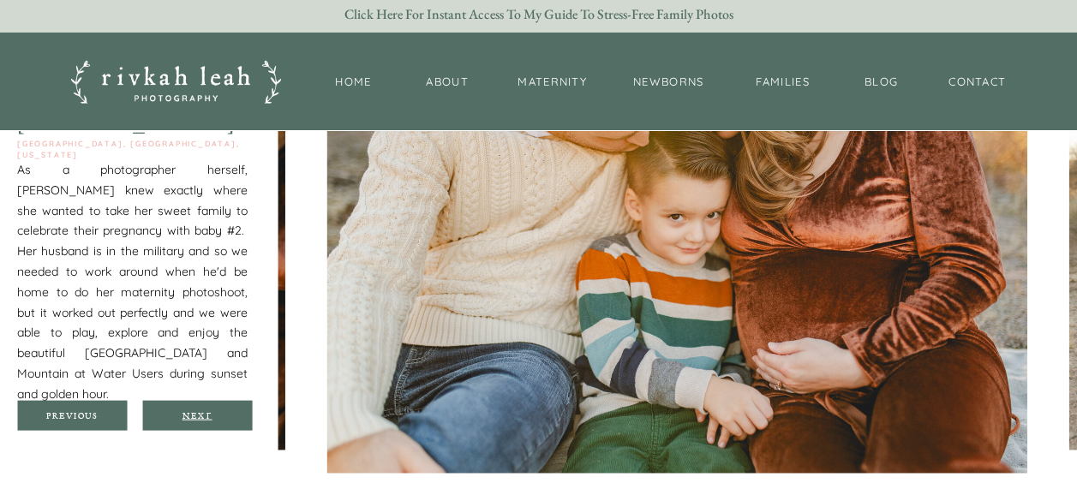
click at [205, 417] on div "Next" at bounding box center [197, 415] width 103 height 10
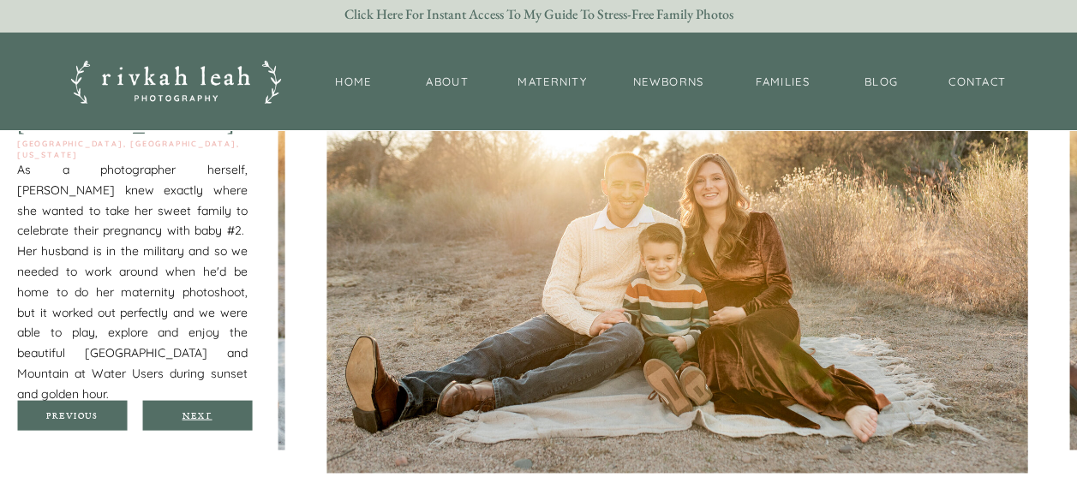
click at [205, 417] on div "Next" at bounding box center [197, 415] width 103 height 10
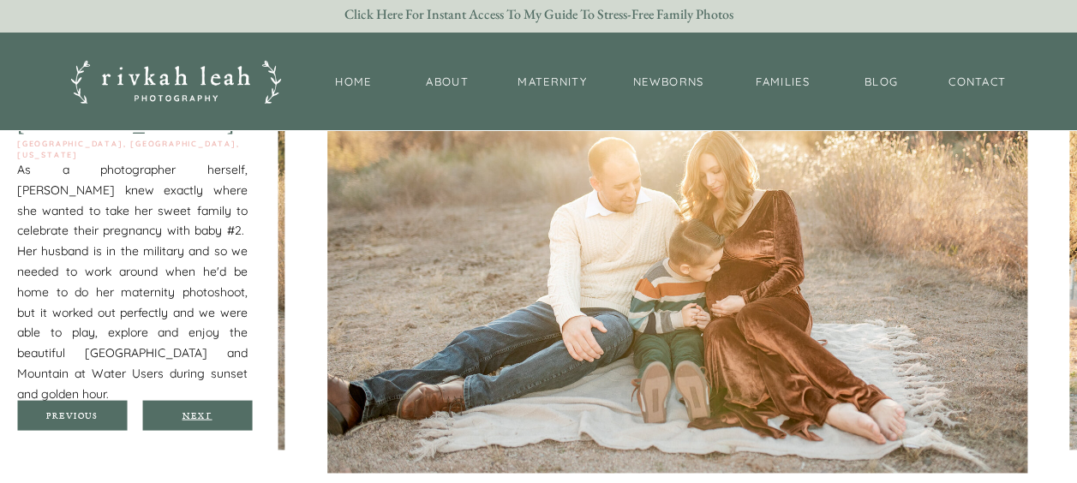
click at [205, 417] on div "Next" at bounding box center [197, 415] width 103 height 10
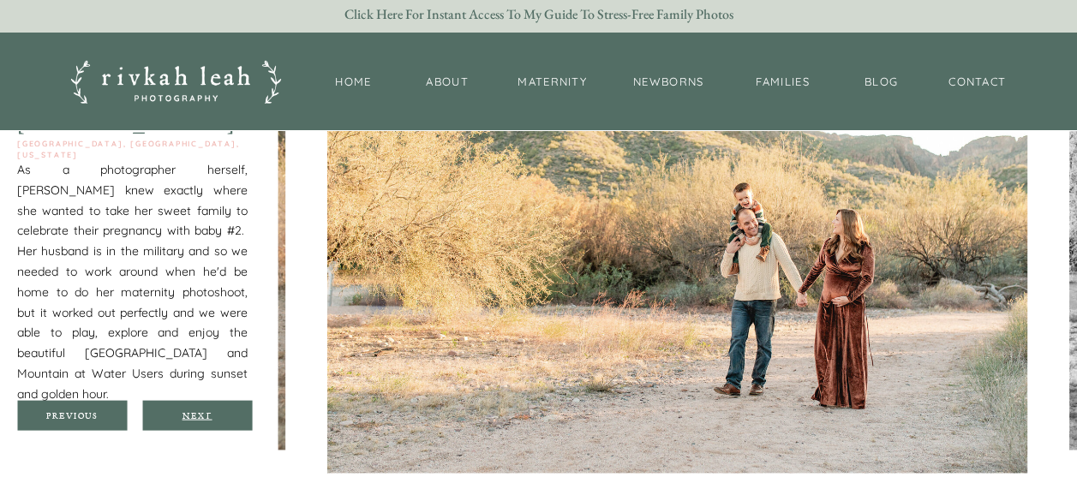
click at [205, 417] on div "Next" at bounding box center [197, 415] width 103 height 10
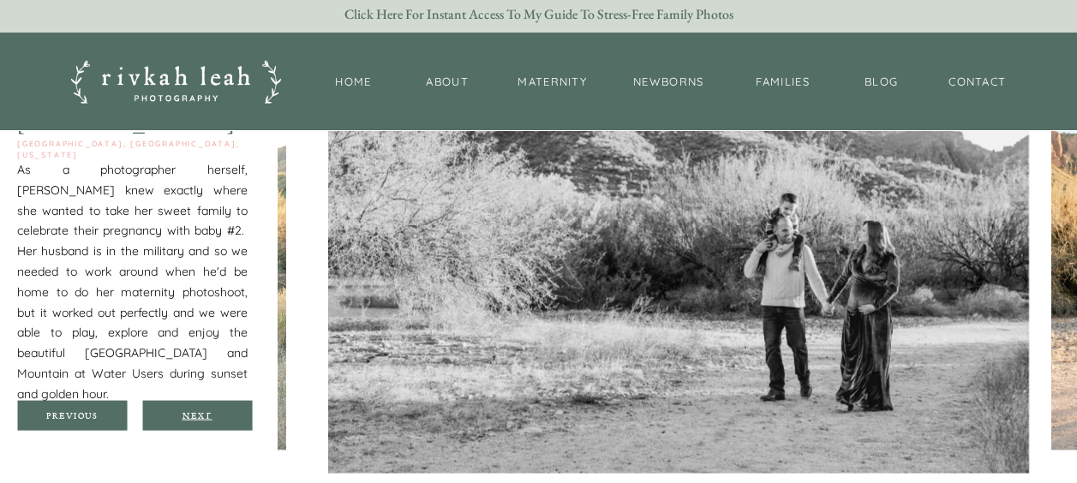
click at [205, 417] on div "Next" at bounding box center [197, 415] width 103 height 10
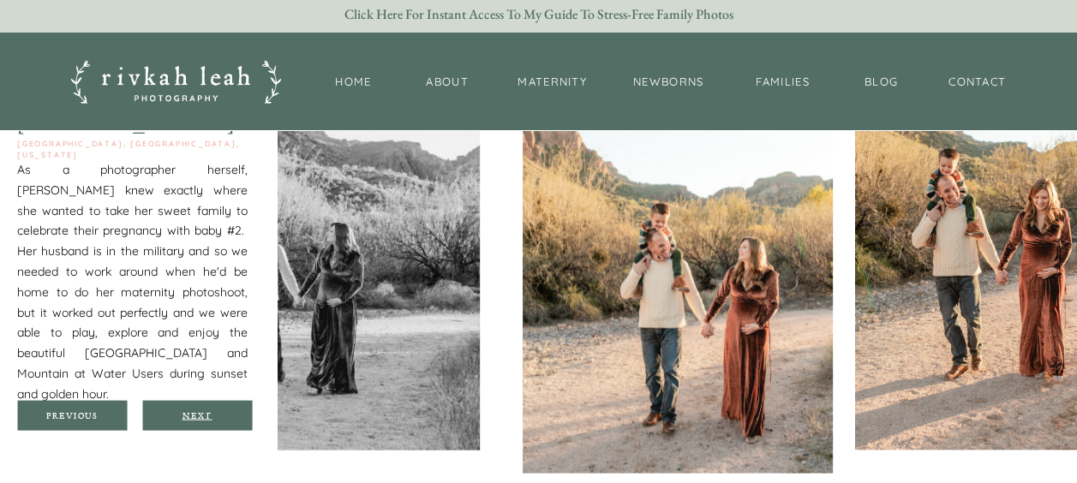
click at [205, 417] on div "Next" at bounding box center [197, 415] width 103 height 10
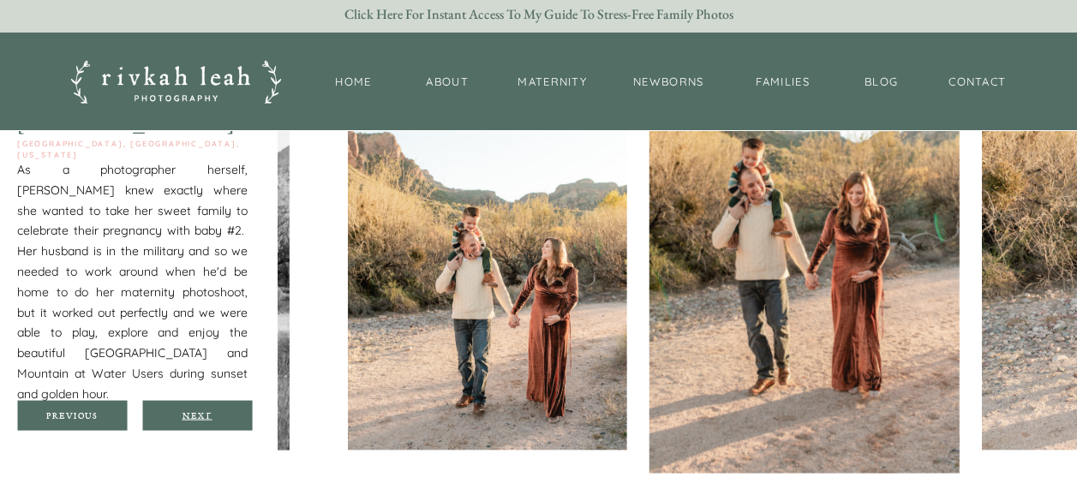
click at [205, 417] on div "Next" at bounding box center [197, 415] width 103 height 10
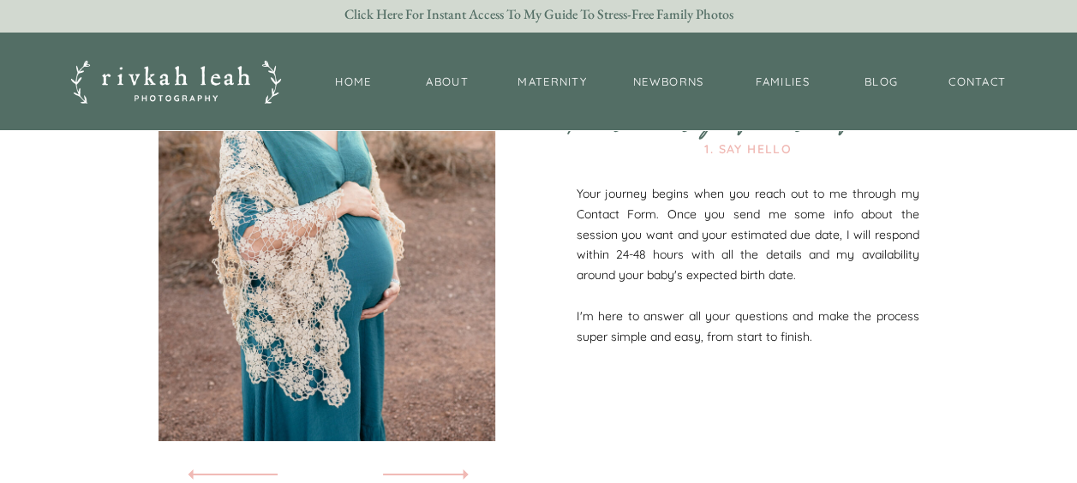
scroll to position [3022, 0]
click at [363, 81] on nav "Home" at bounding box center [354, 83] width 55 height 18
